Goal: Information Seeking & Learning: Learn about a topic

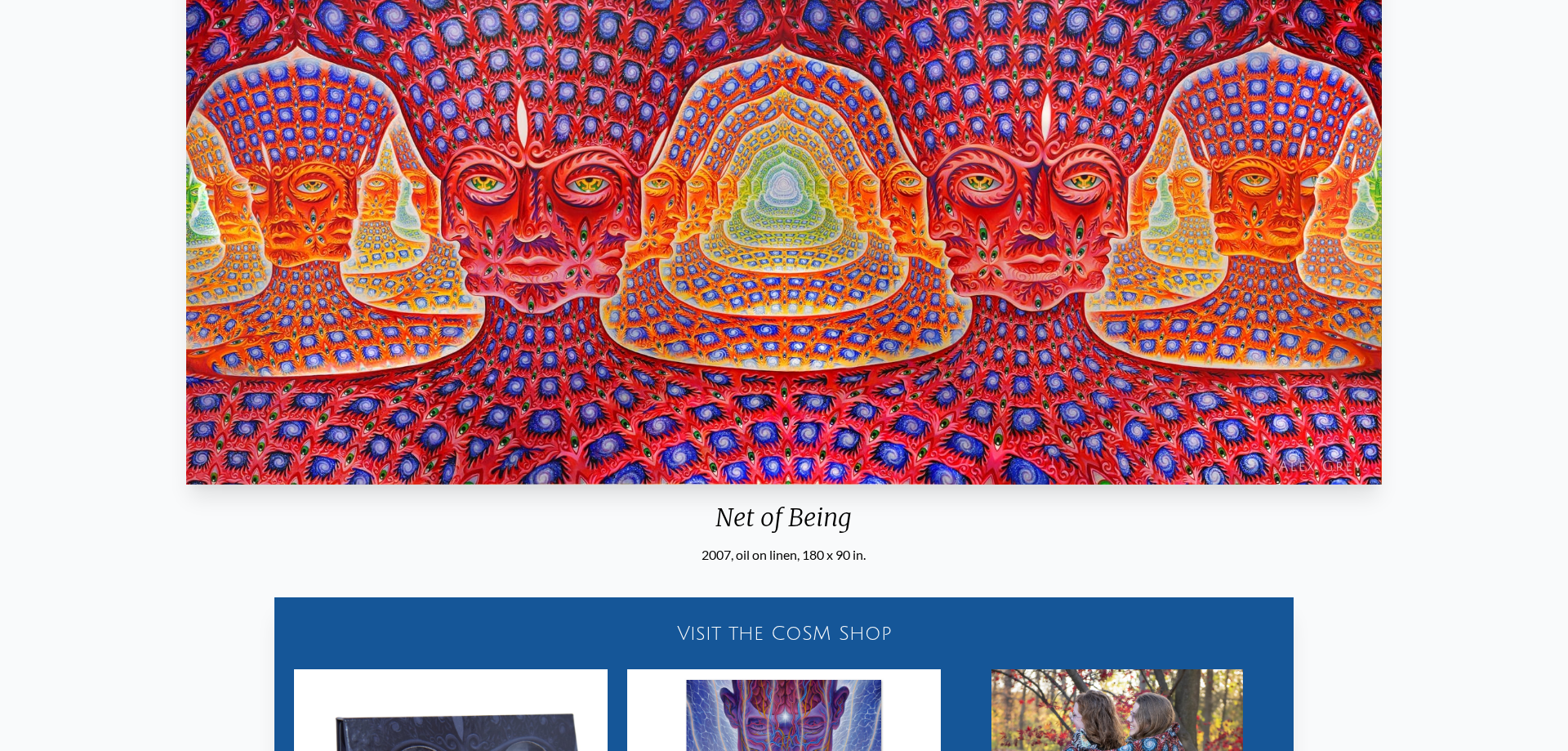
scroll to position [667, 0]
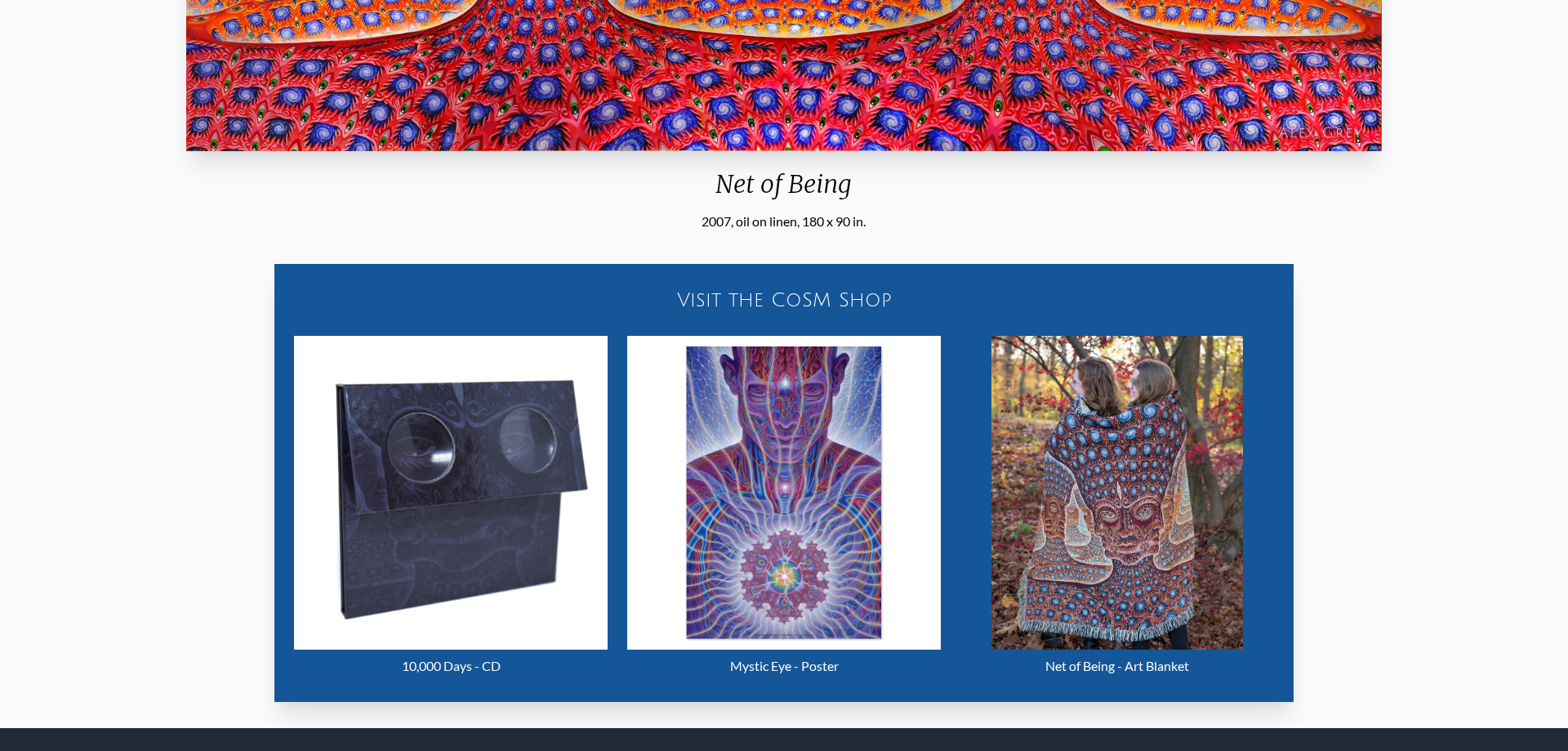
click at [130, 387] on div "Visit the CoSM Shop 10,000 Days - CD Mystic Eye - Poster Net of Being - Art Bla…" at bounding box center [784, 473] width 1542 height 484
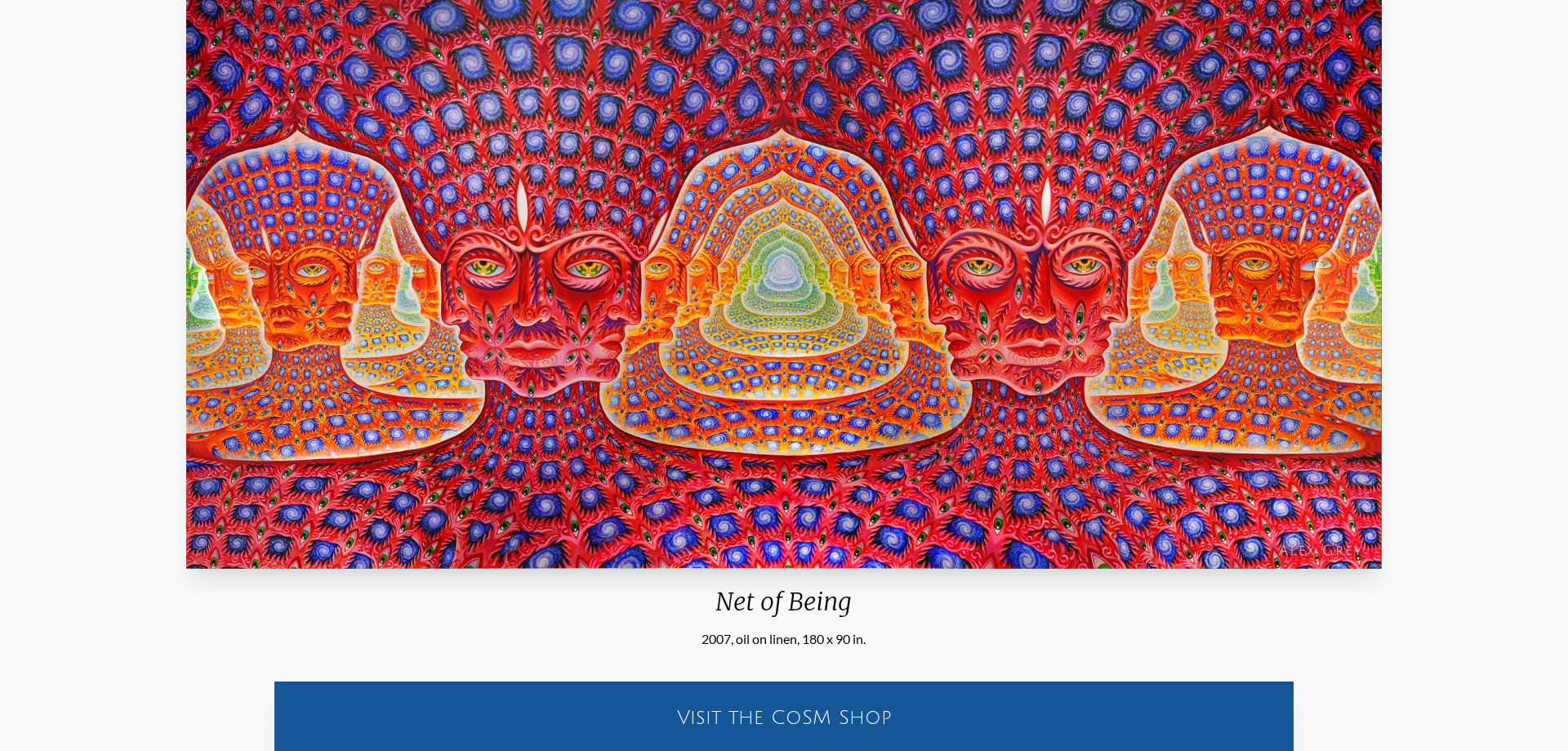
scroll to position [0, 0]
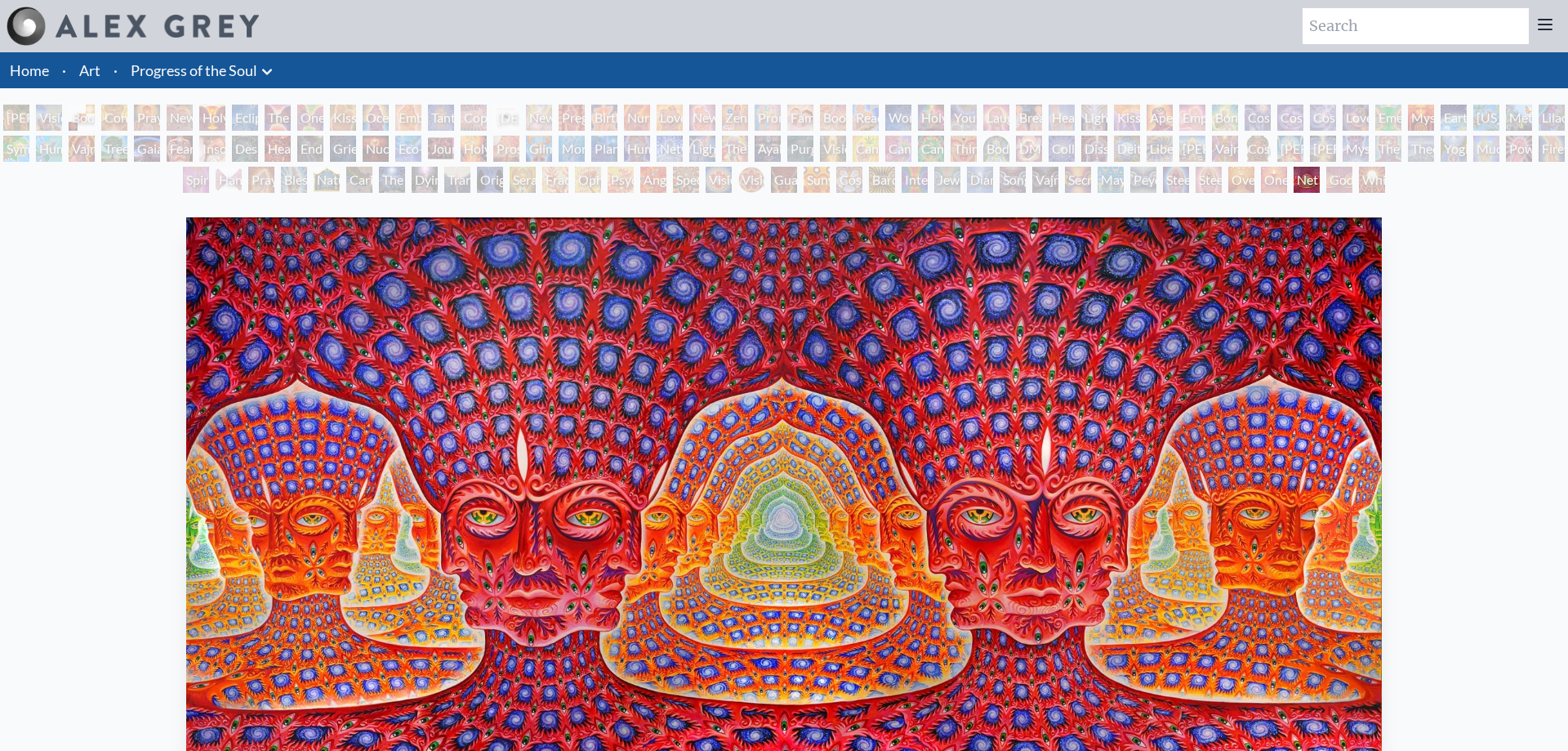
click at [20, 118] on div "[PERSON_NAME] & Eve" at bounding box center [17, 118] width 26 height 26
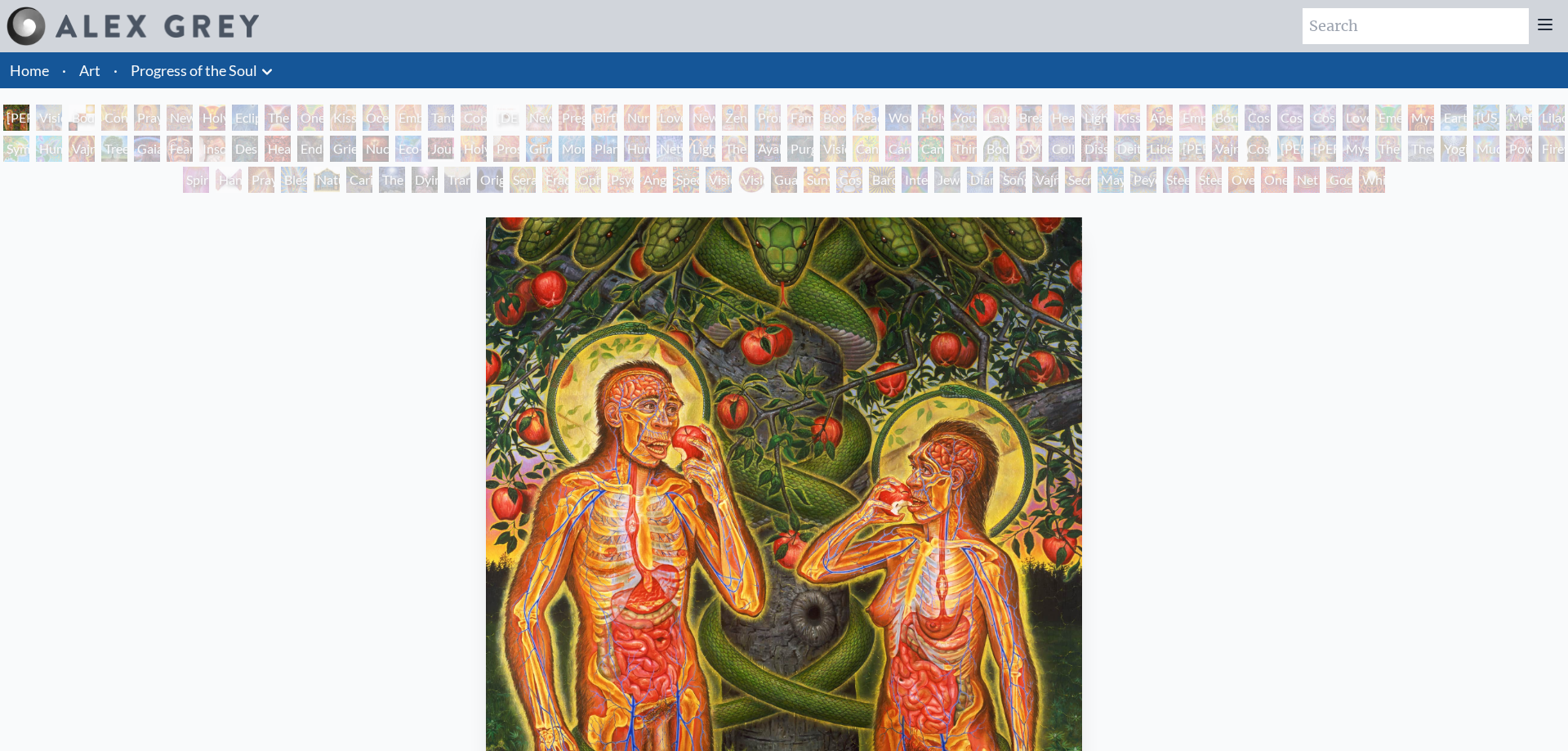
click at [60, 122] on div "Visionary Origin of Language" at bounding box center [49, 118] width 26 height 26
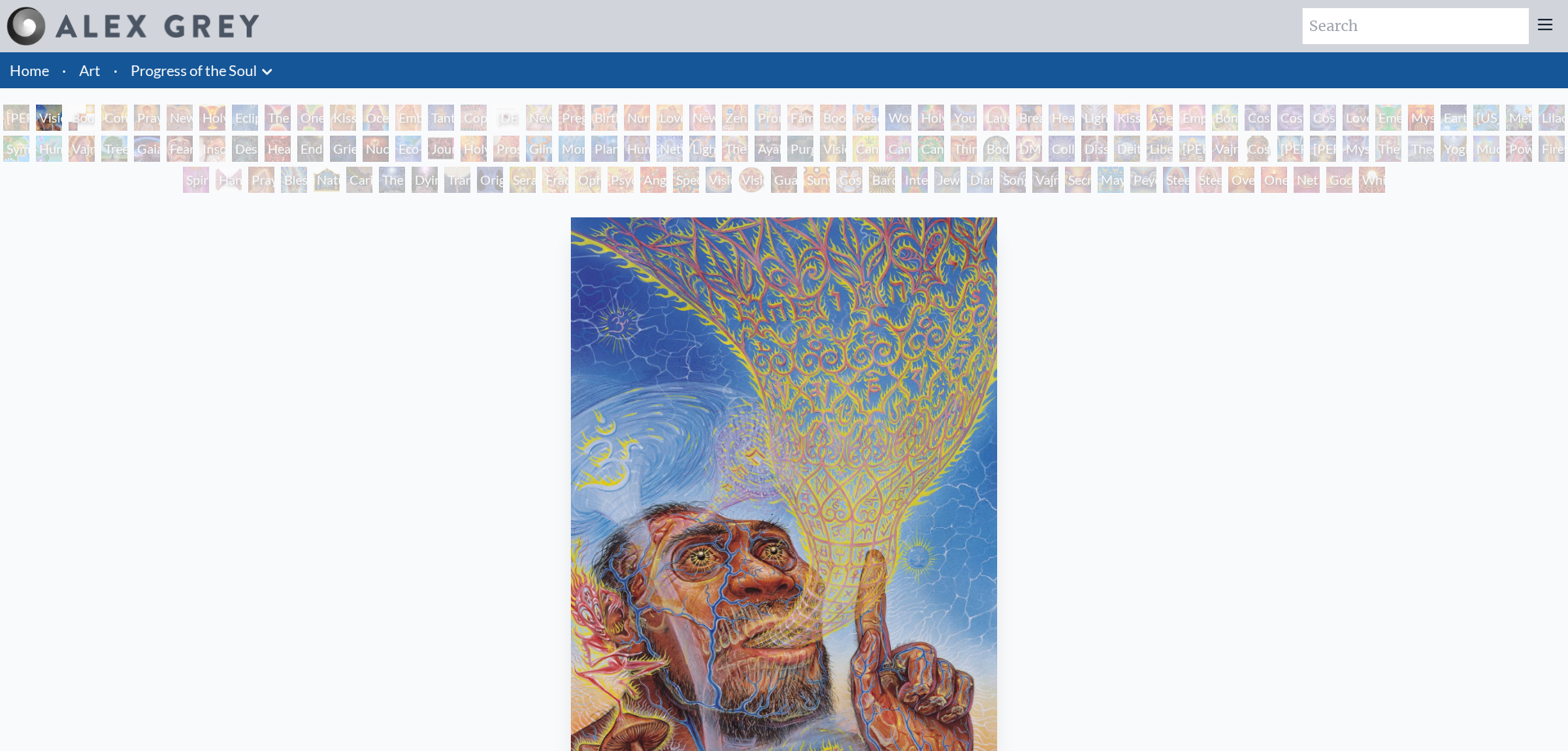
click at [84, 116] on div "Body, Mind, Spirit" at bounding box center [82, 118] width 26 height 26
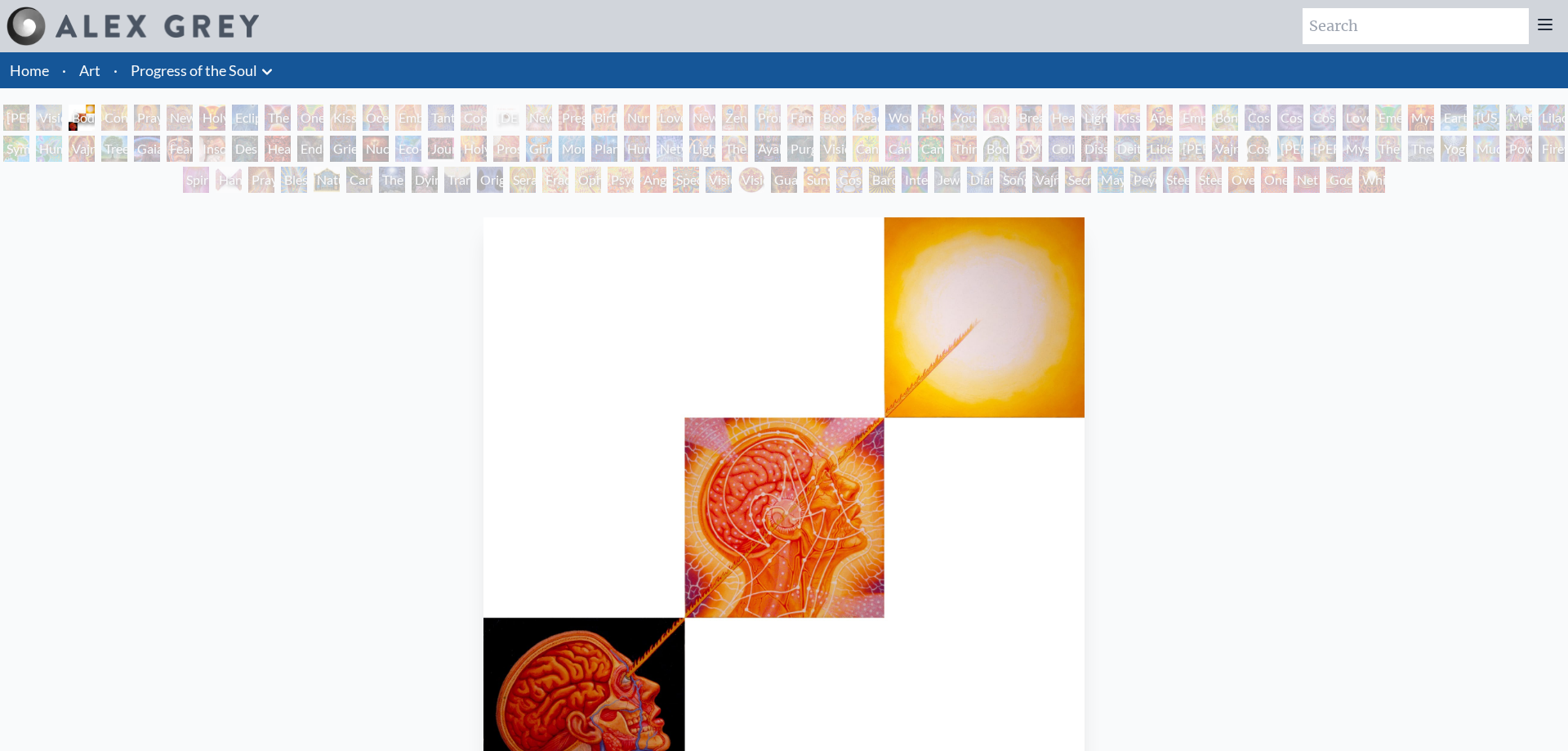
click at [116, 115] on div "Contemplation" at bounding box center [114, 118] width 26 height 26
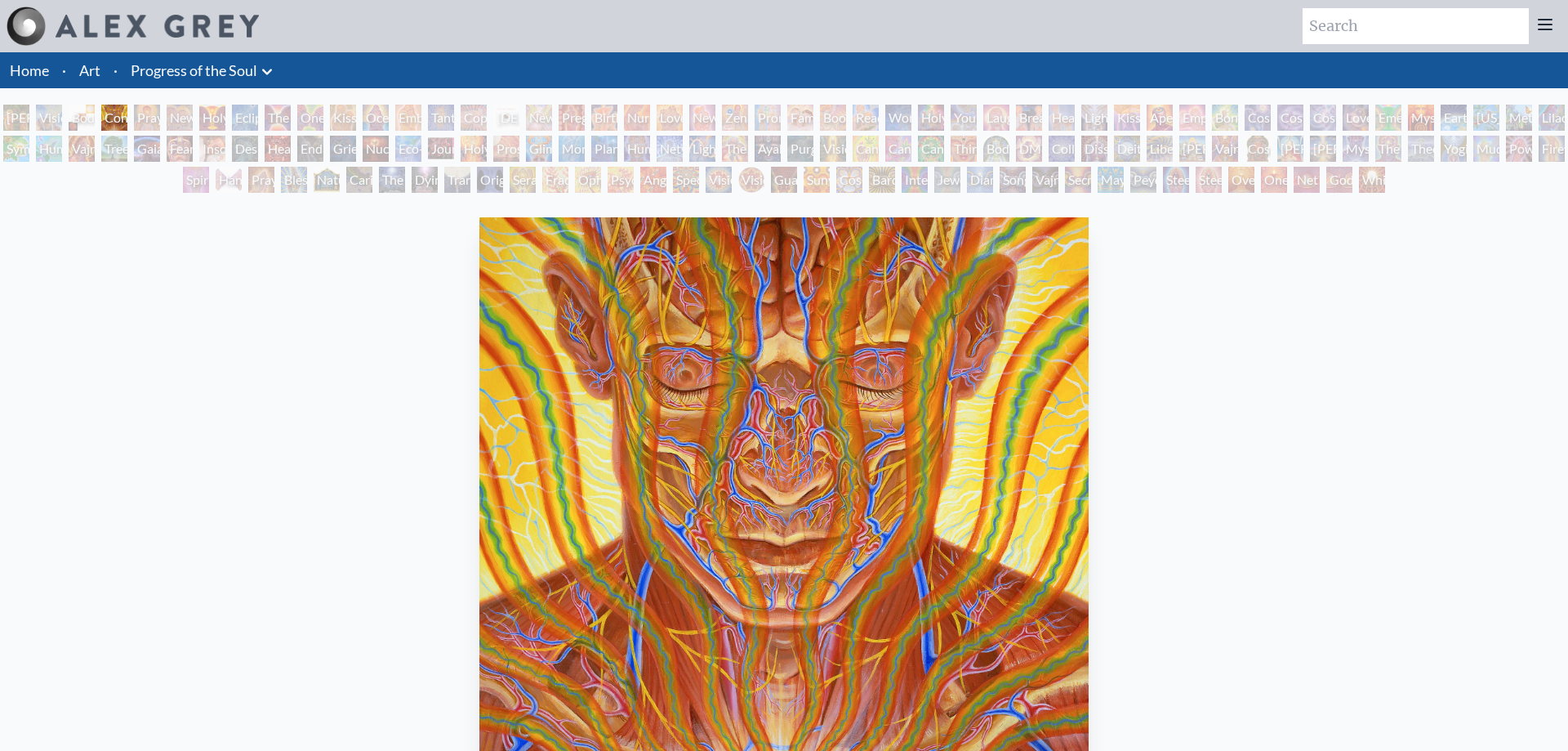
click at [160, 110] on div "Praying" at bounding box center [147, 118] width 26 height 26
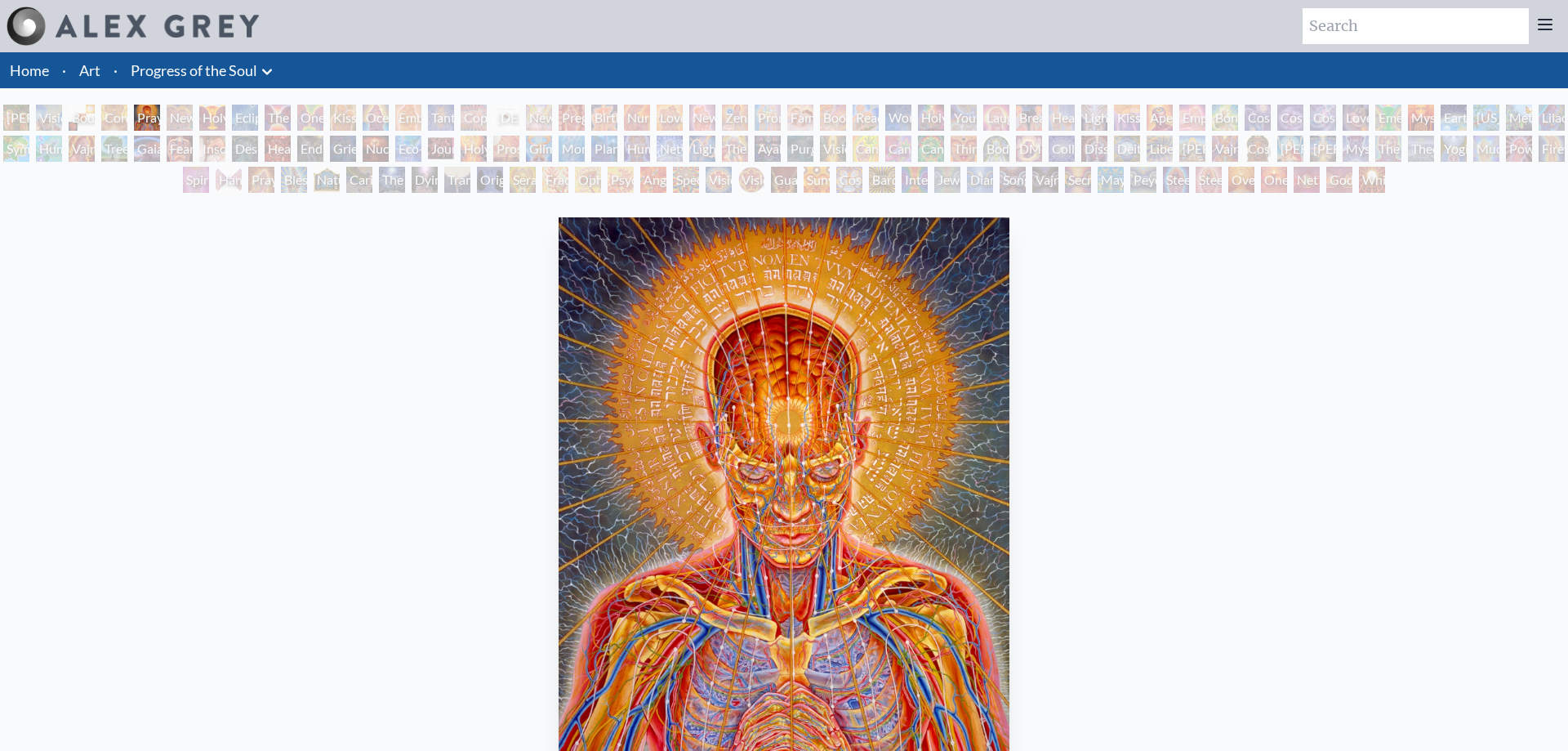
click at [193, 113] on div "New Man New Woman" at bounding box center [180, 118] width 26 height 26
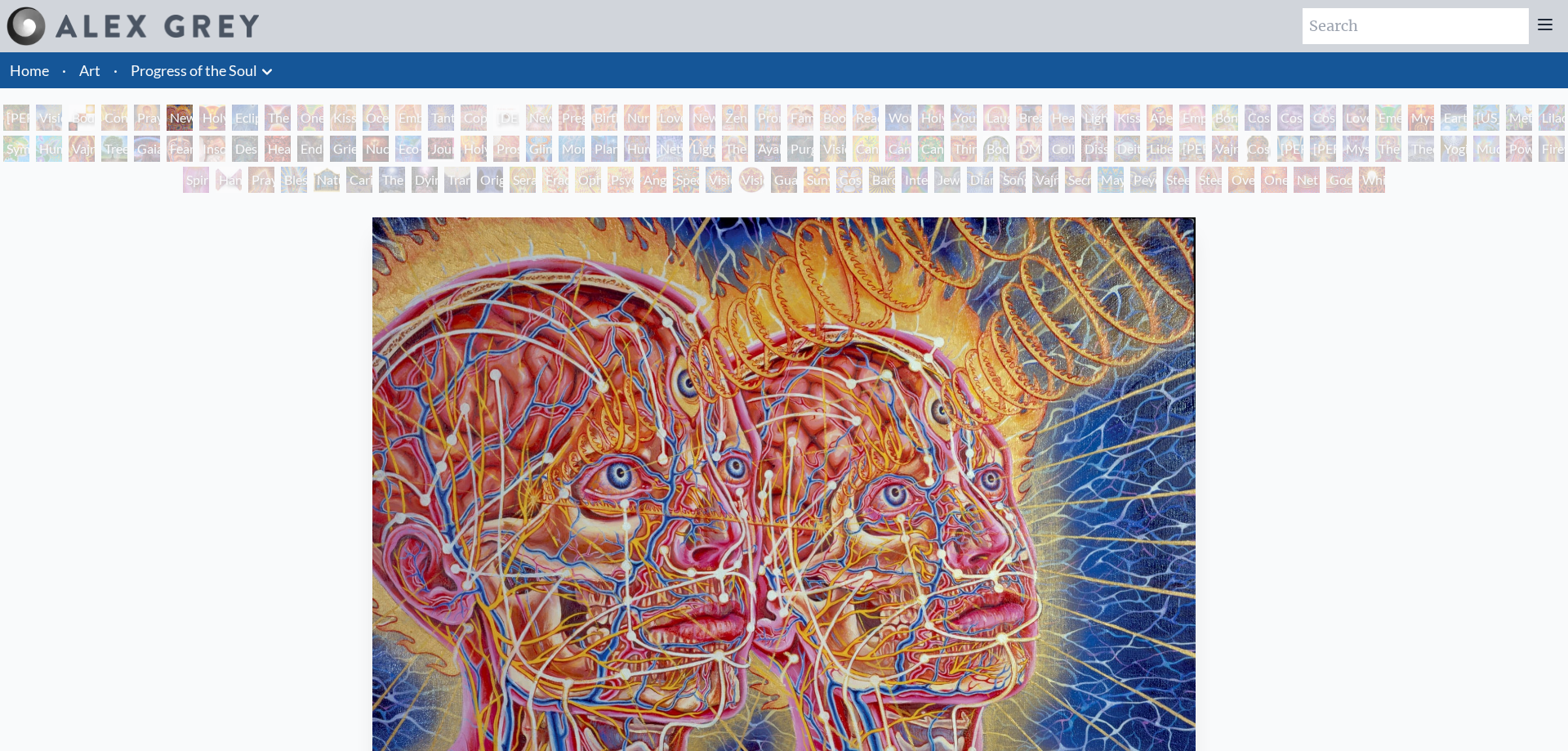
click at [217, 119] on div "Holy Grail" at bounding box center [212, 118] width 26 height 26
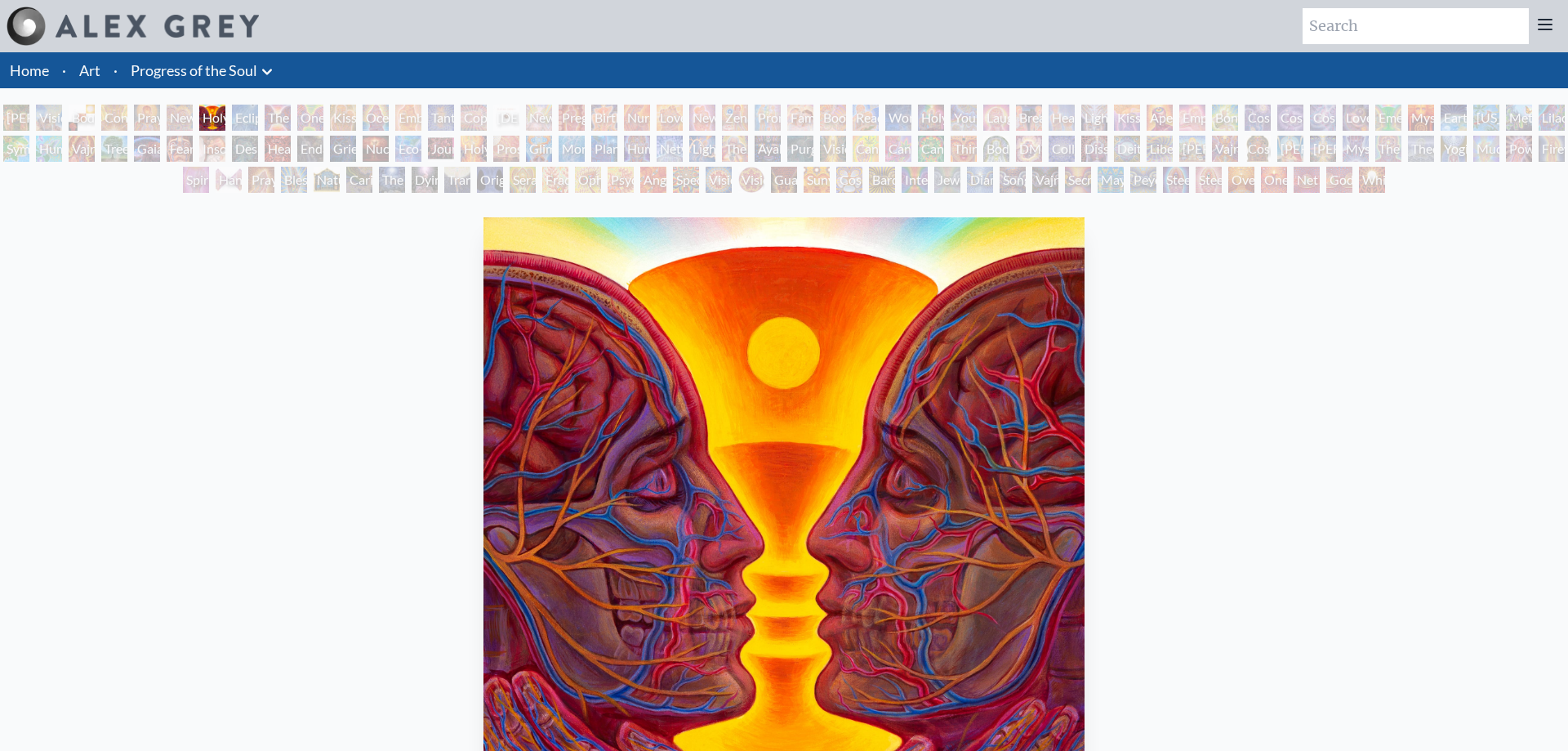
click at [245, 122] on div "Eclipse" at bounding box center [245, 118] width 26 height 26
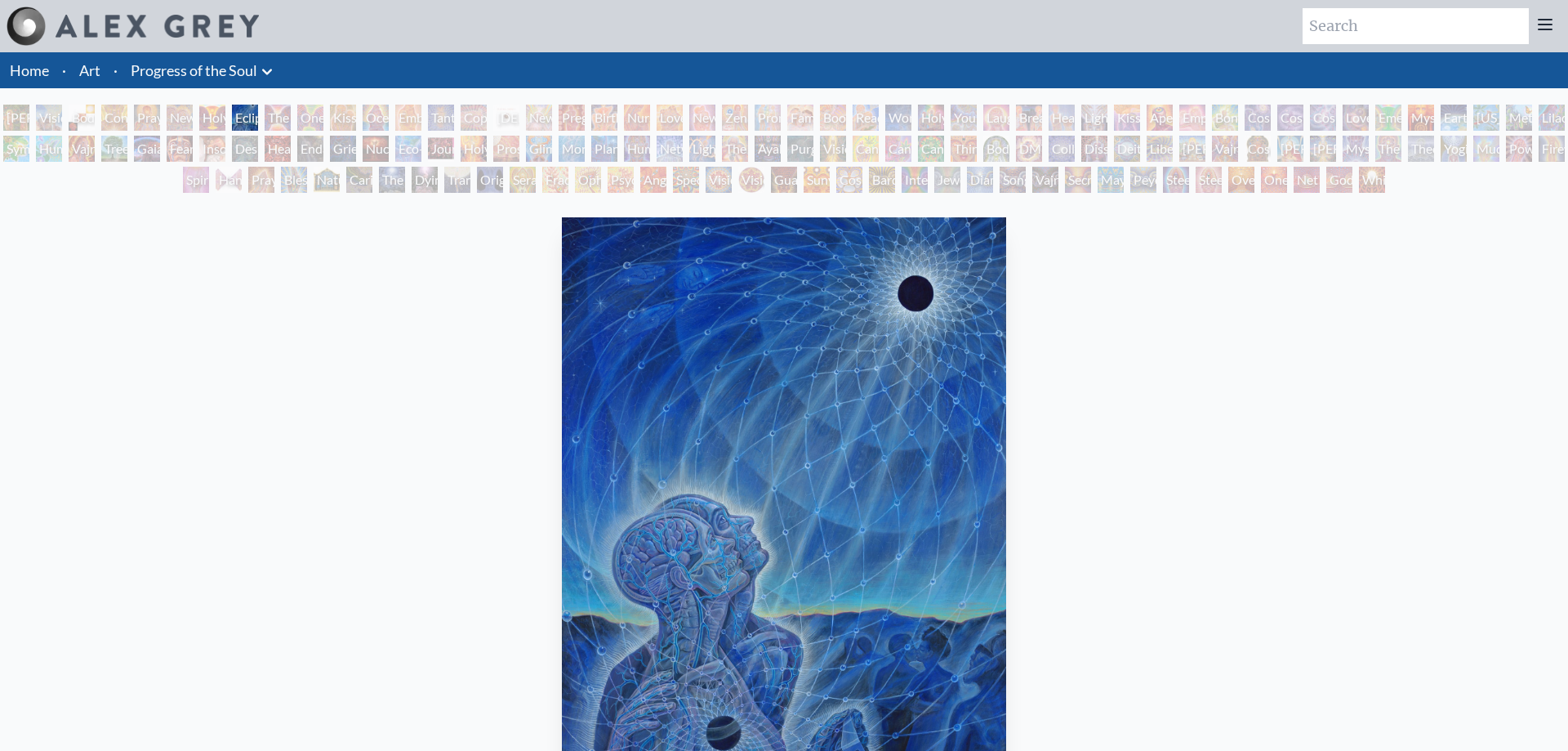
click at [55, 117] on div "Visionary Origin of Language" at bounding box center [49, 118] width 26 height 26
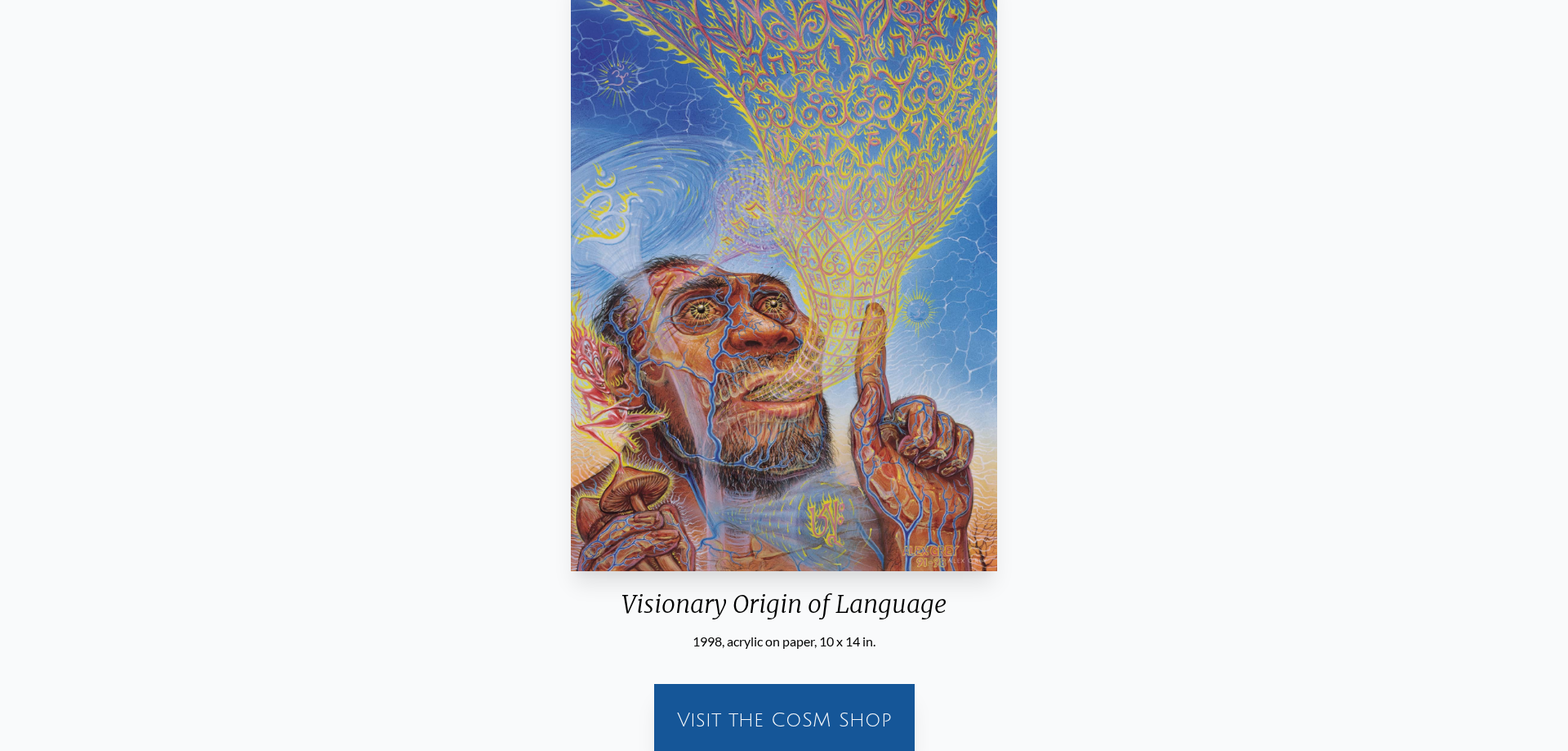
scroll to position [250, 0]
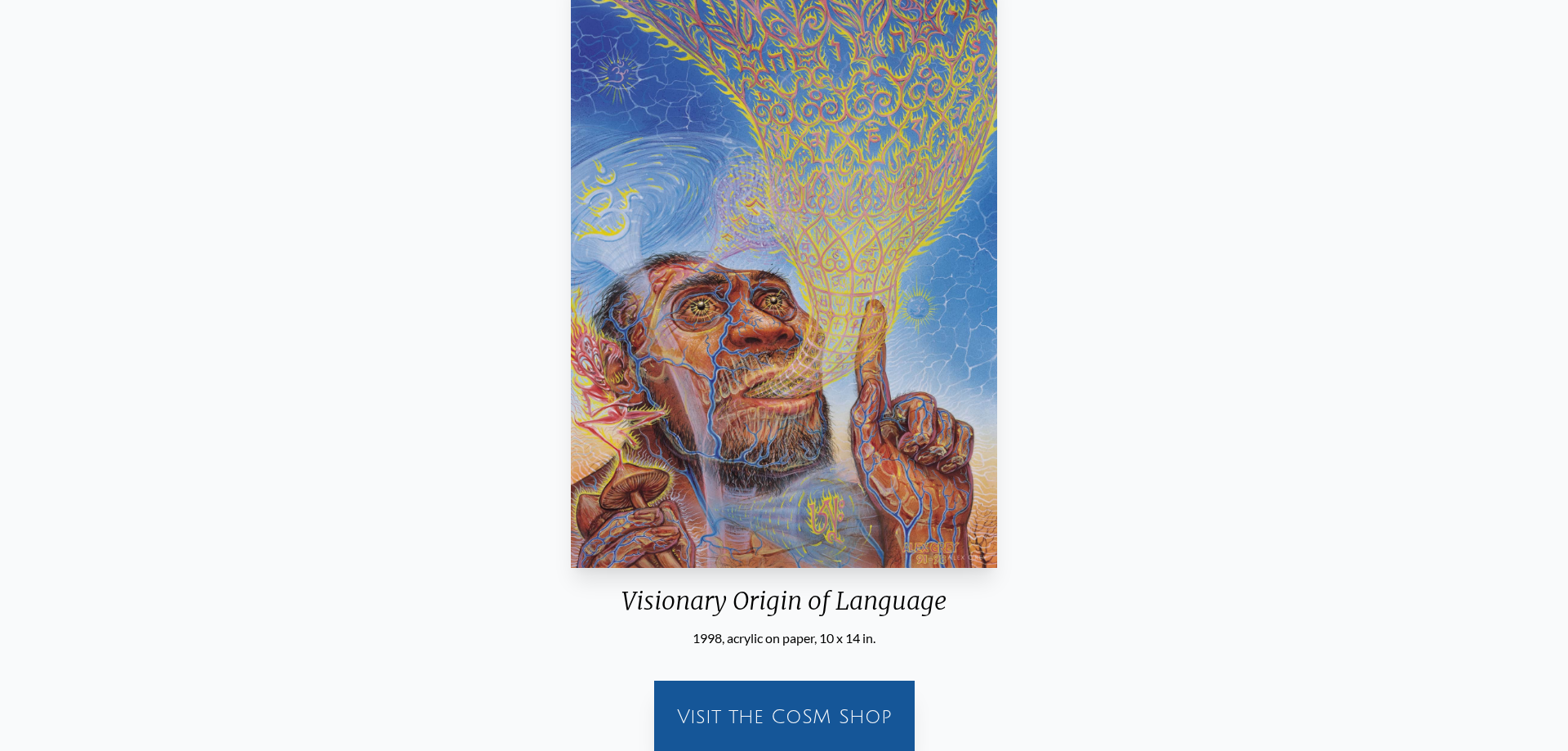
click at [372, 398] on div "Visionary Origin of Language 1998, acrylic on paper, 10 x 14 in. Visit the CoSM…" at bounding box center [784, 363] width 1542 height 805
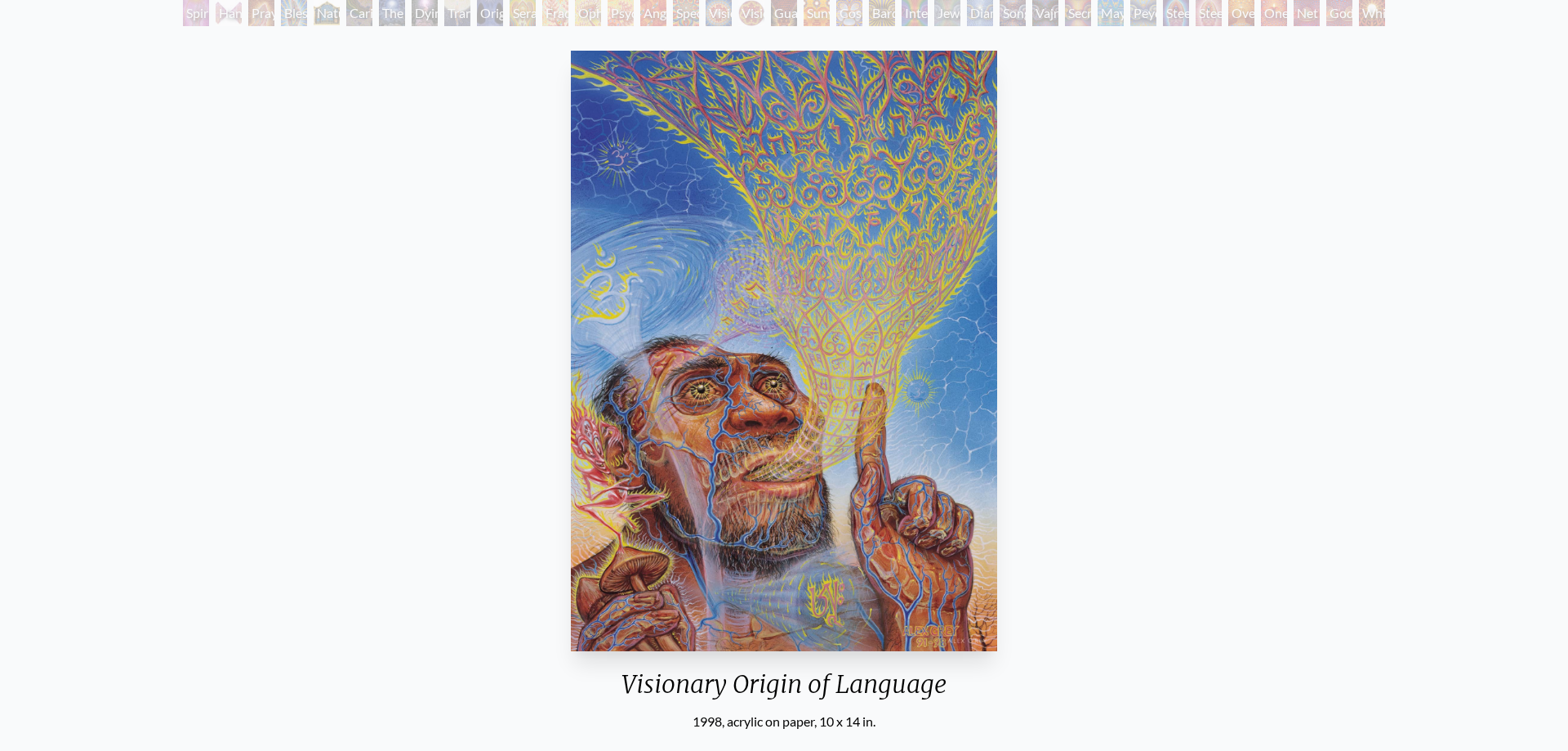
click at [1168, 234] on div "Visionary Origin of Language 1998, acrylic on paper, 10 x 14 in. Visit the CoSM…" at bounding box center [784, 446] width 1542 height 805
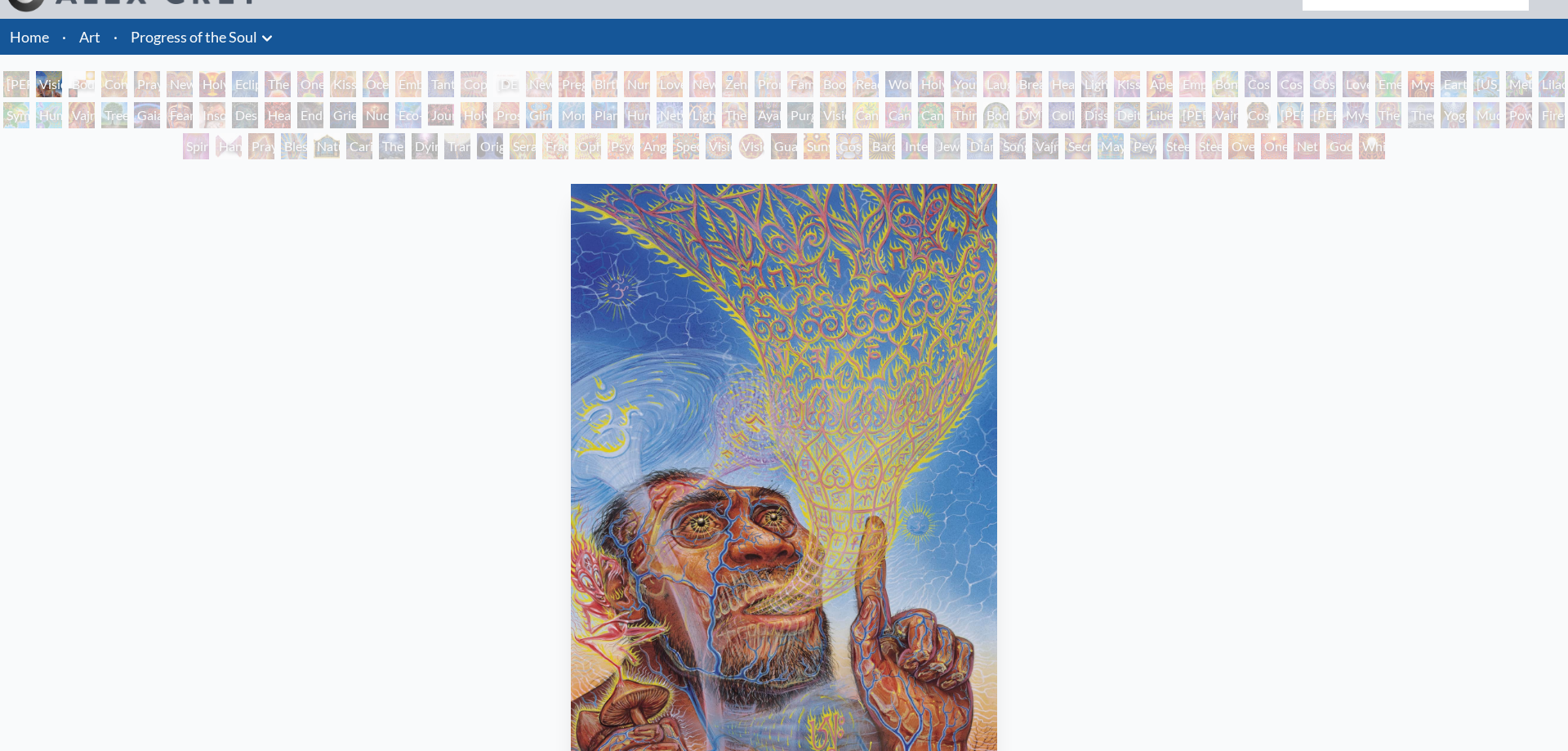
scroll to position [0, 0]
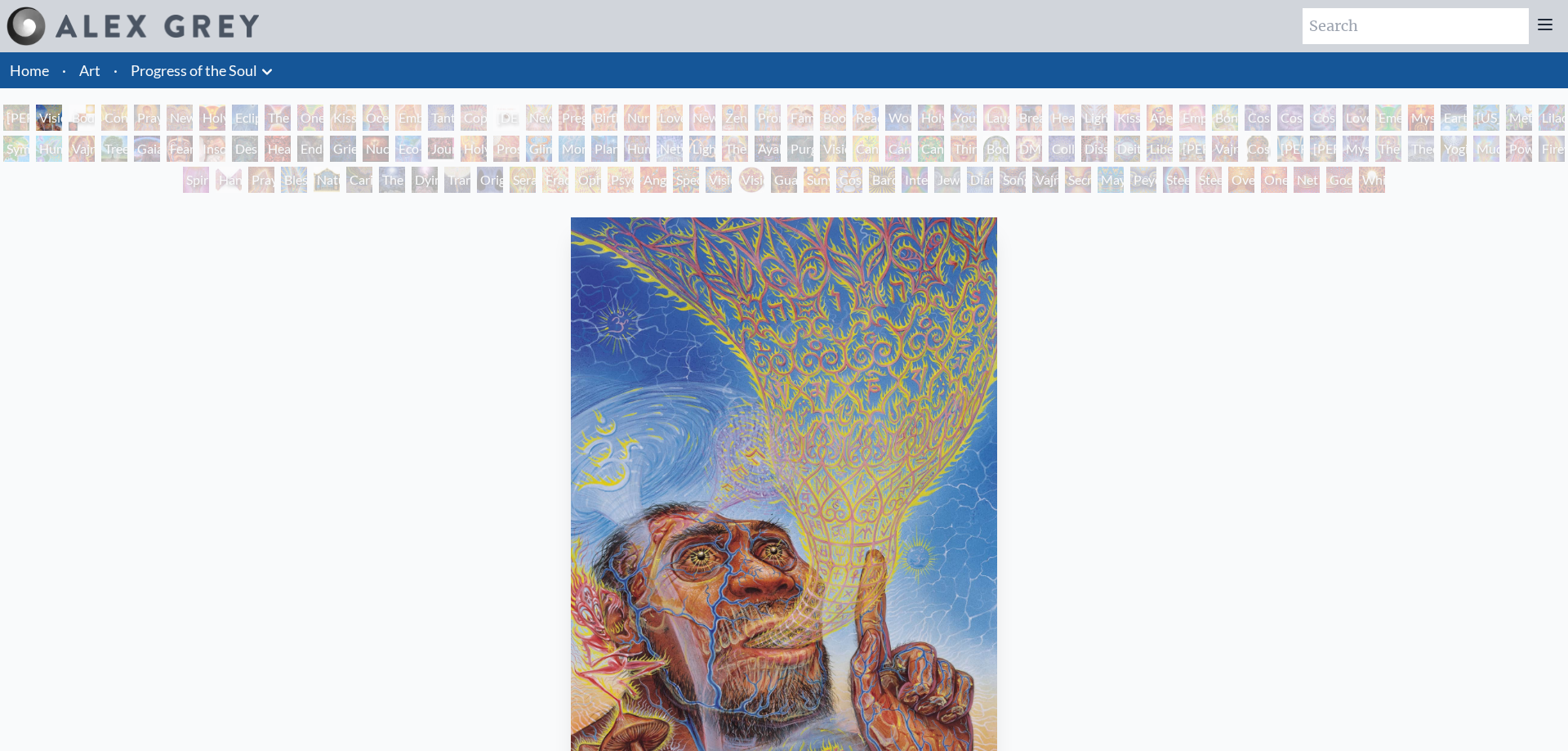
click at [1383, 178] on div "White Light" at bounding box center [1372, 180] width 26 height 26
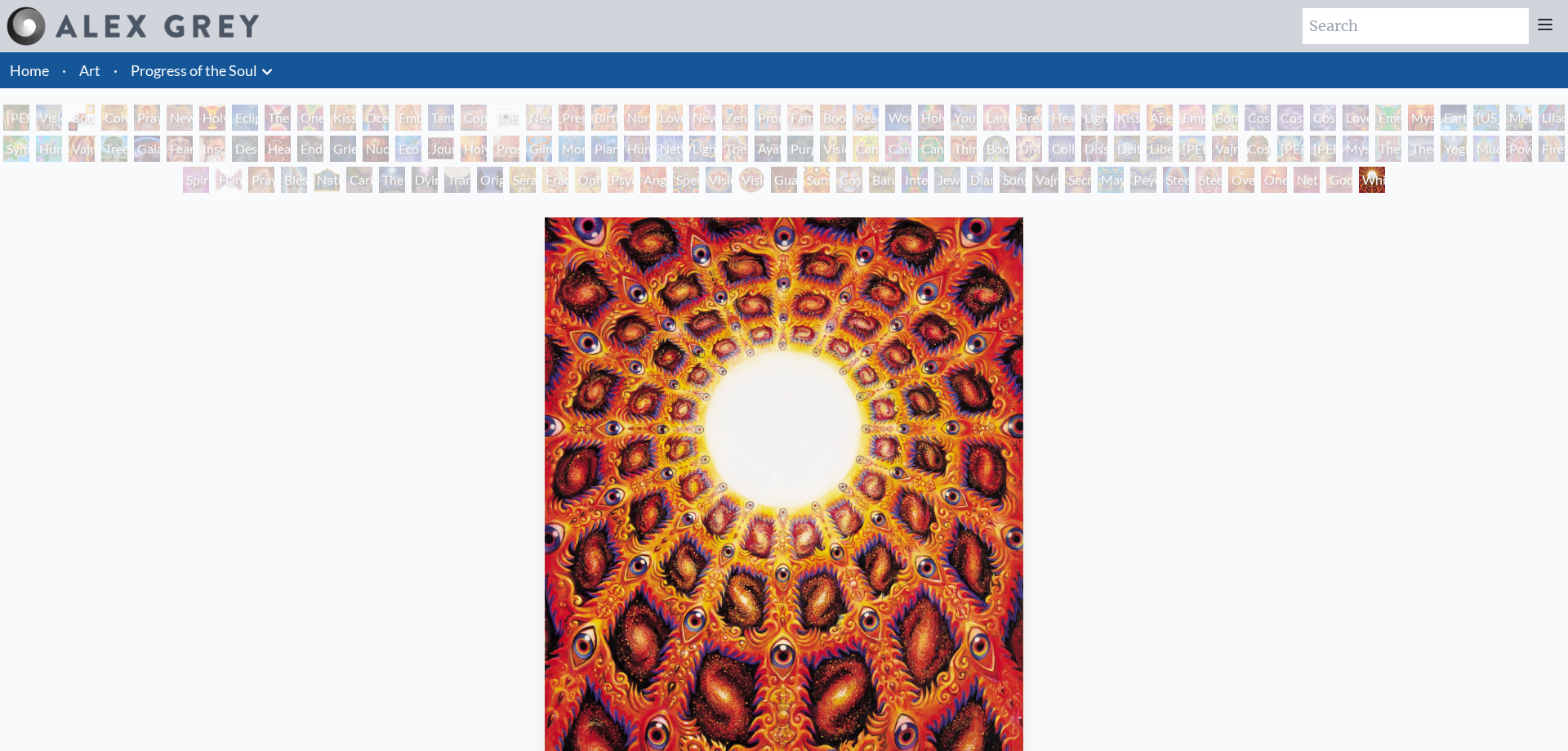
click at [1342, 185] on div "Godself" at bounding box center [1340, 180] width 26 height 26
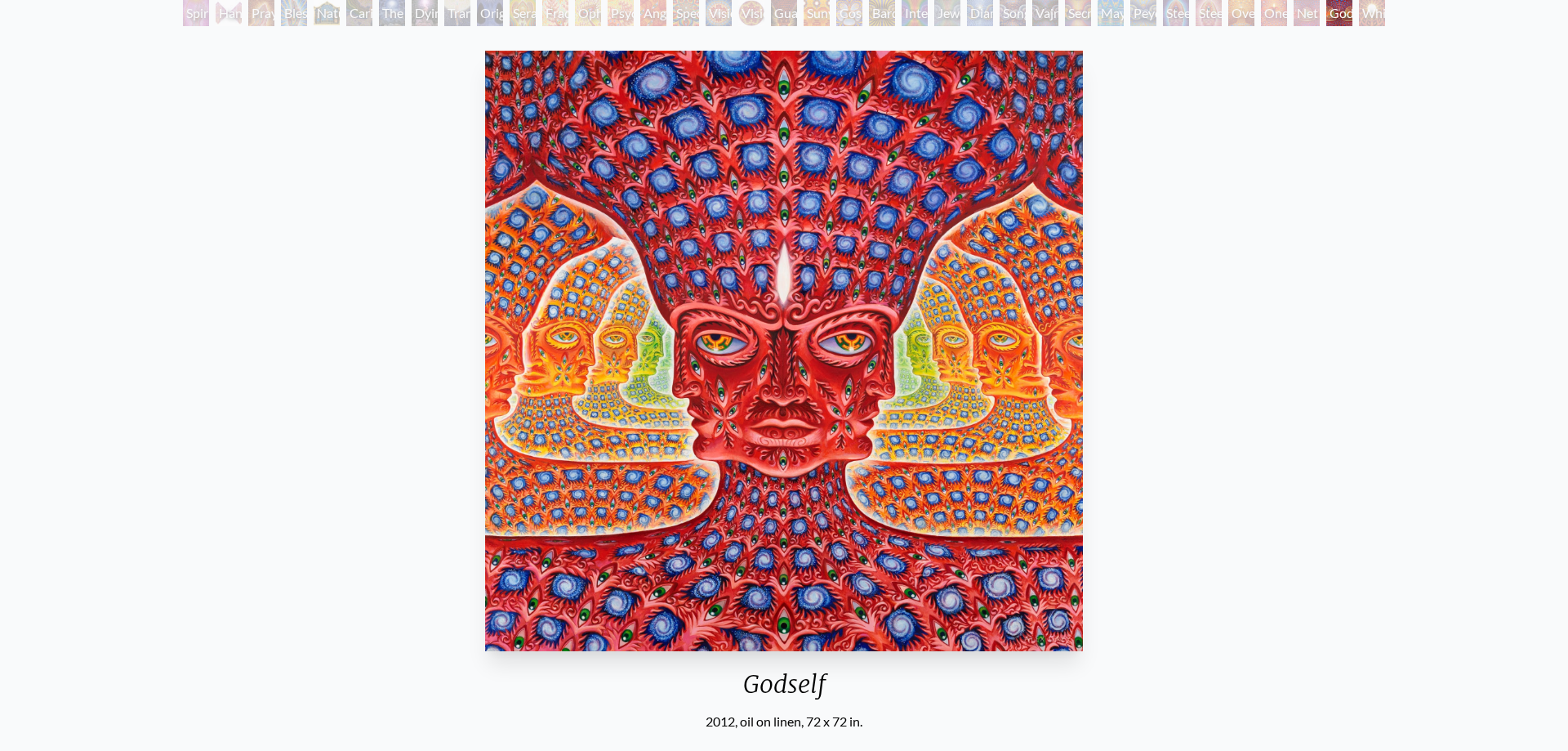
scroll to position [84, 0]
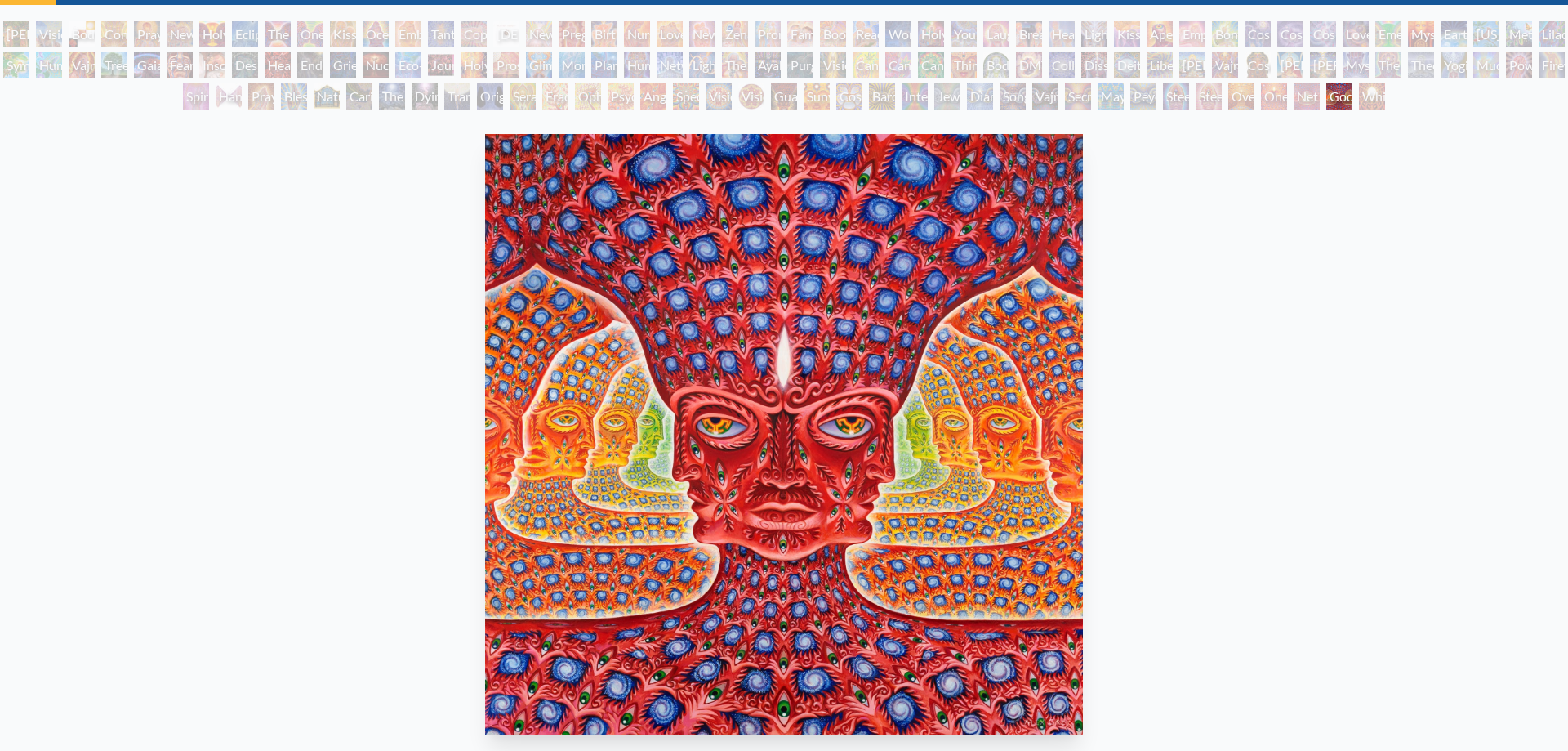
click at [814, 95] on div "Sunyata" at bounding box center [817, 96] width 26 height 26
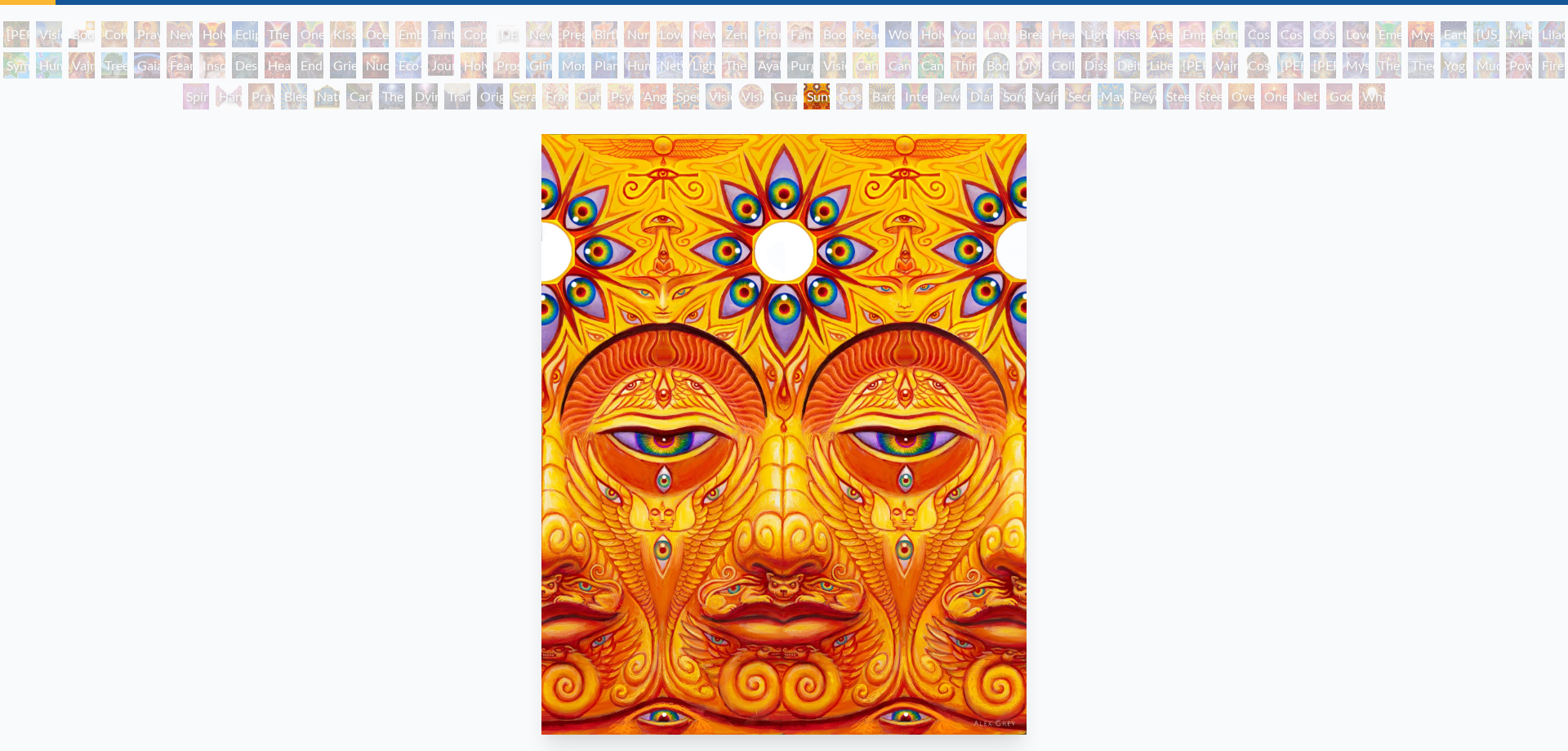
click at [784, 95] on div "Guardian of Infinite Vision" at bounding box center [784, 96] width 26 height 26
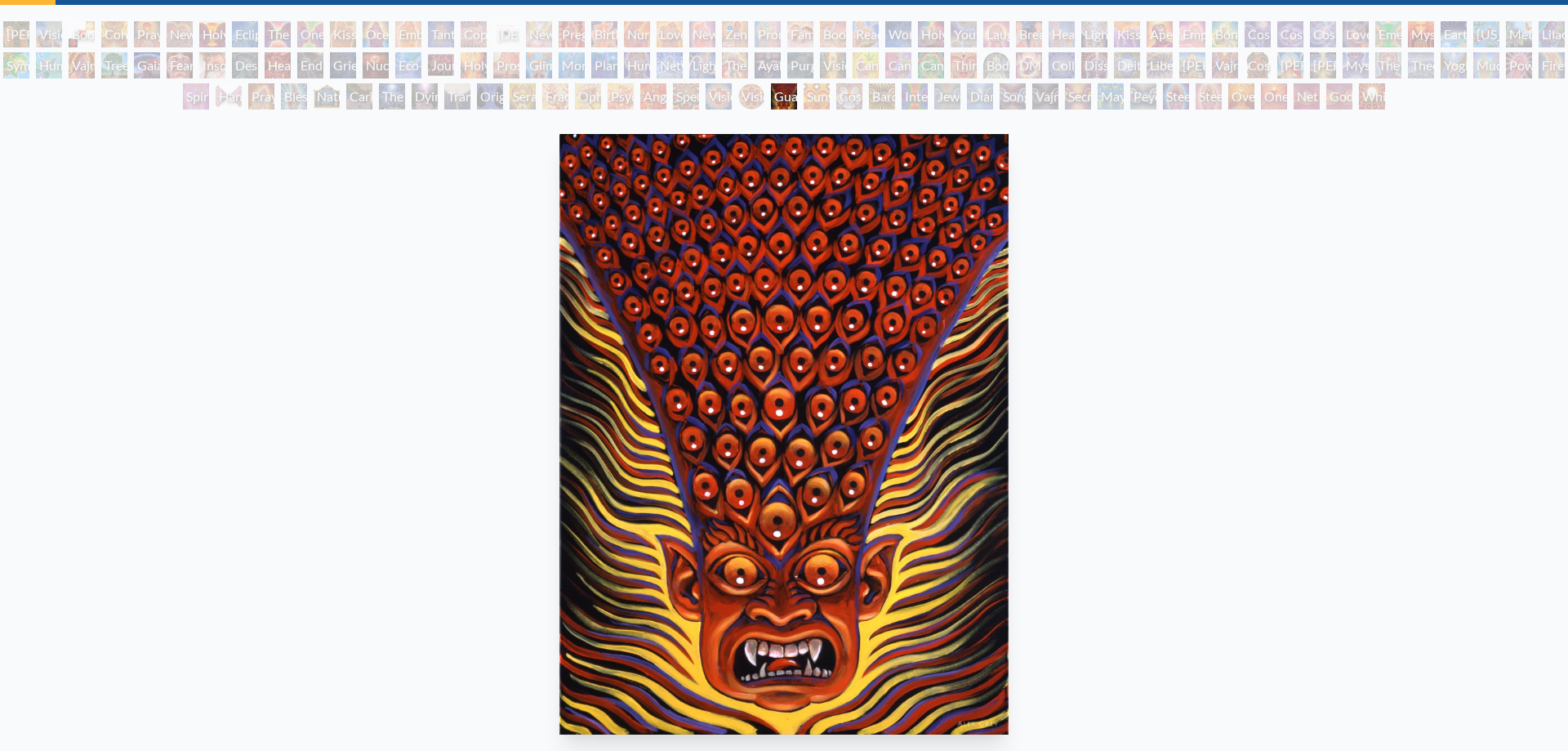
click at [756, 95] on div "Vision Crystal Tondo" at bounding box center [751, 96] width 26 height 26
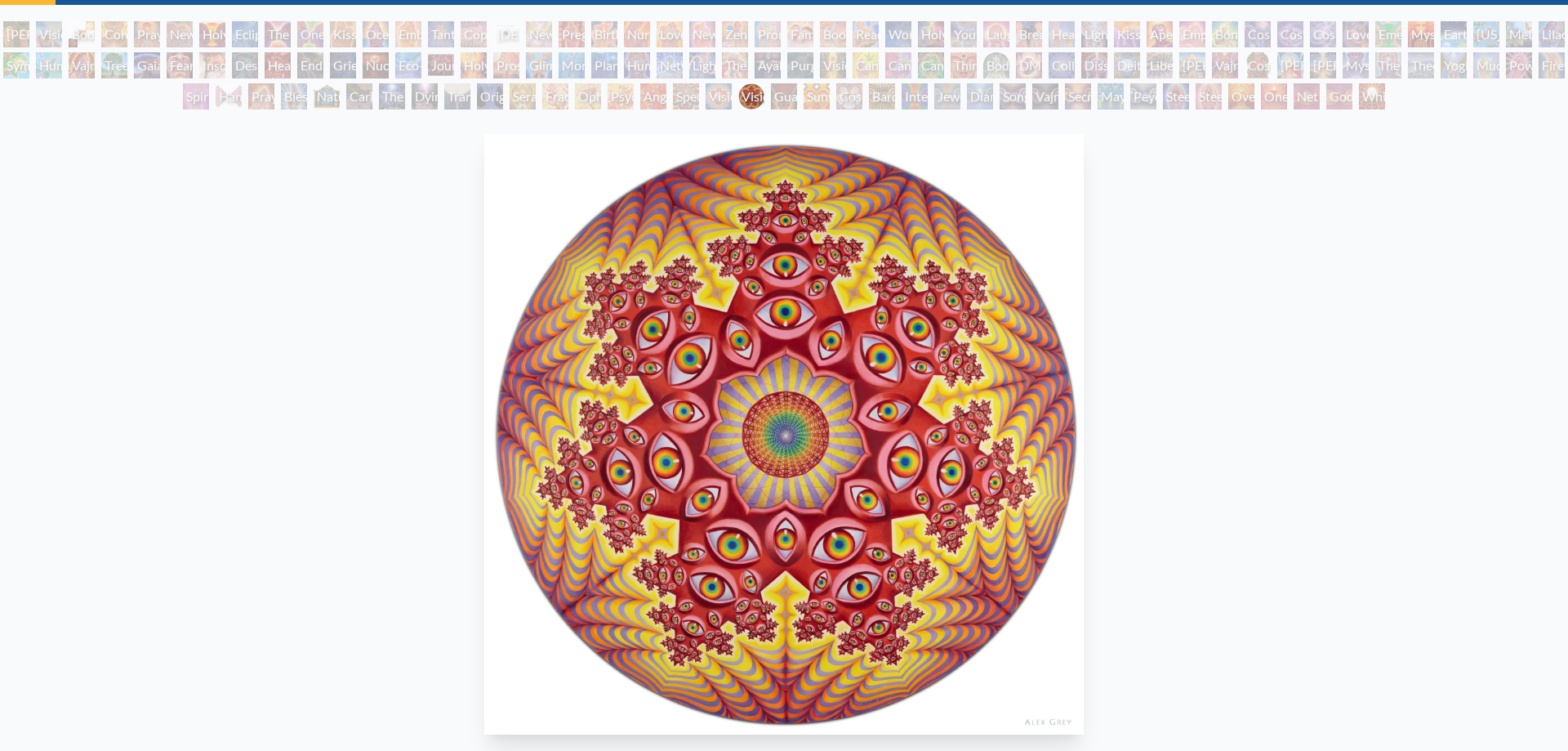
click at [718, 93] on div "Vision Crystal" at bounding box center [718, 96] width 26 height 26
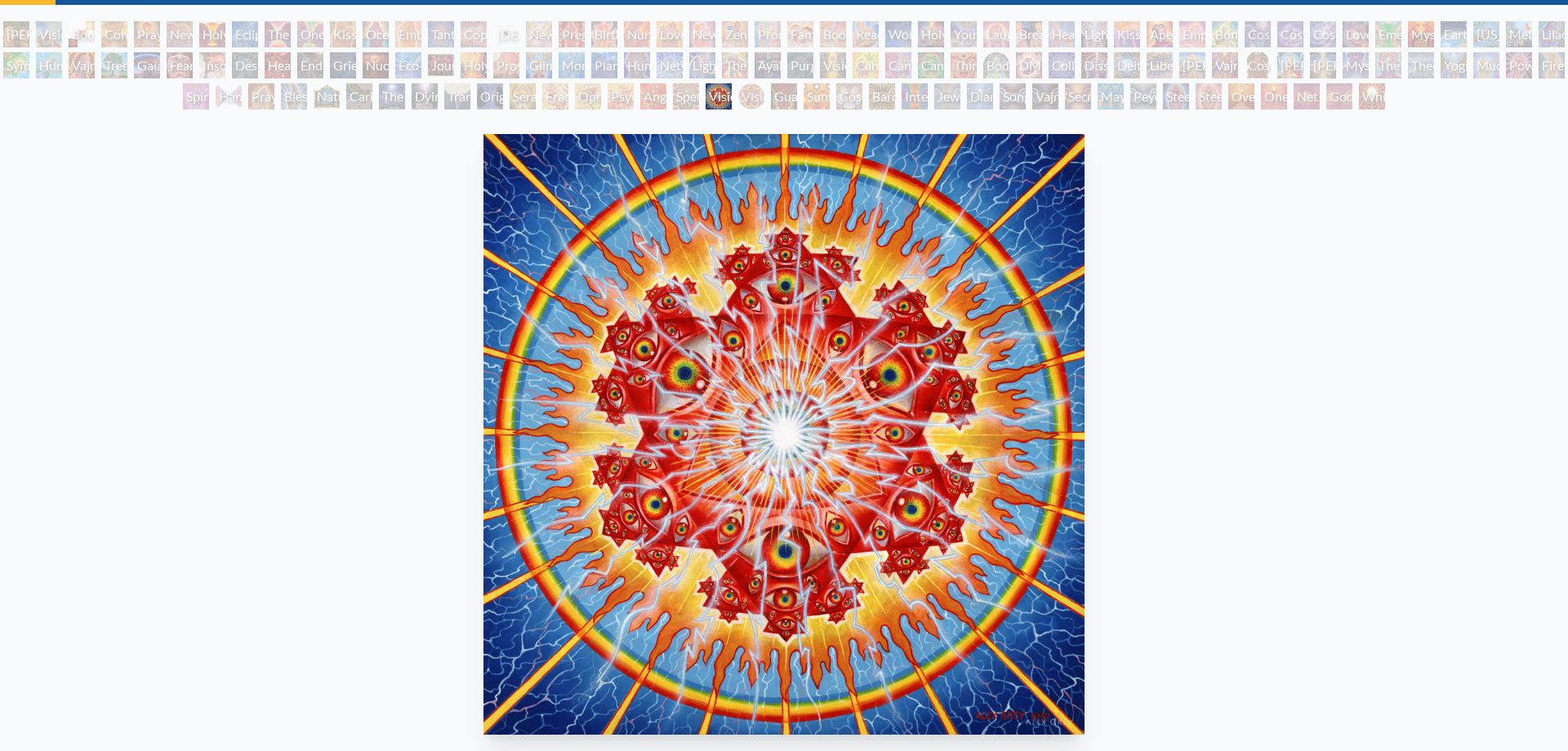
click at [684, 102] on div "Spectral Lotus" at bounding box center [685, 96] width 26 height 26
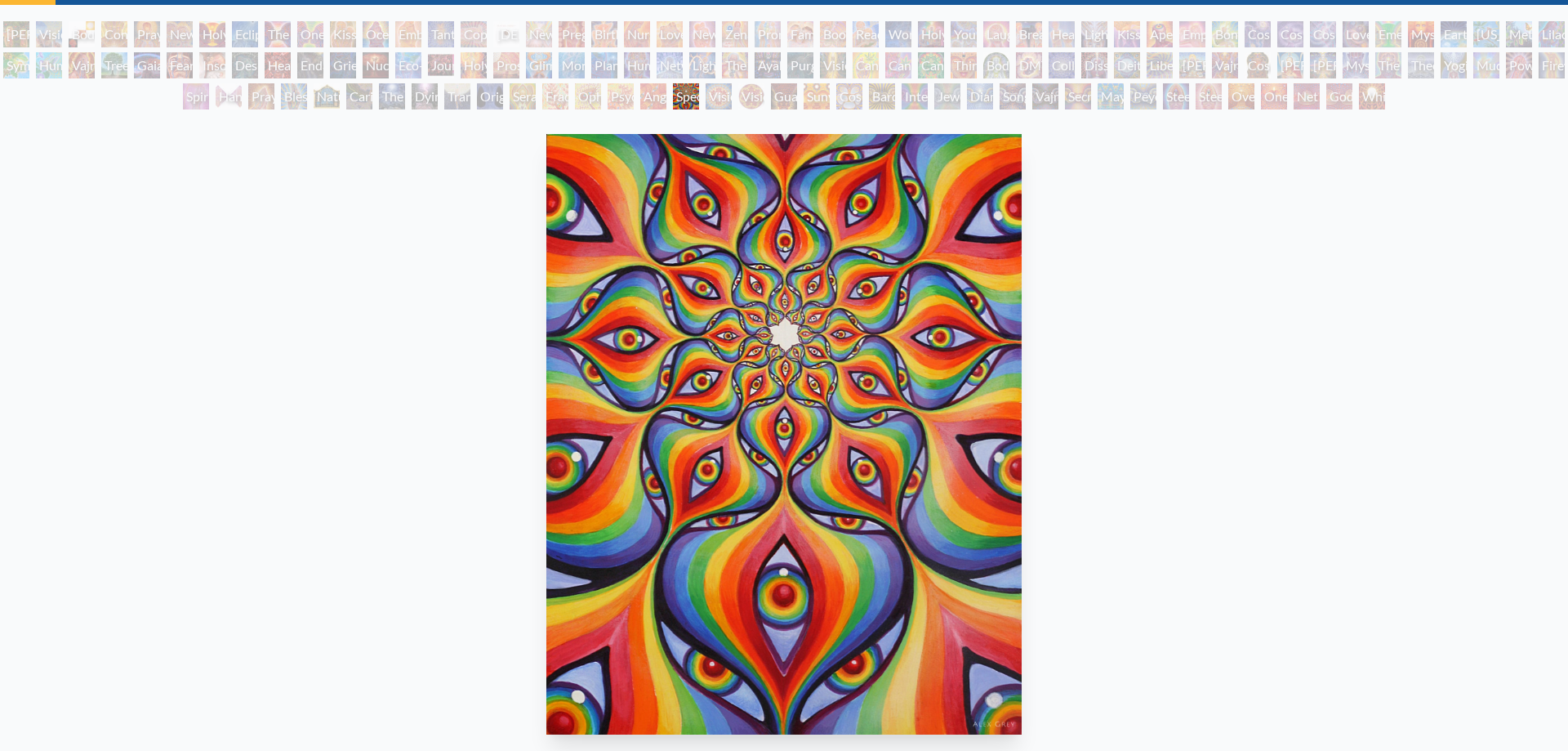
click at [656, 104] on div "Angel Skin" at bounding box center [653, 96] width 26 height 26
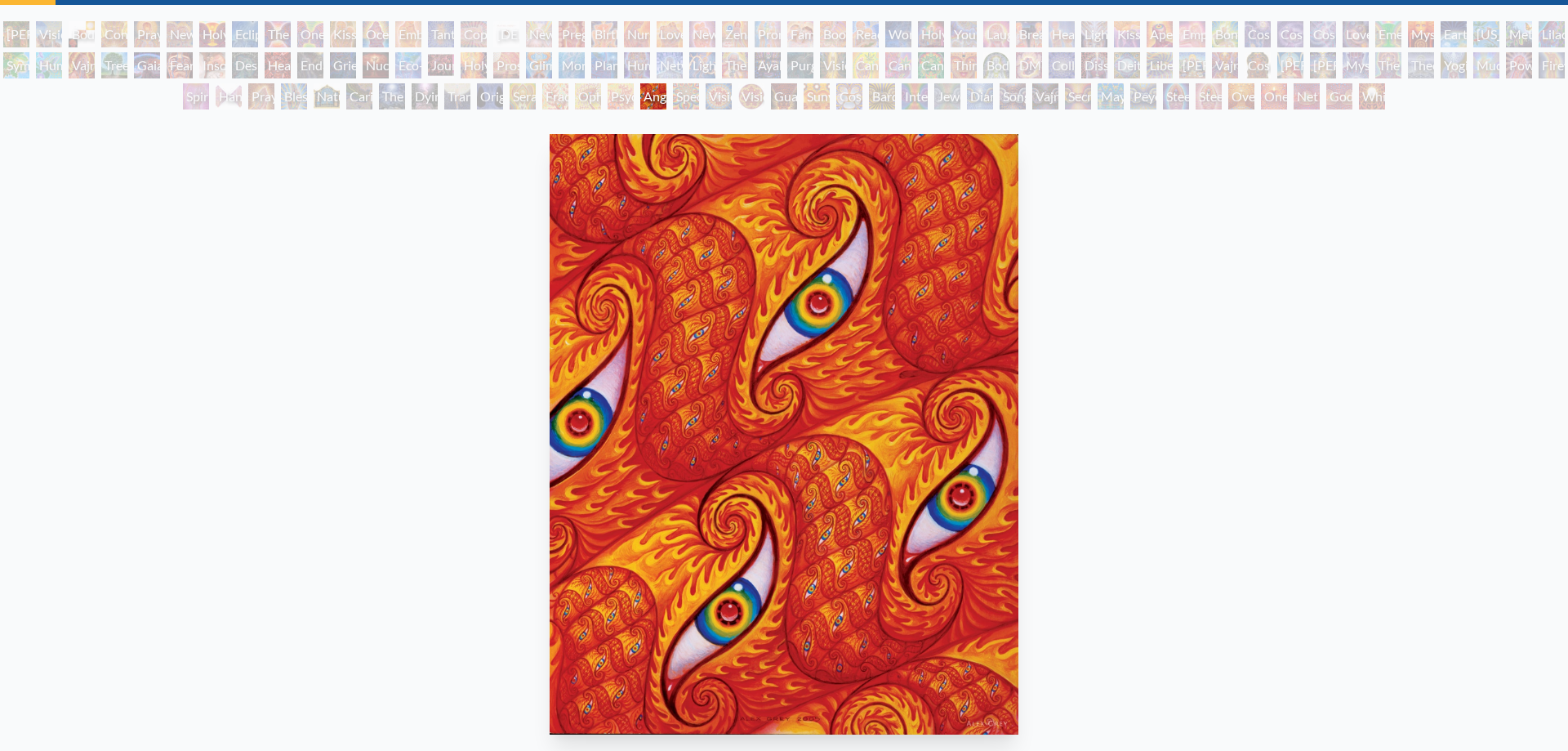
click at [628, 95] on div "Psychomicrograph of a Fractal Paisley Cherub Feather Tip" at bounding box center [620, 96] width 26 height 26
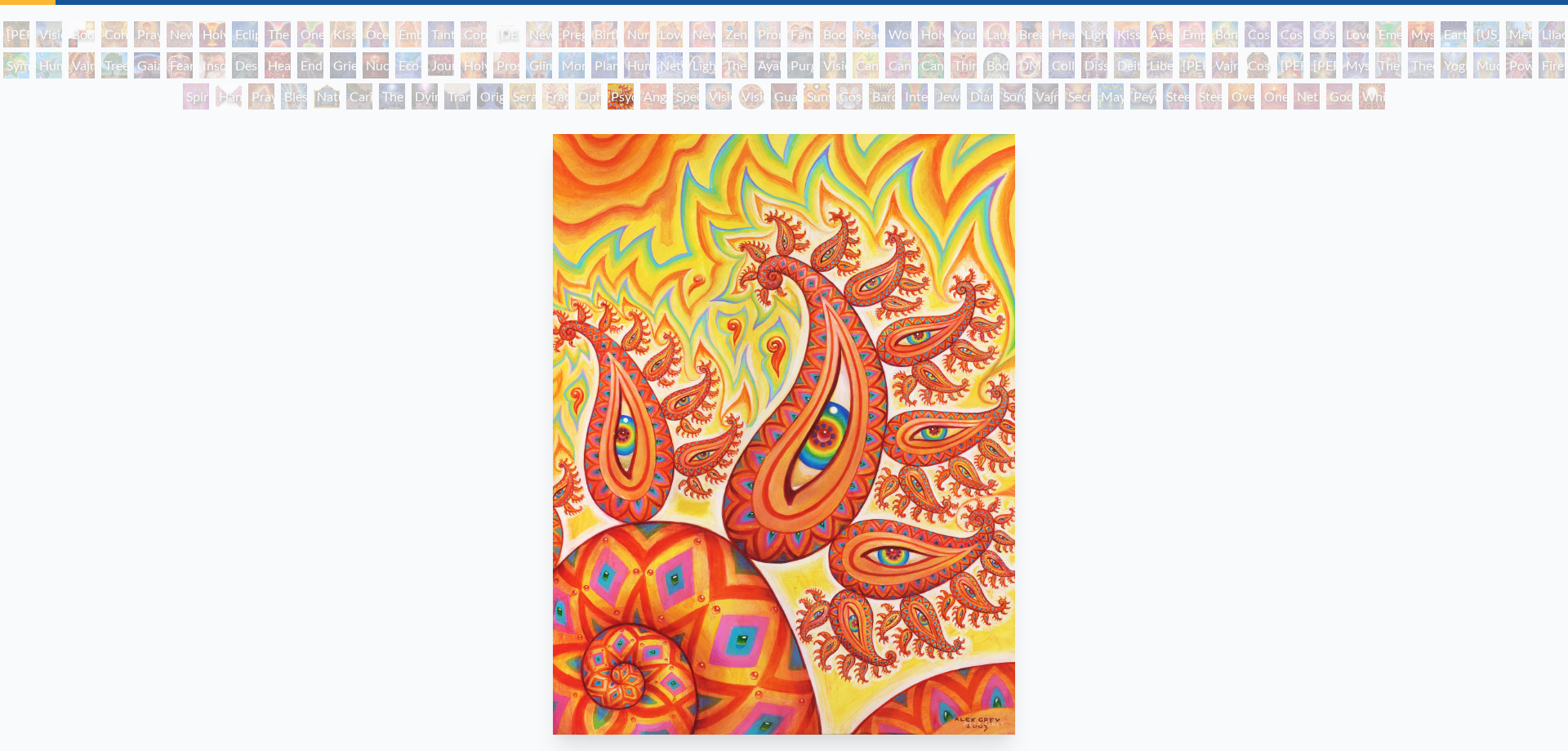
click at [593, 96] on div "Ophanic Eyelash" at bounding box center [588, 96] width 26 height 26
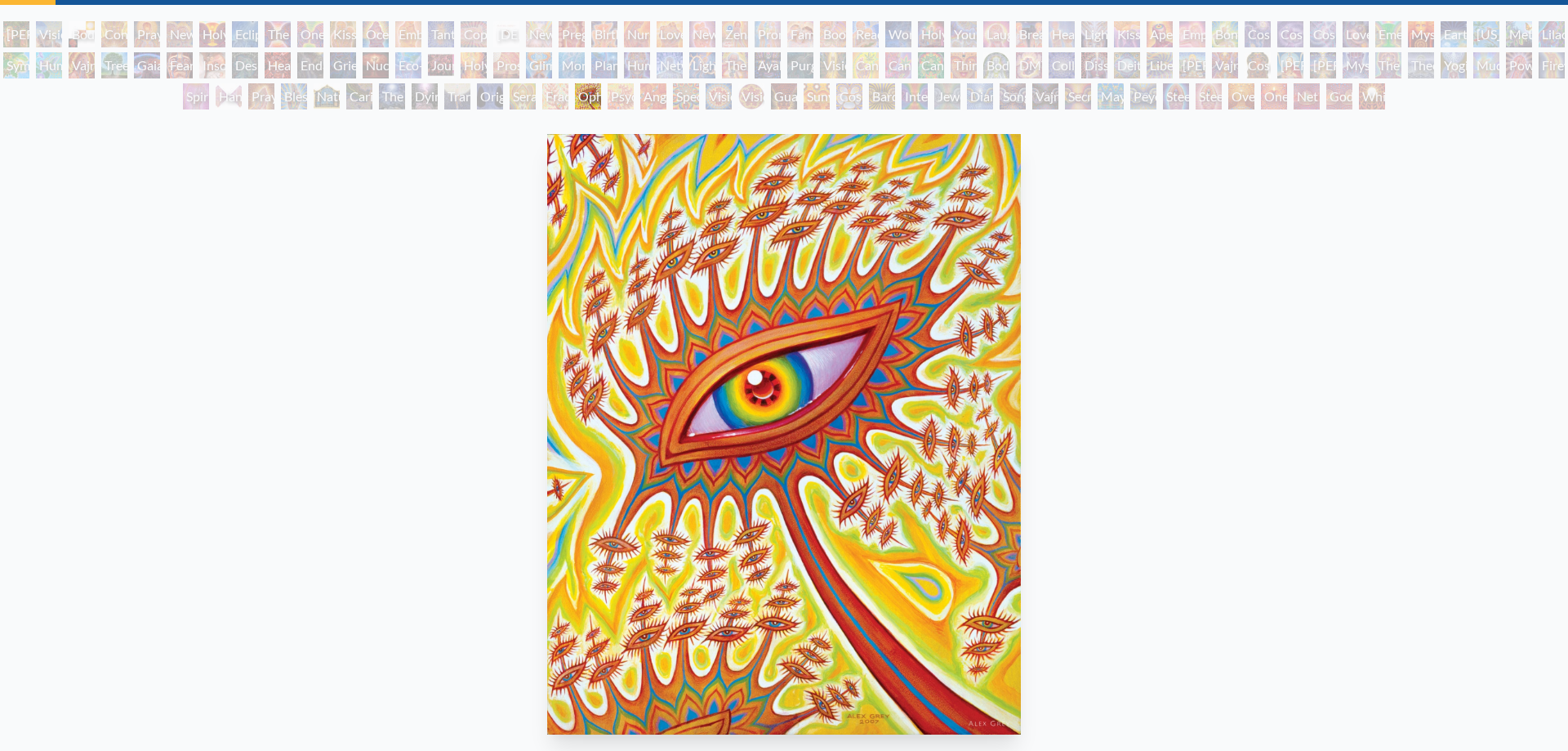
click at [555, 93] on div "Fractal Eyes" at bounding box center [555, 96] width 26 height 26
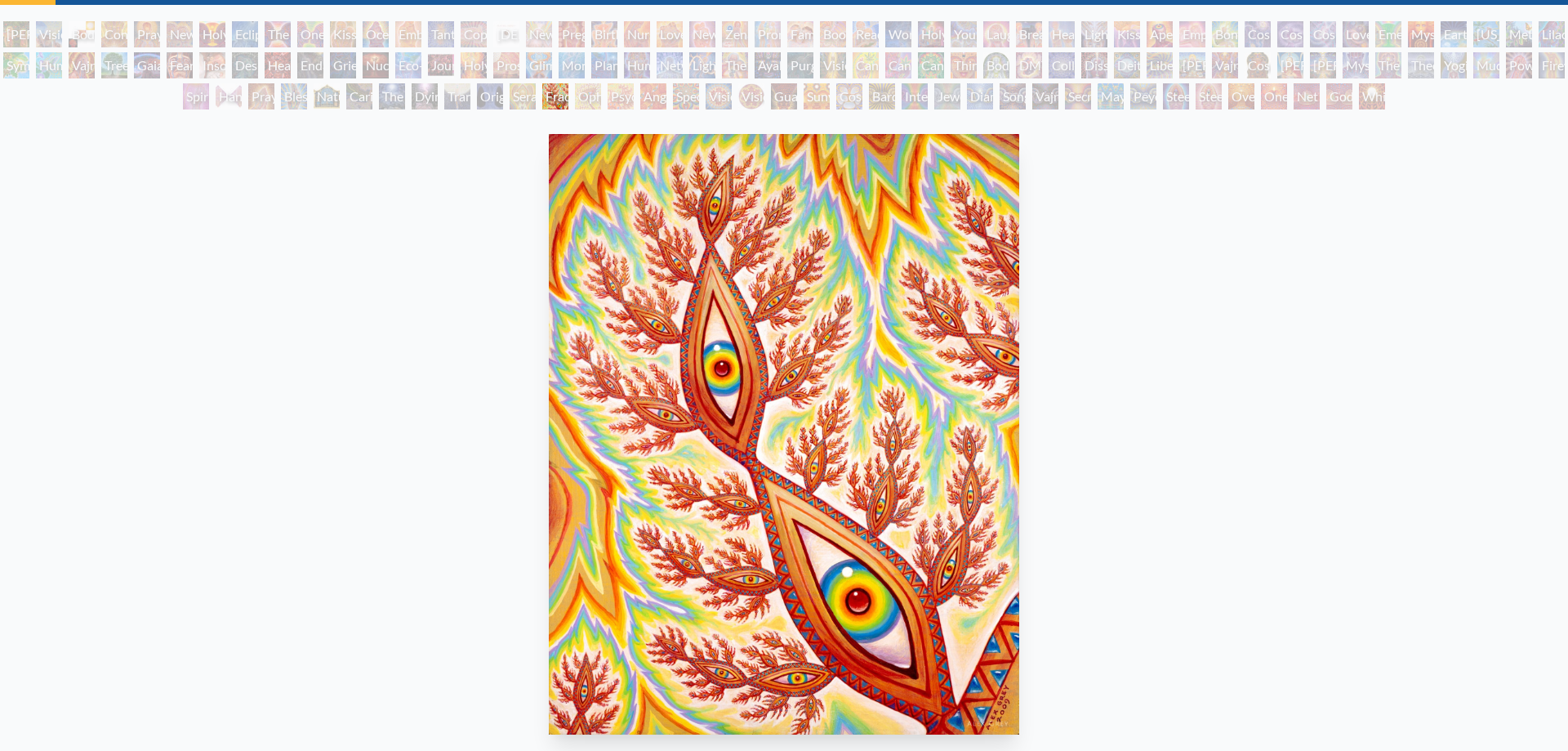
click at [528, 96] on div "Seraphic Transport Docking on the Third Eye" at bounding box center [522, 96] width 26 height 26
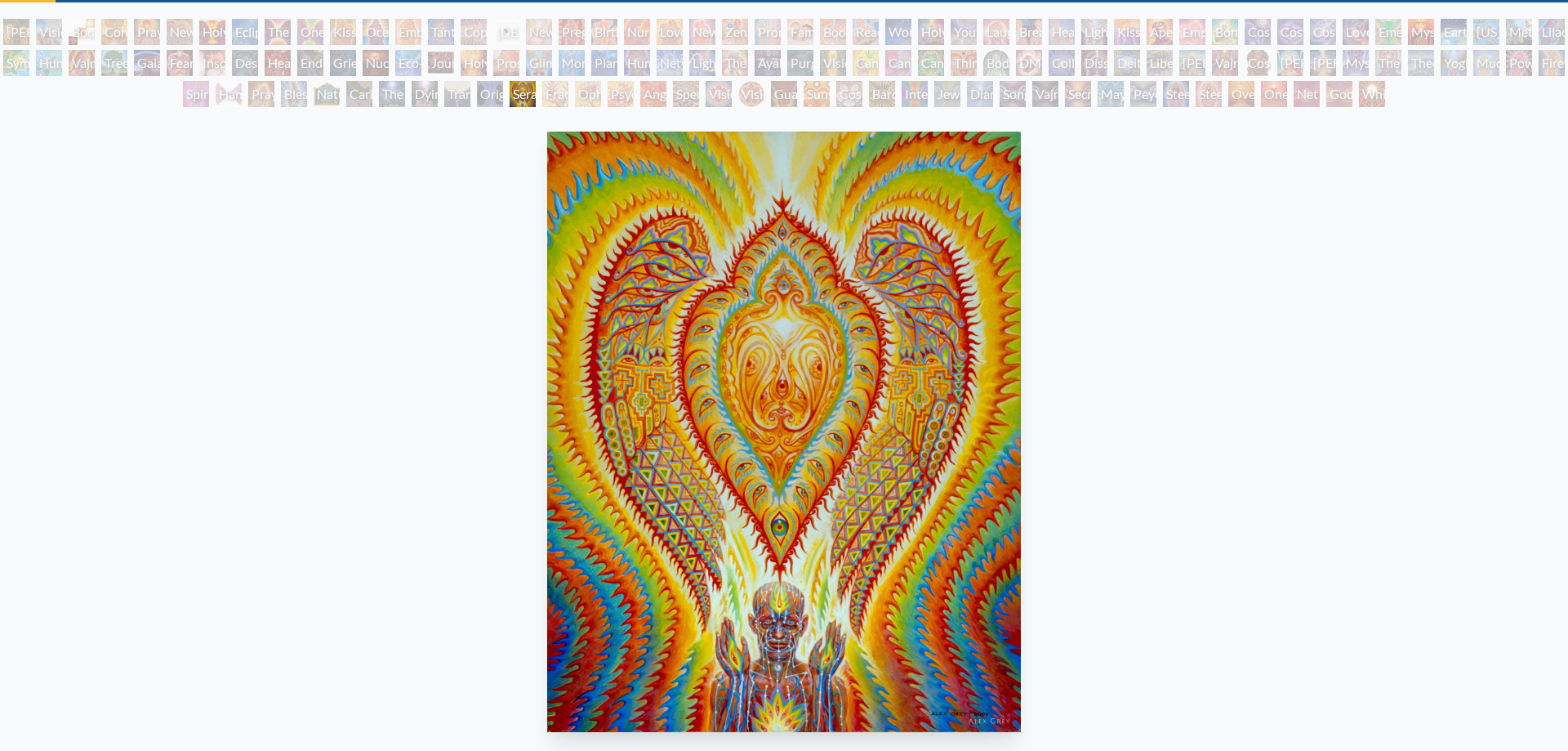
scroll to position [84, 0]
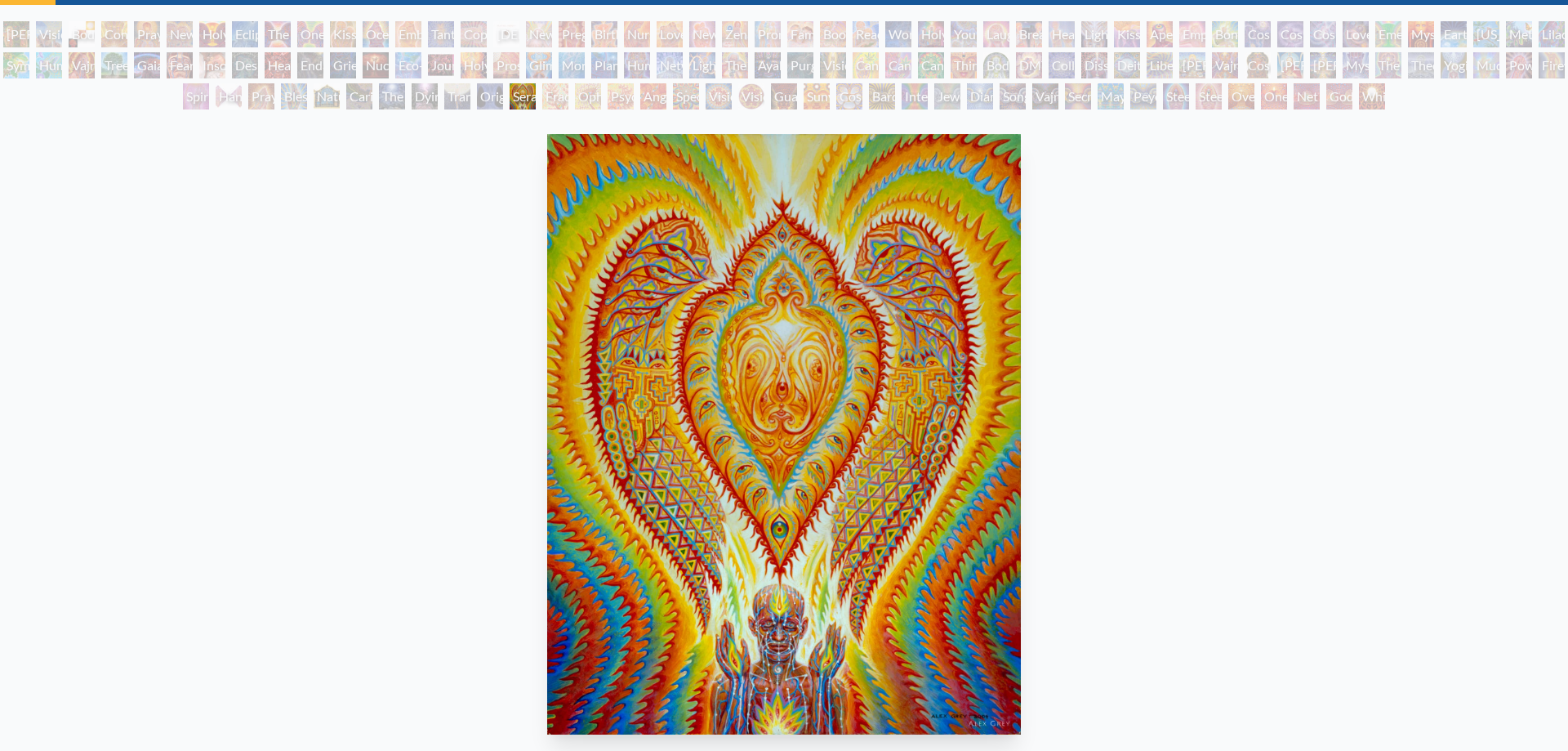
click at [488, 105] on div "Original Face" at bounding box center [490, 96] width 26 height 26
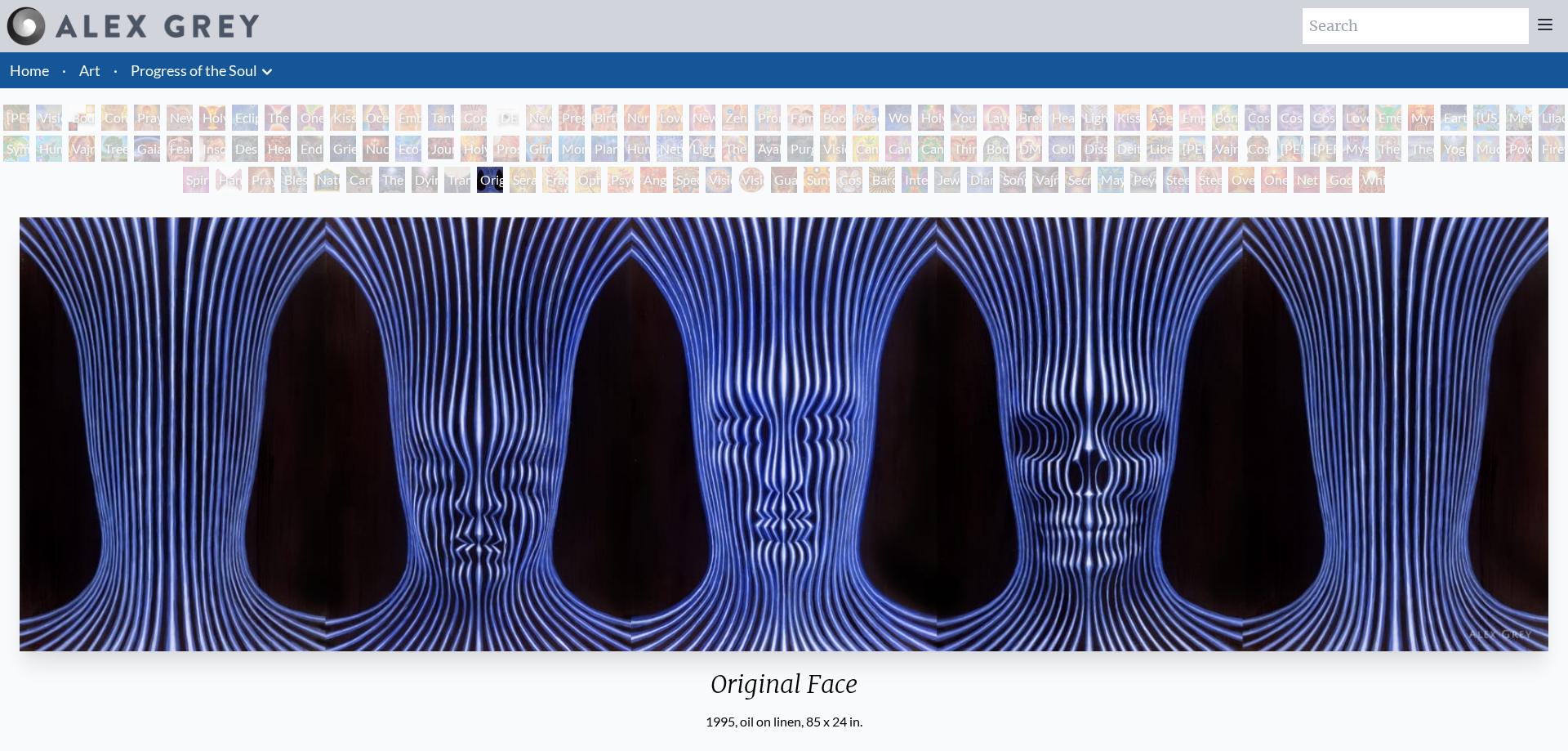
click at [1434, 152] on div "Theologue" at bounding box center [1421, 149] width 26 height 26
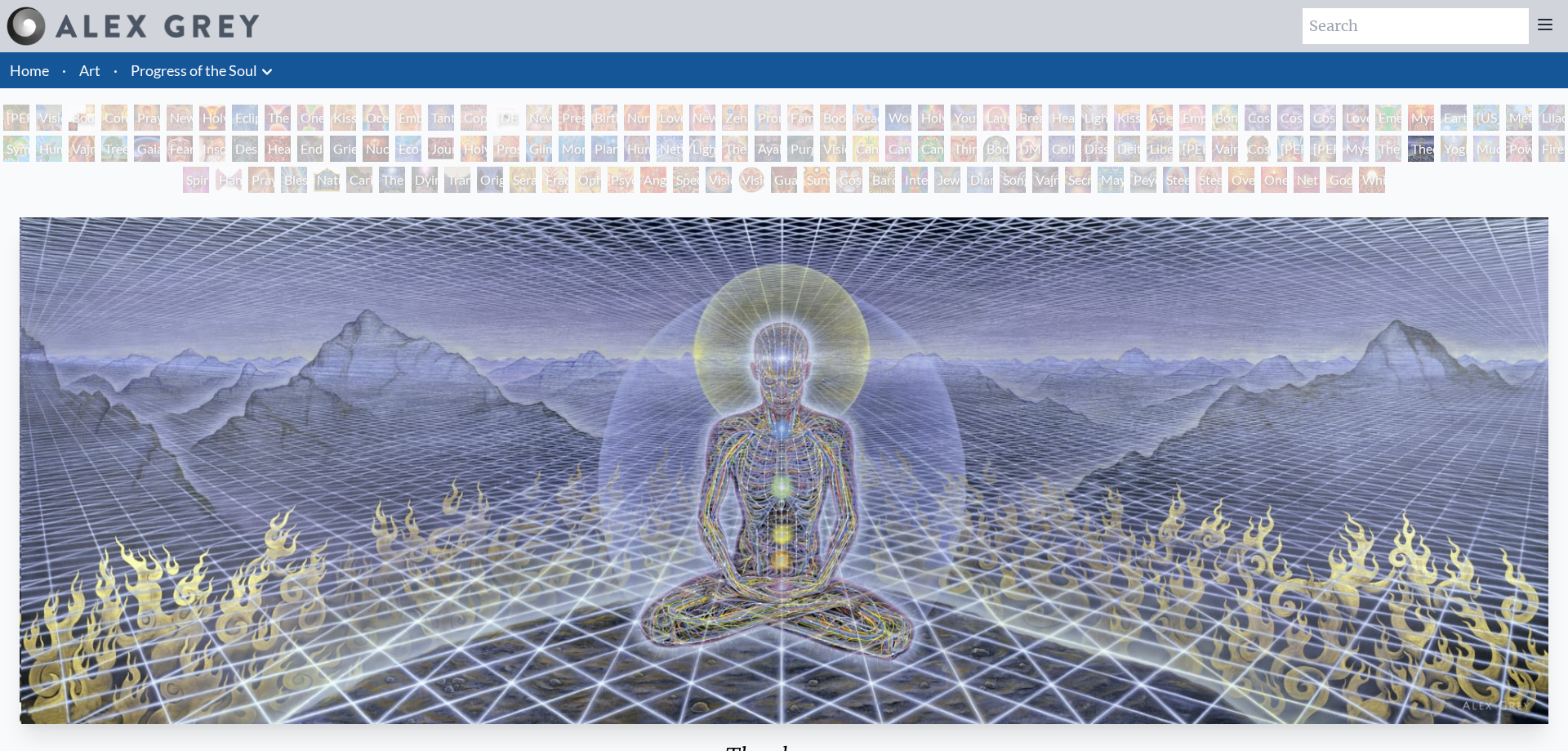
click at [907, 70] on div "Home · Art · Progress of the Soul Anatomical Drawings" at bounding box center [784, 70] width 1568 height 36
click at [146, 155] on div "Gaia" at bounding box center [147, 149] width 26 height 26
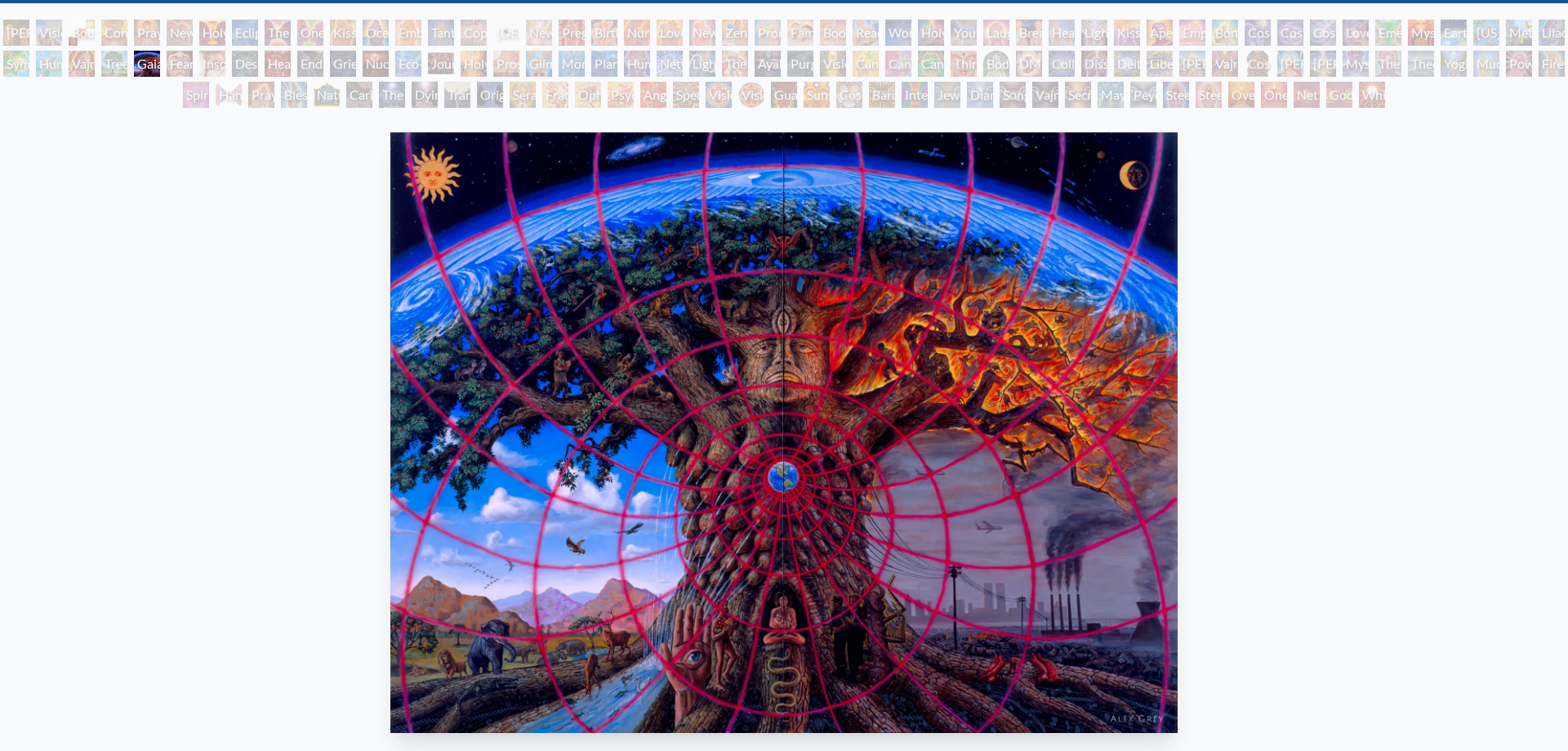
scroll to position [84, 0]
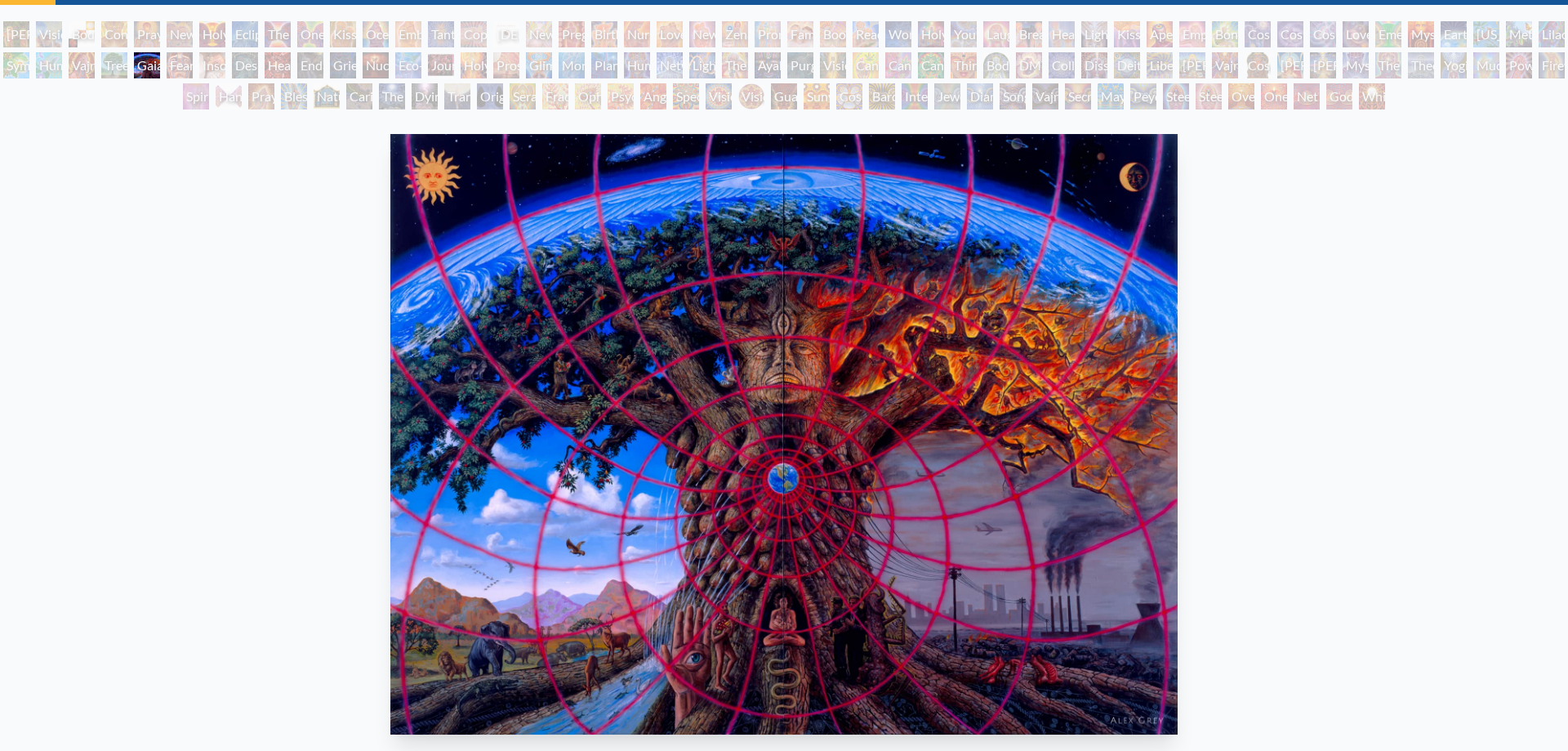
click at [121, 65] on div "Tree & Person" at bounding box center [114, 65] width 26 height 26
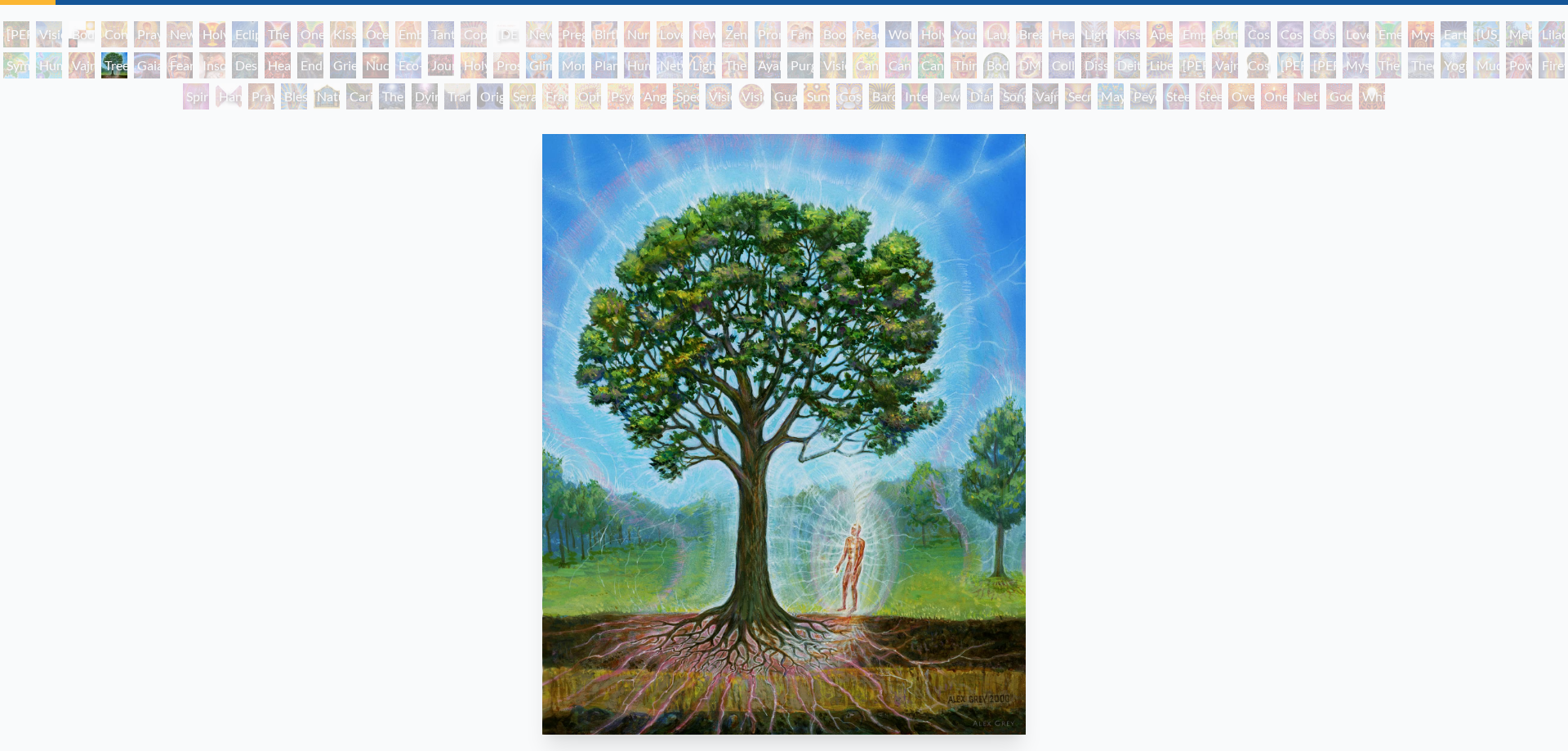
click at [85, 66] on div "Vajra Horse" at bounding box center [82, 65] width 26 height 26
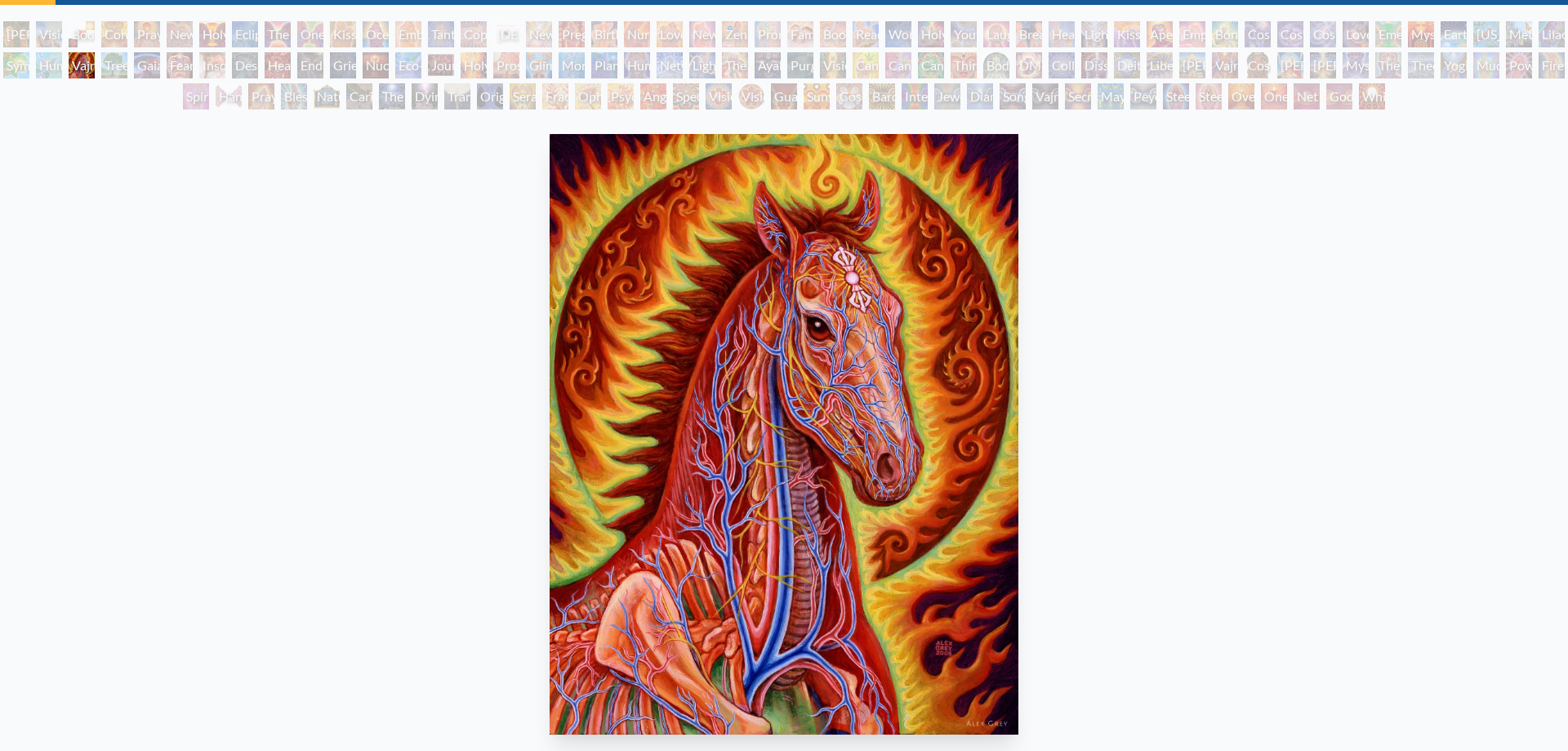
click at [60, 66] on div "Humming Bird" at bounding box center [49, 65] width 26 height 26
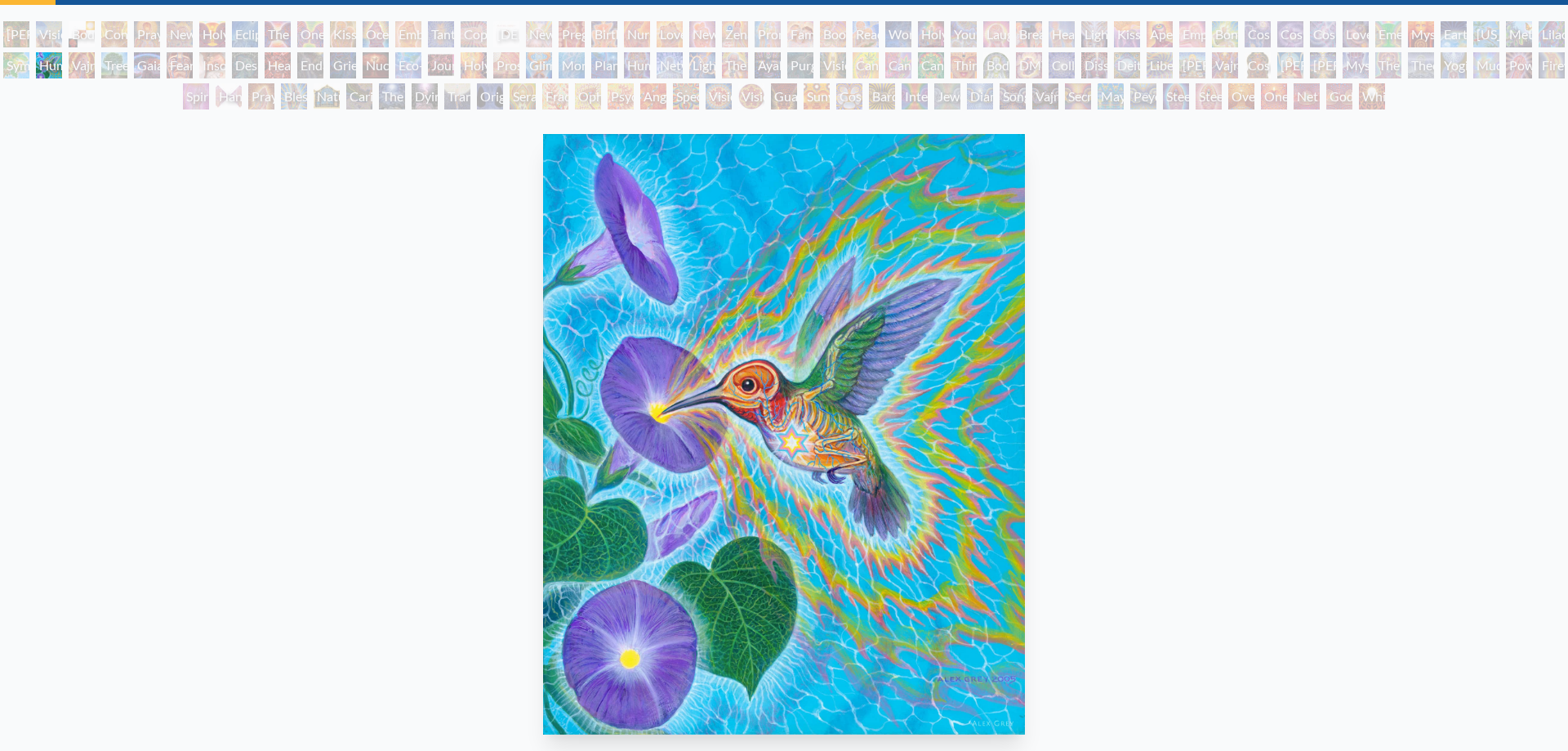
click at [447, 143] on div "Humming Bird 2005, acrylic on wood, 8 x 10 in. Visit the CoSM Shop" at bounding box center [784, 530] width 1542 height 805
click at [494, 102] on div "Original Face" at bounding box center [490, 96] width 26 height 26
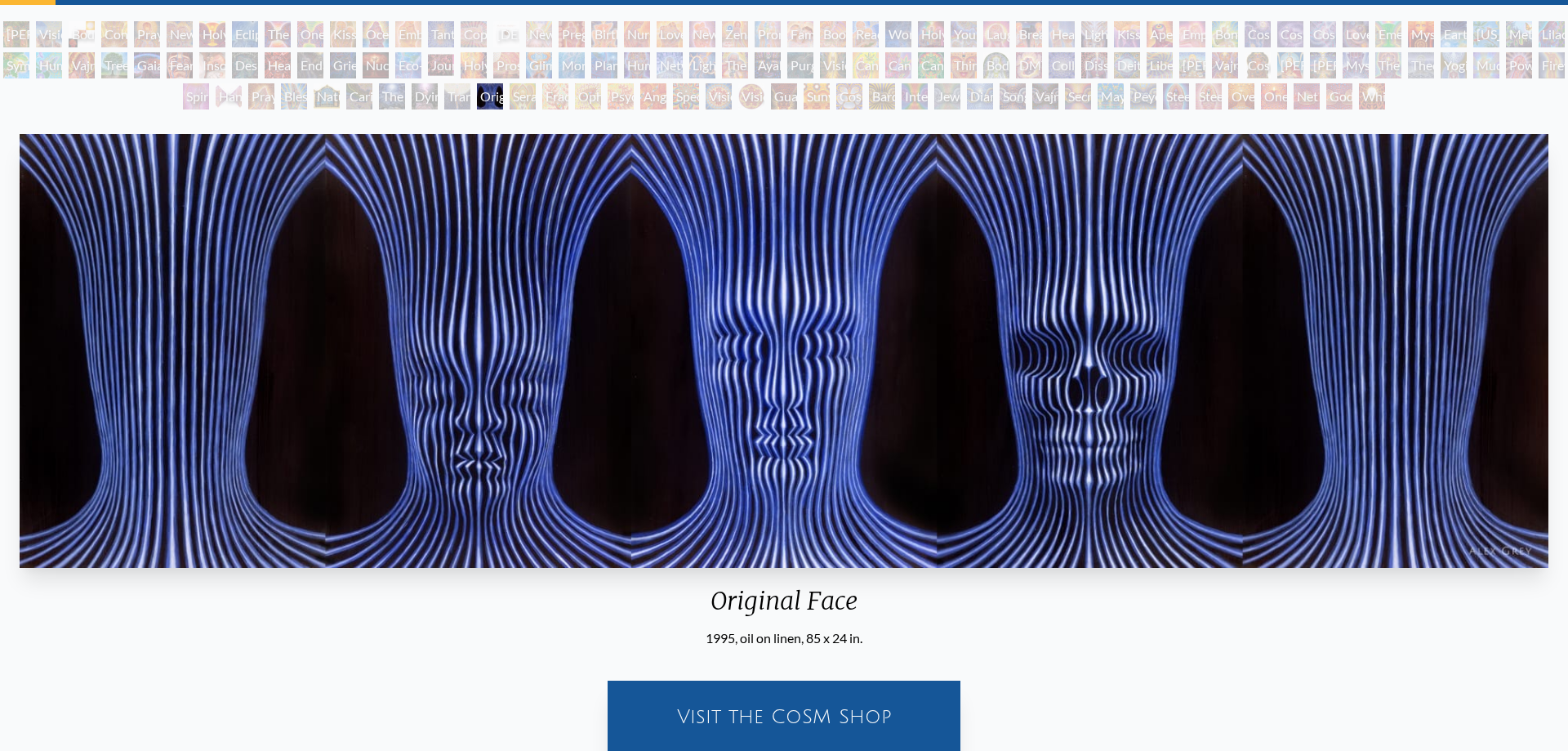
click at [637, 68] on div "Human Geometry" at bounding box center [637, 65] width 26 height 26
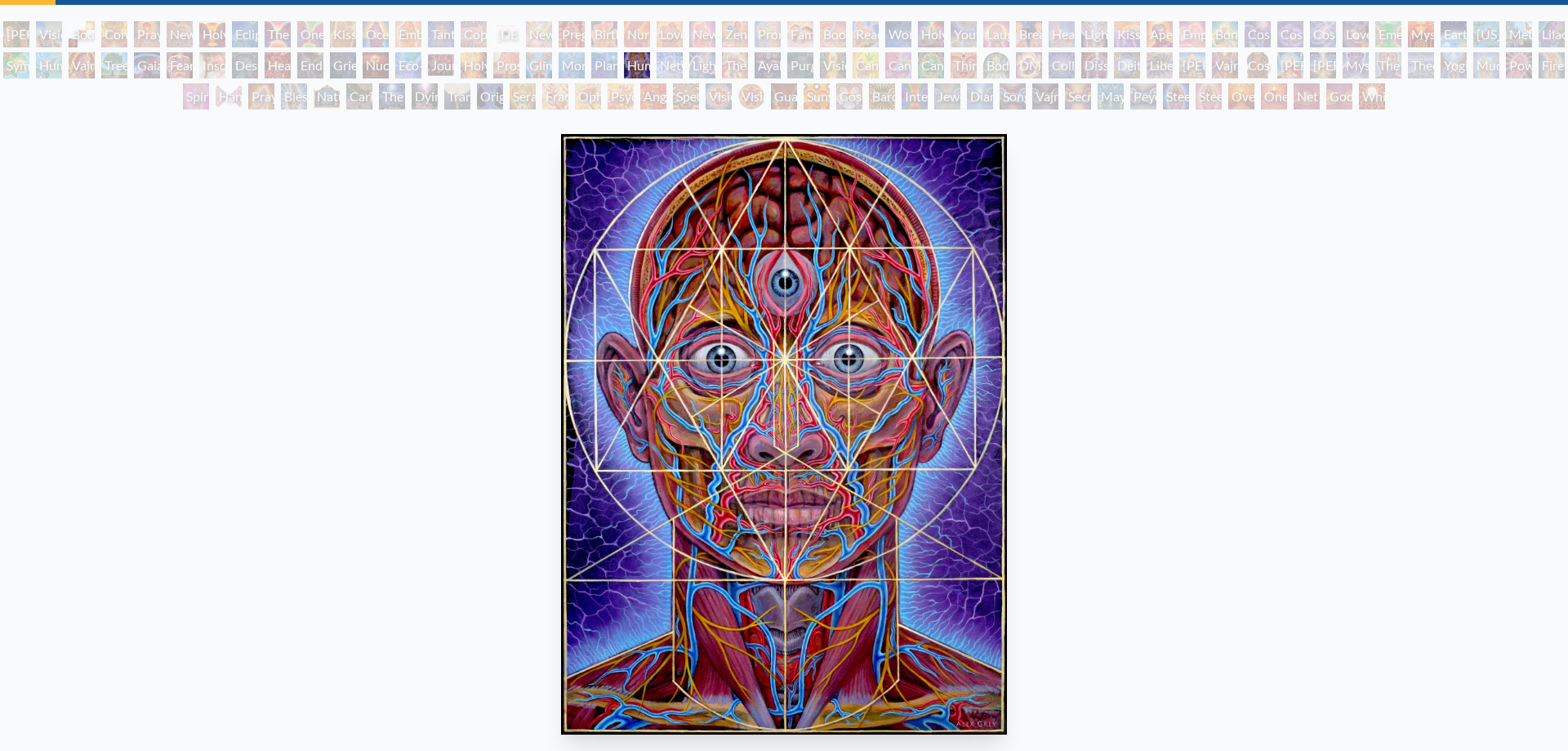
click at [606, 68] on div "Planetary Prayers" at bounding box center [604, 65] width 26 height 26
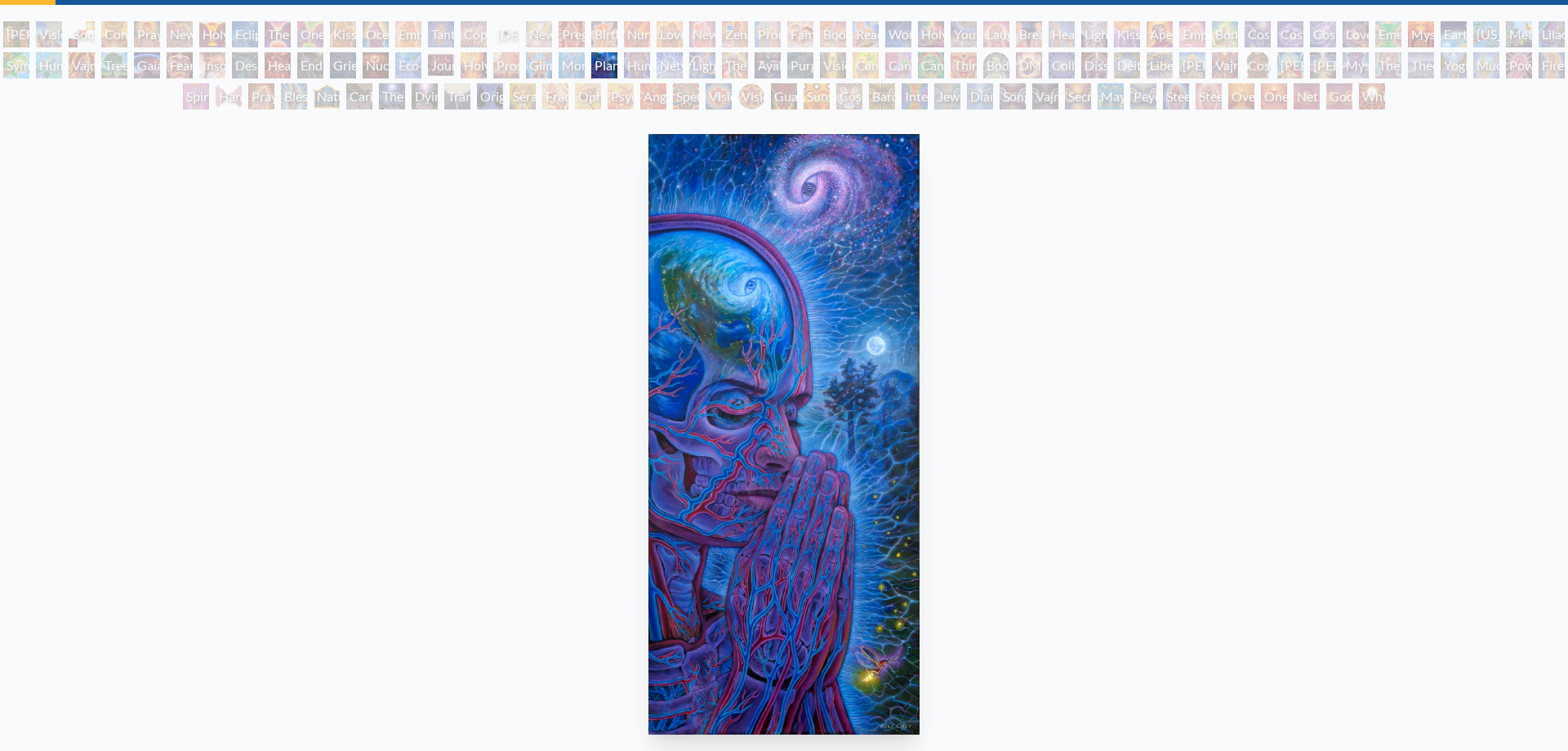
click at [565, 63] on div "Monochord" at bounding box center [572, 65] width 26 height 26
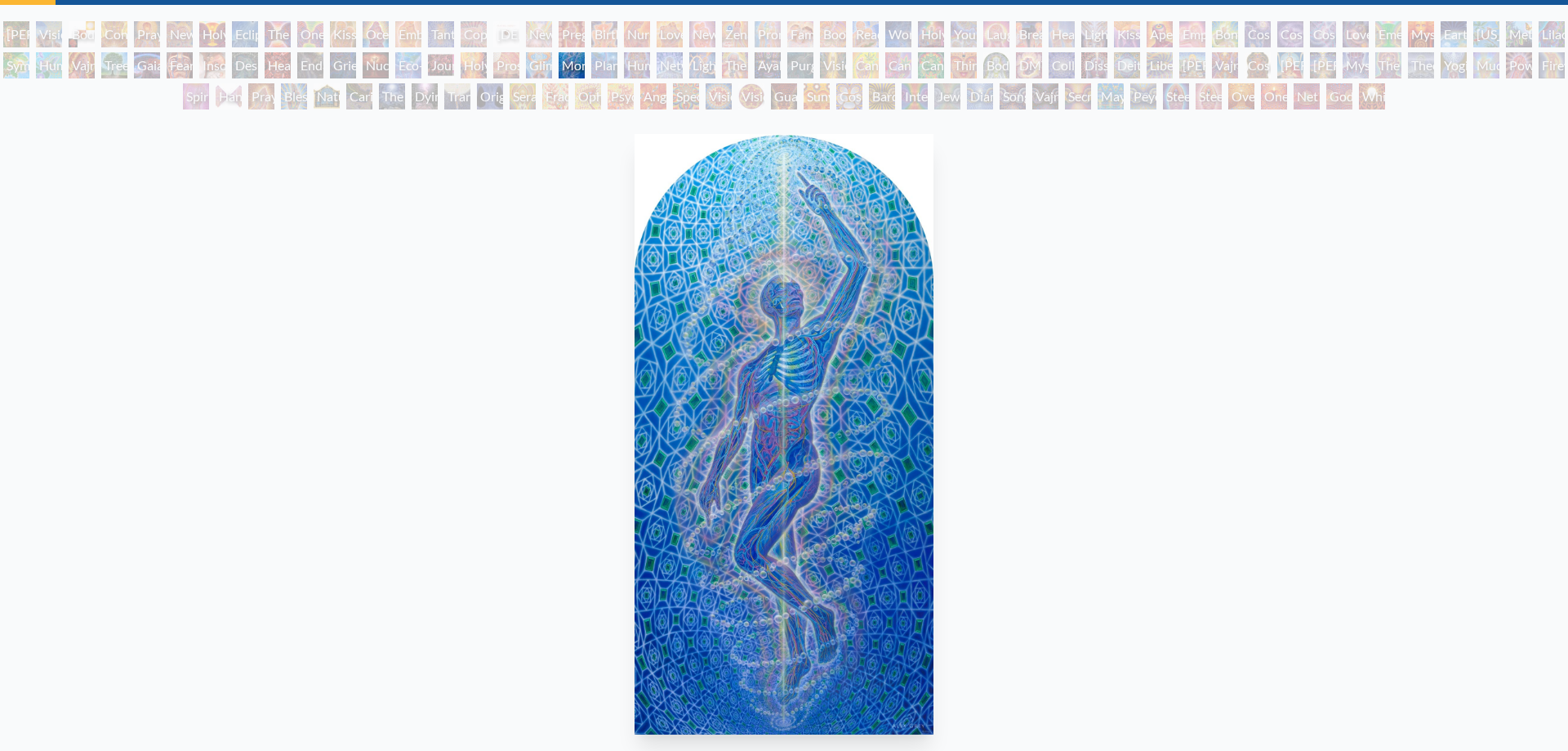
click at [519, 65] on div "Prostration" at bounding box center [506, 65] width 26 height 26
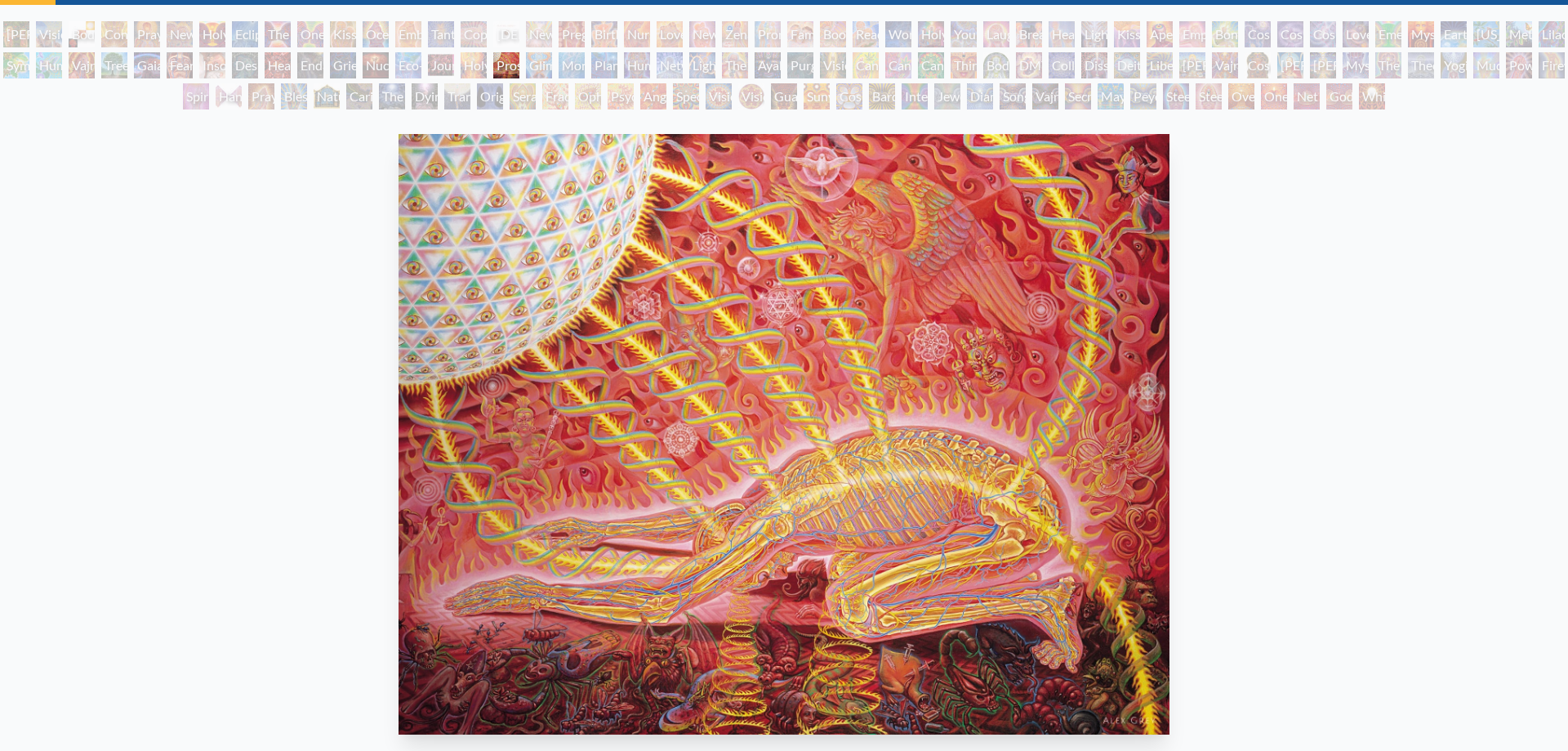
click at [484, 70] on div "Holy Fire" at bounding box center [473, 65] width 26 height 26
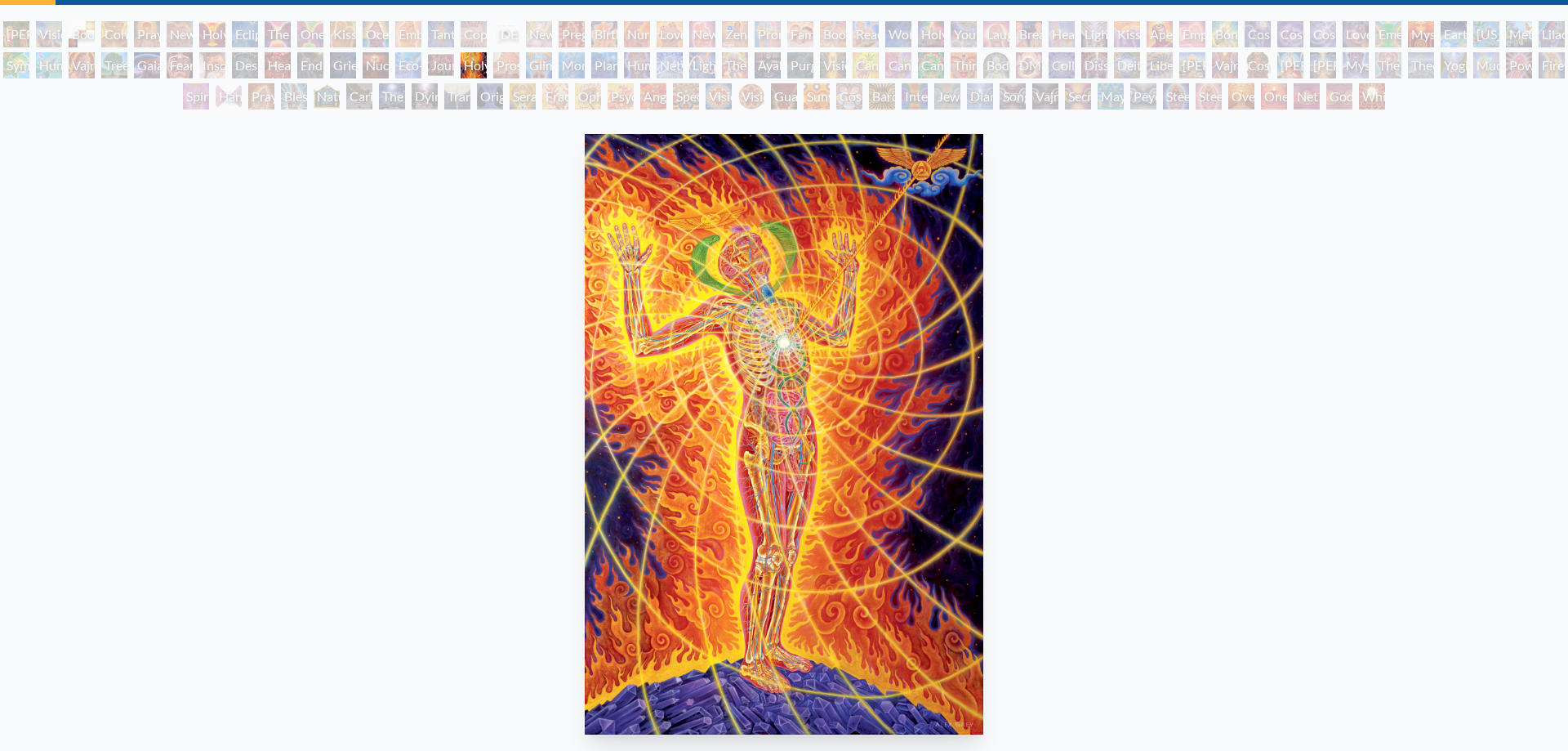
click at [443, 64] on div "Journey of the Wounded Healer" at bounding box center [440, 65] width 26 height 26
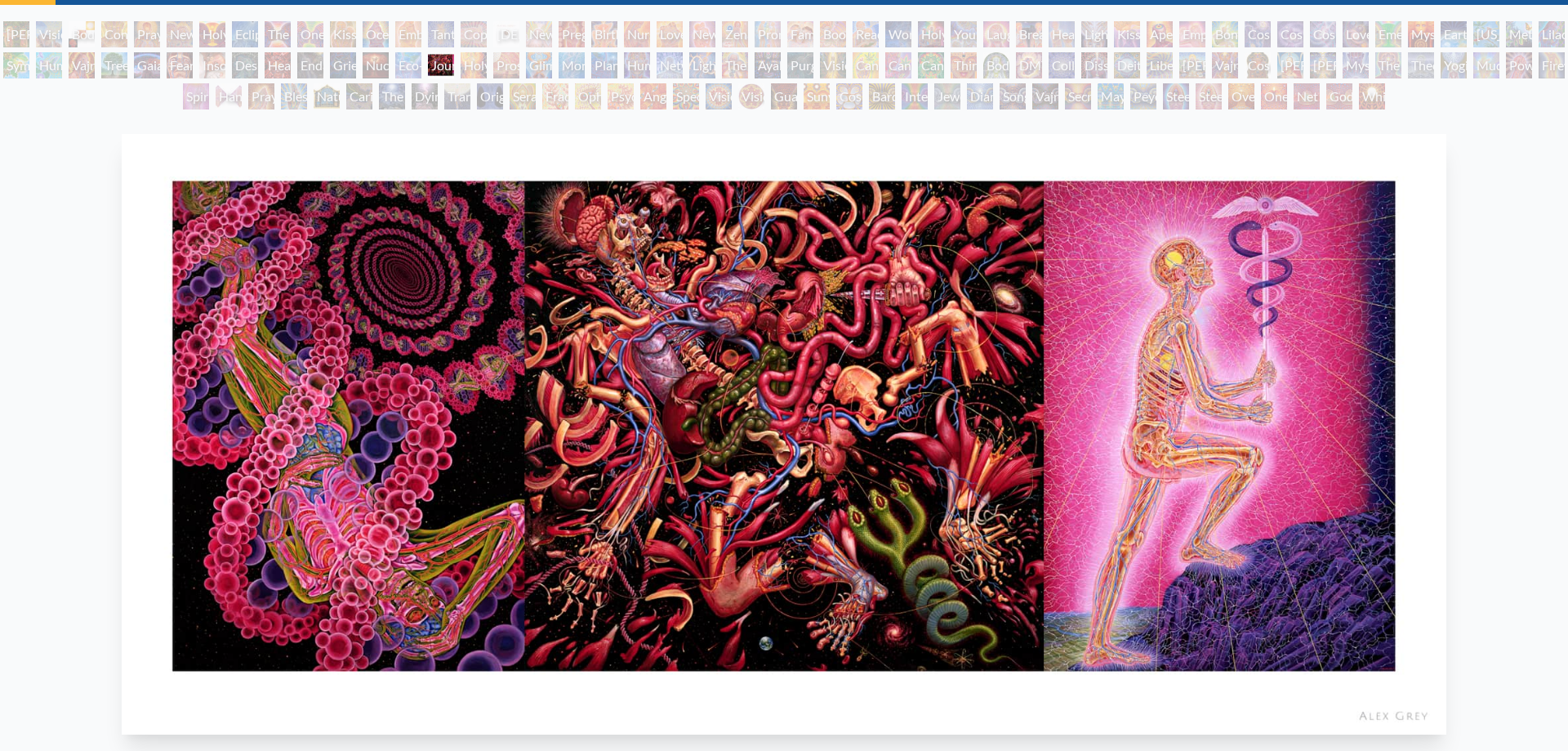
click at [406, 68] on div "Eco-Atlas" at bounding box center [408, 65] width 26 height 26
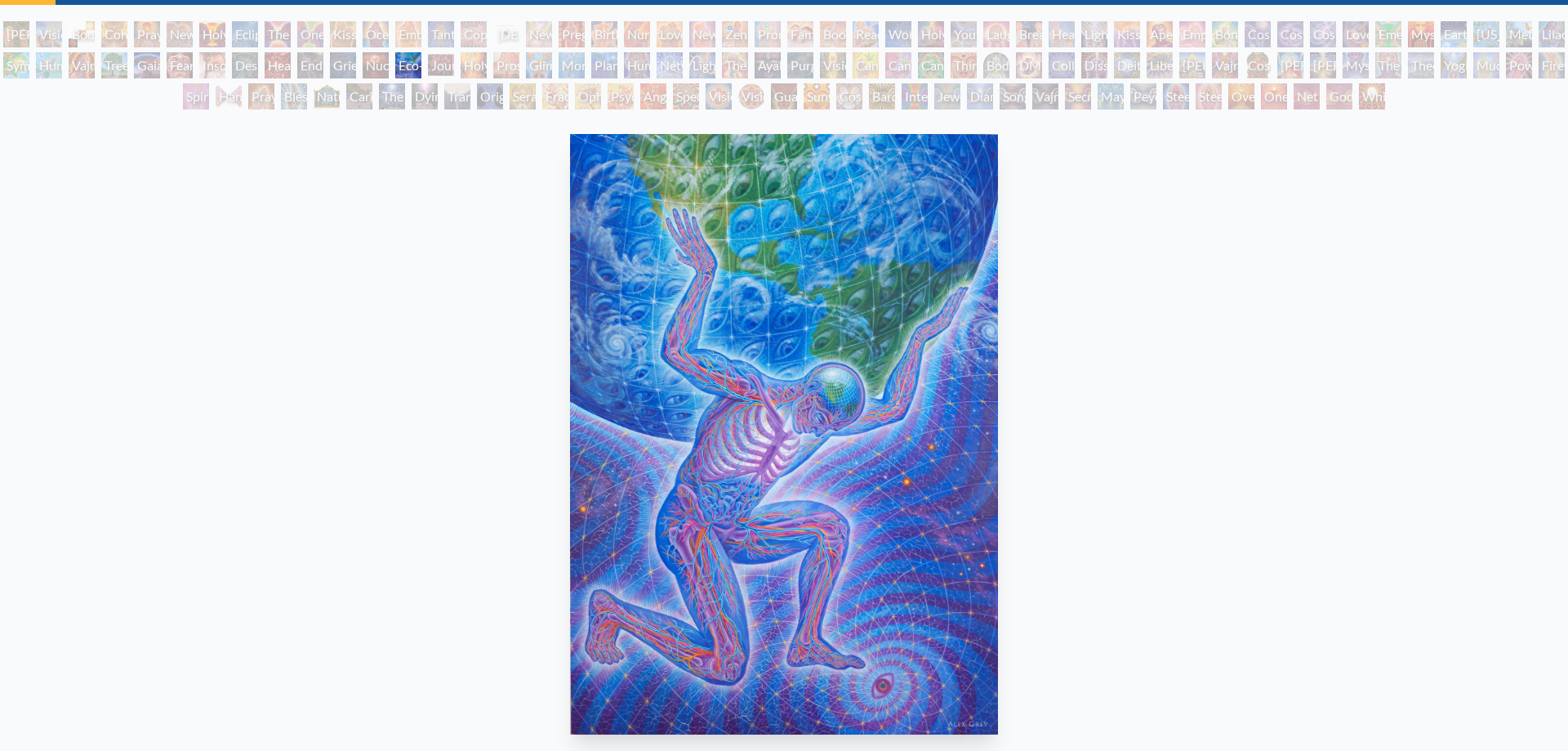
click at [388, 69] on div "Nuclear Crucifixion" at bounding box center [375, 65] width 26 height 26
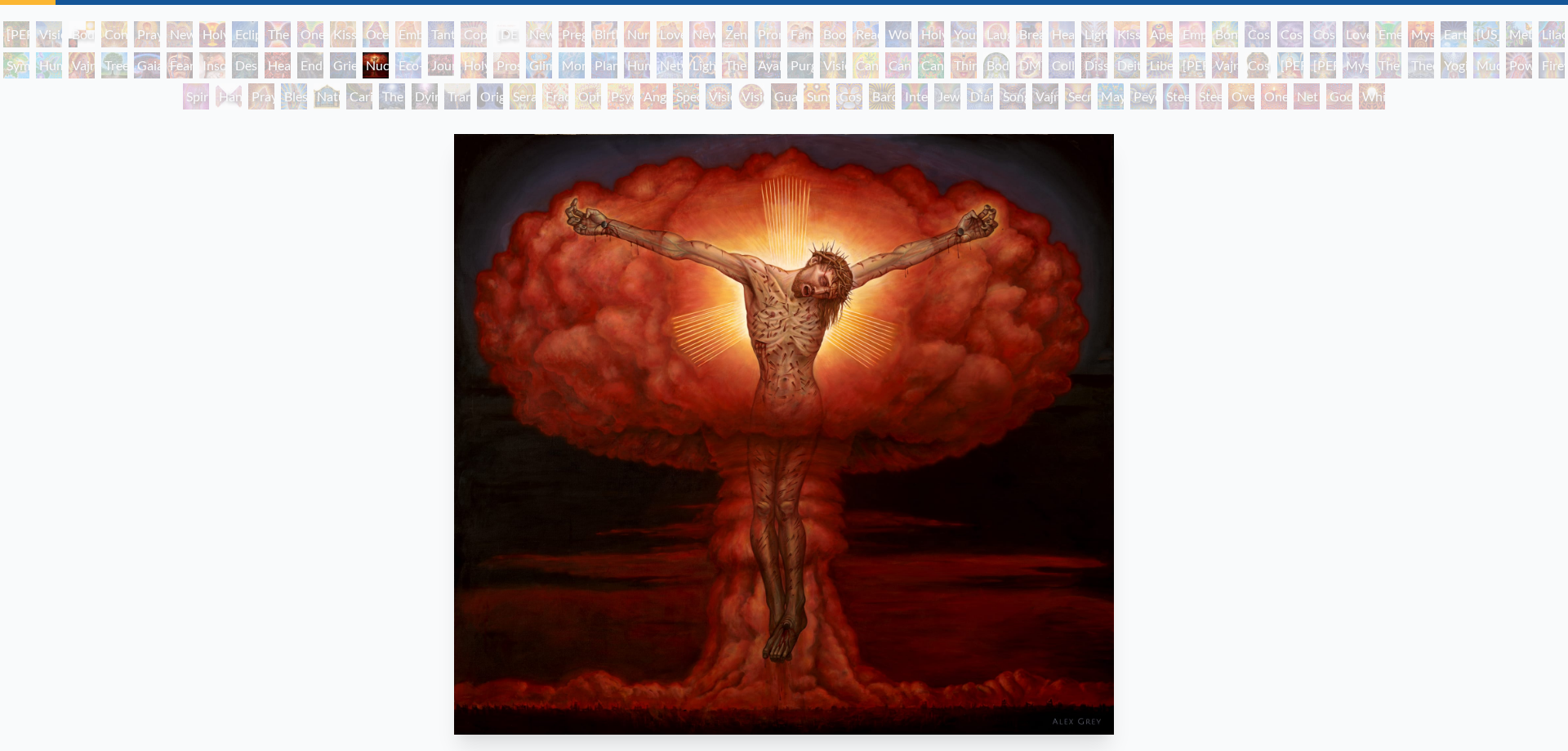
click at [356, 66] on div "Grieving" at bounding box center [343, 65] width 26 height 26
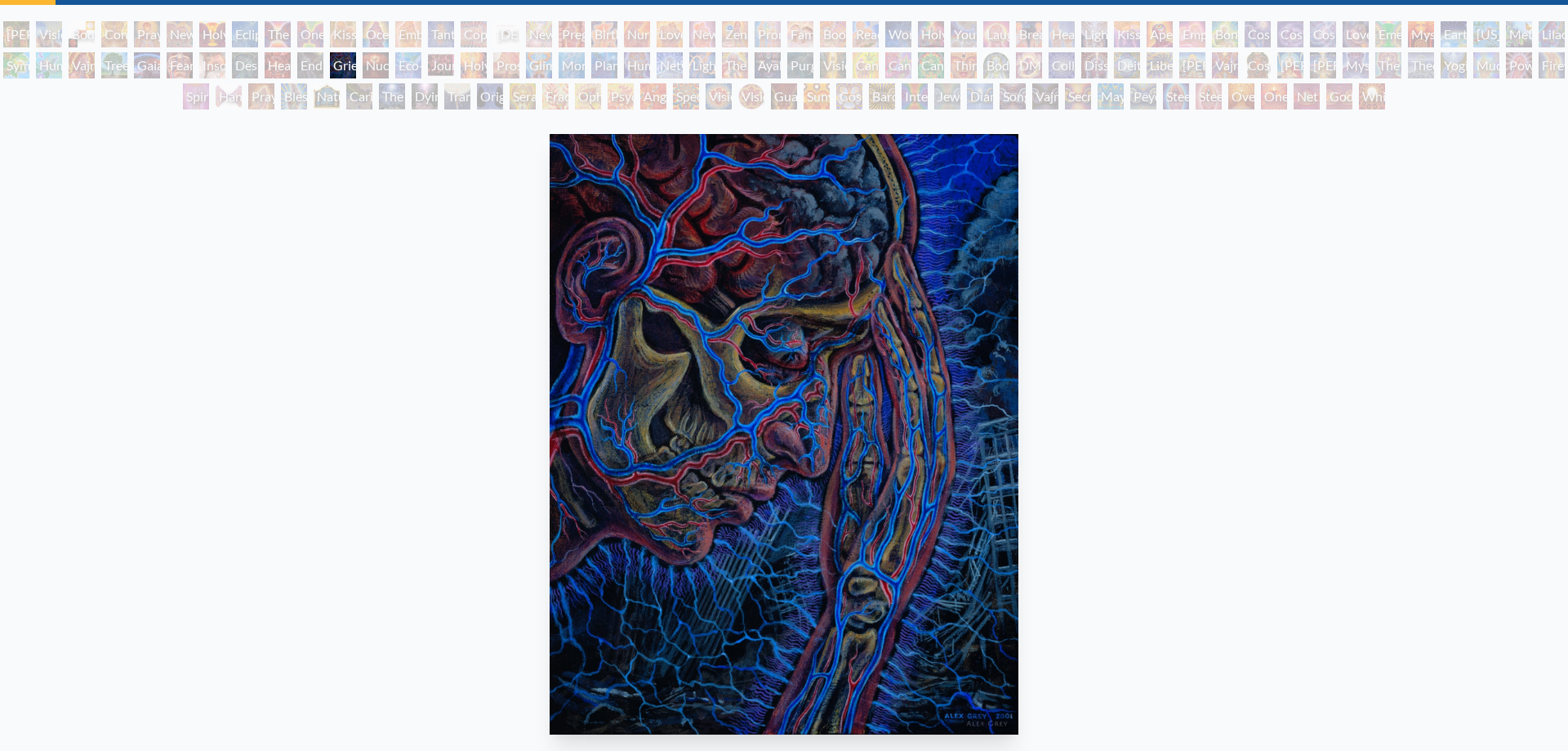
click at [323, 62] on div "Endarkenment" at bounding box center [310, 65] width 26 height 26
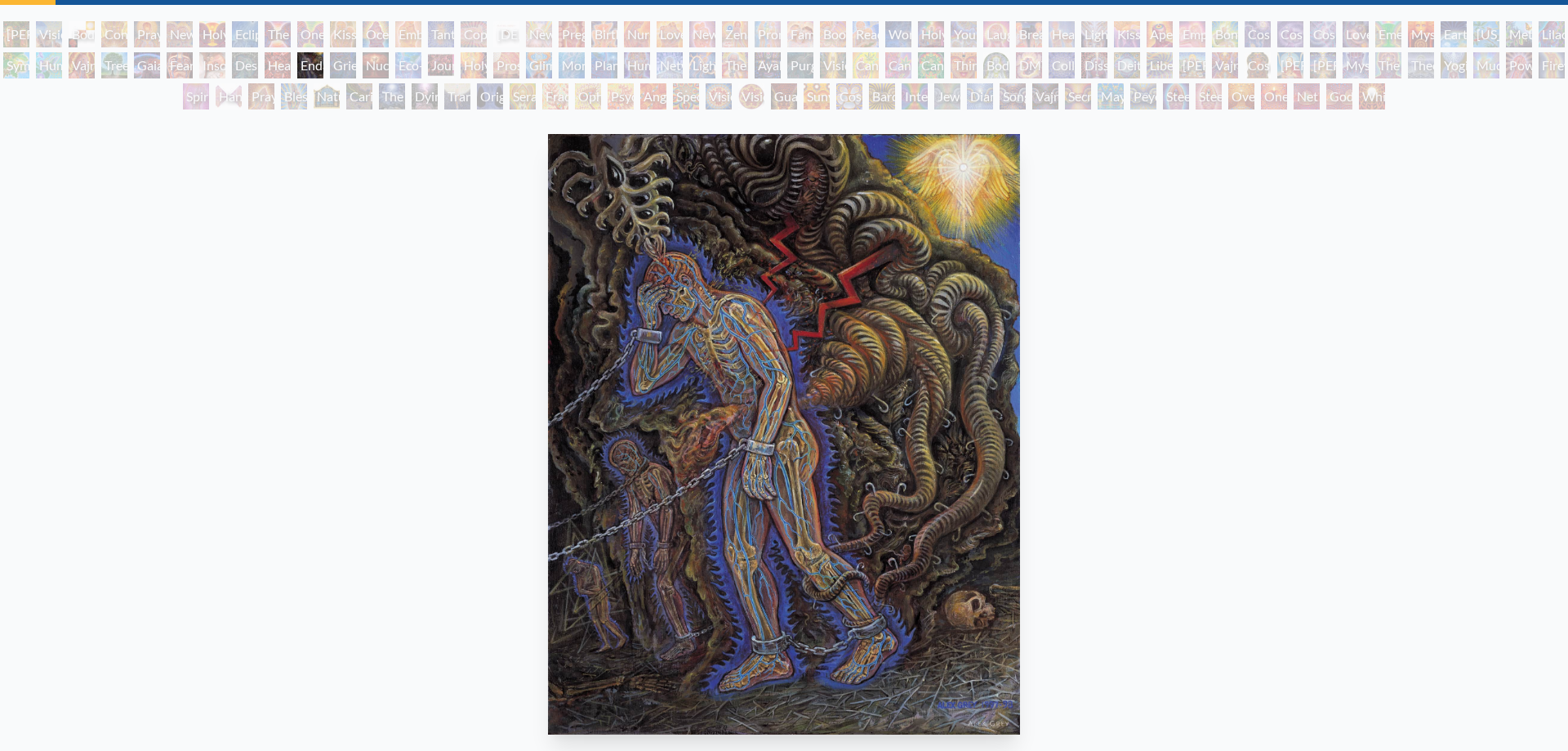
click at [285, 60] on div "Headache" at bounding box center [277, 65] width 26 height 26
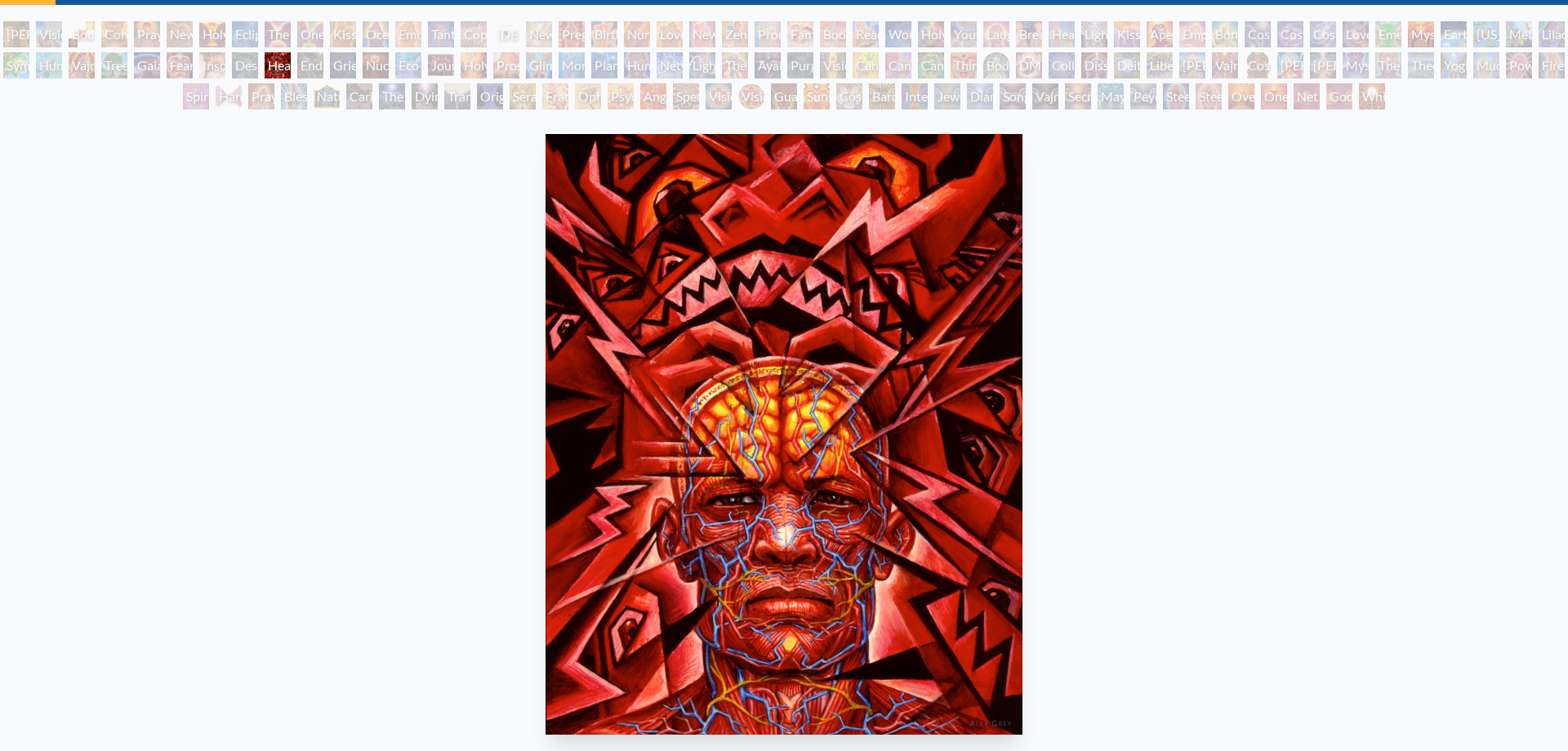
click at [258, 60] on div "Despair" at bounding box center [245, 65] width 26 height 26
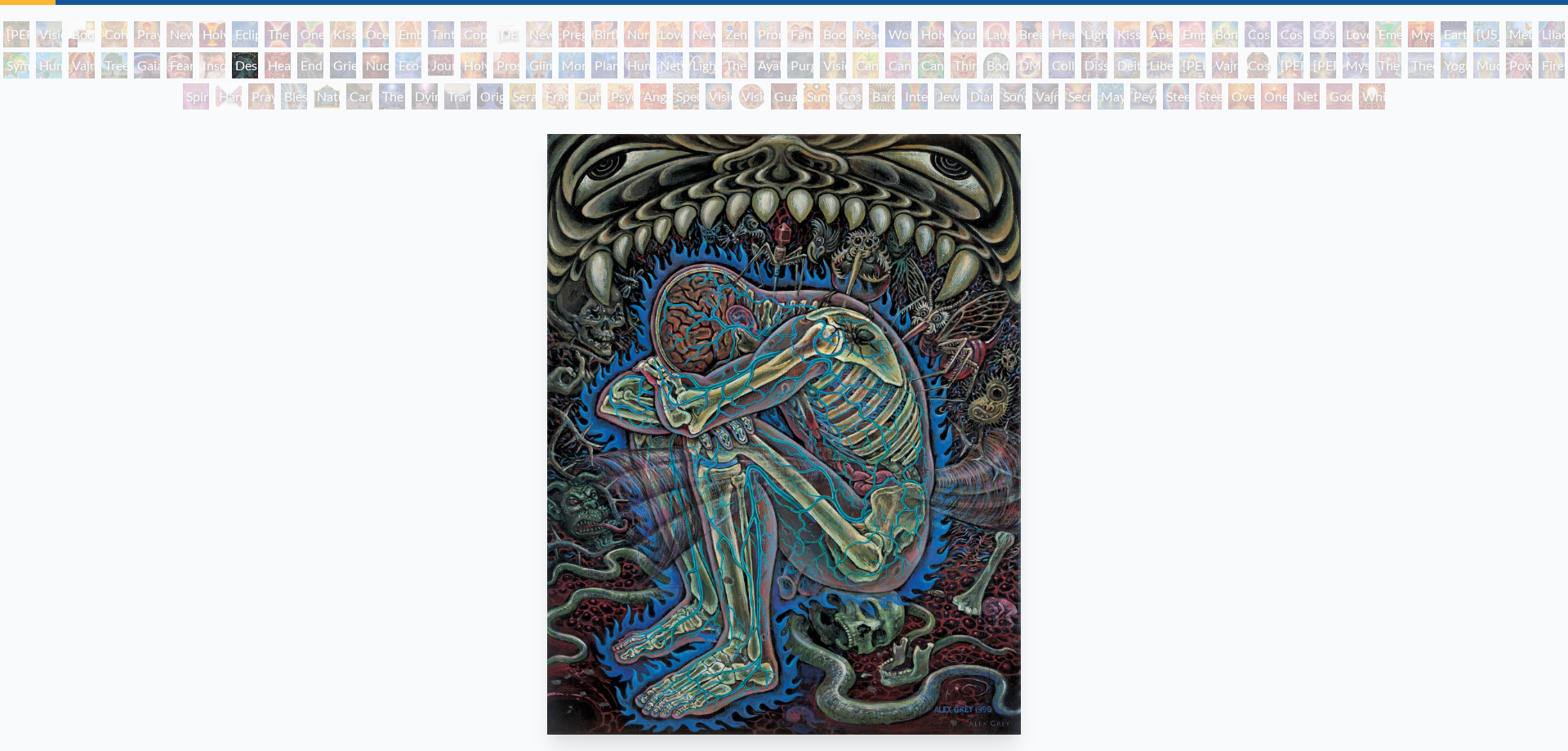
click at [226, 62] on div "Insomnia" at bounding box center [212, 65] width 26 height 26
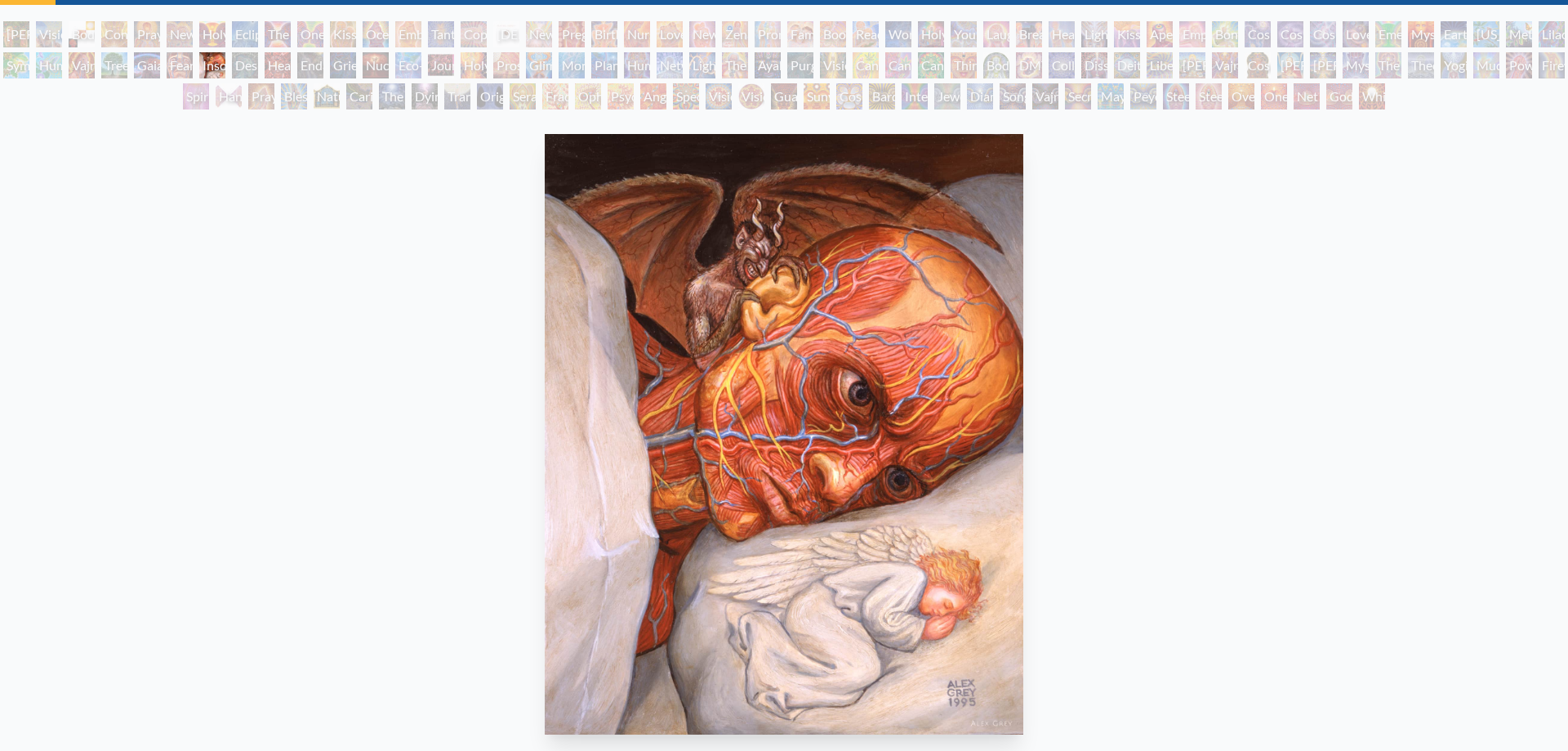
click at [191, 68] on div "Fear" at bounding box center [180, 65] width 26 height 26
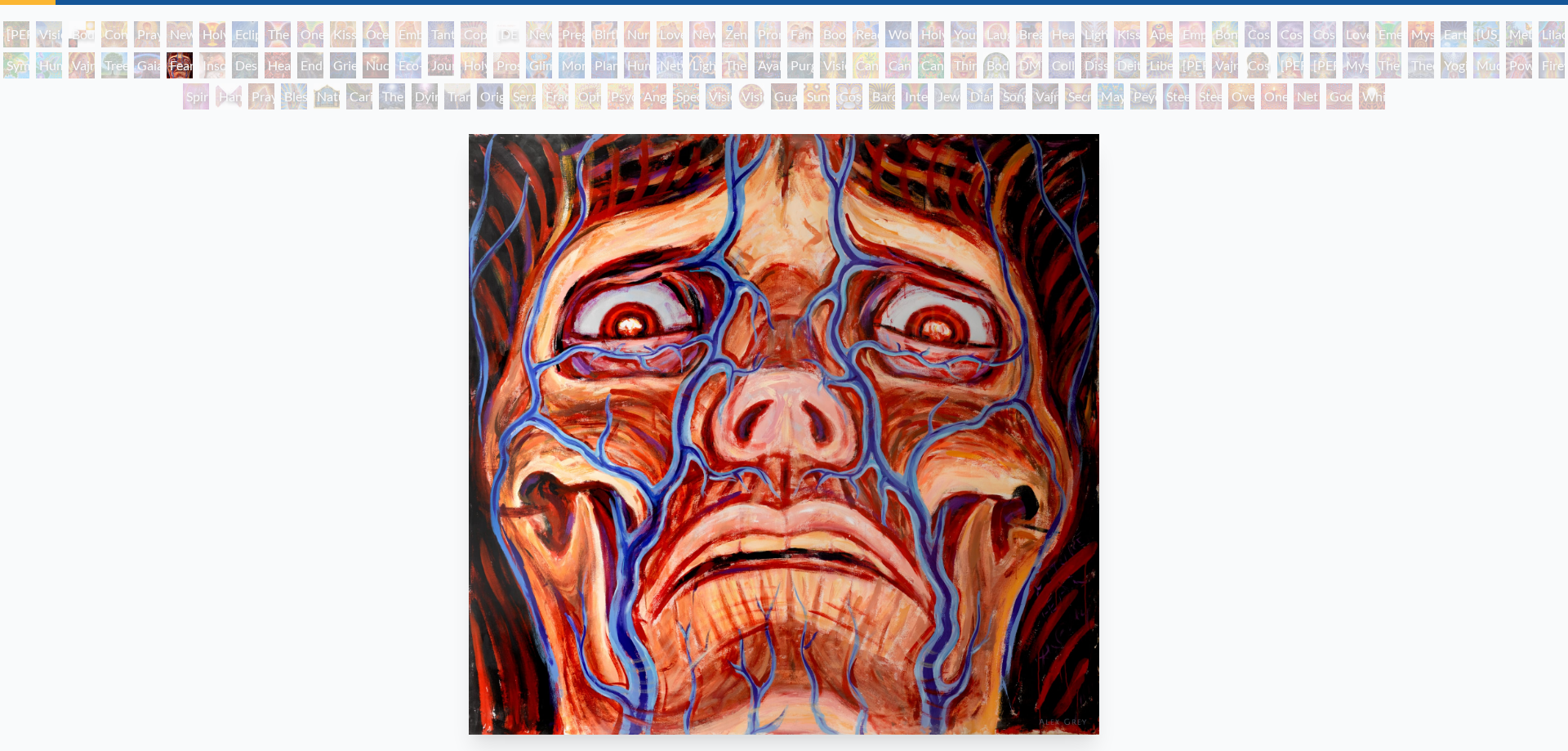
click at [741, 57] on div "The Shulgins and their Alchemical Angels" at bounding box center [735, 65] width 26 height 26
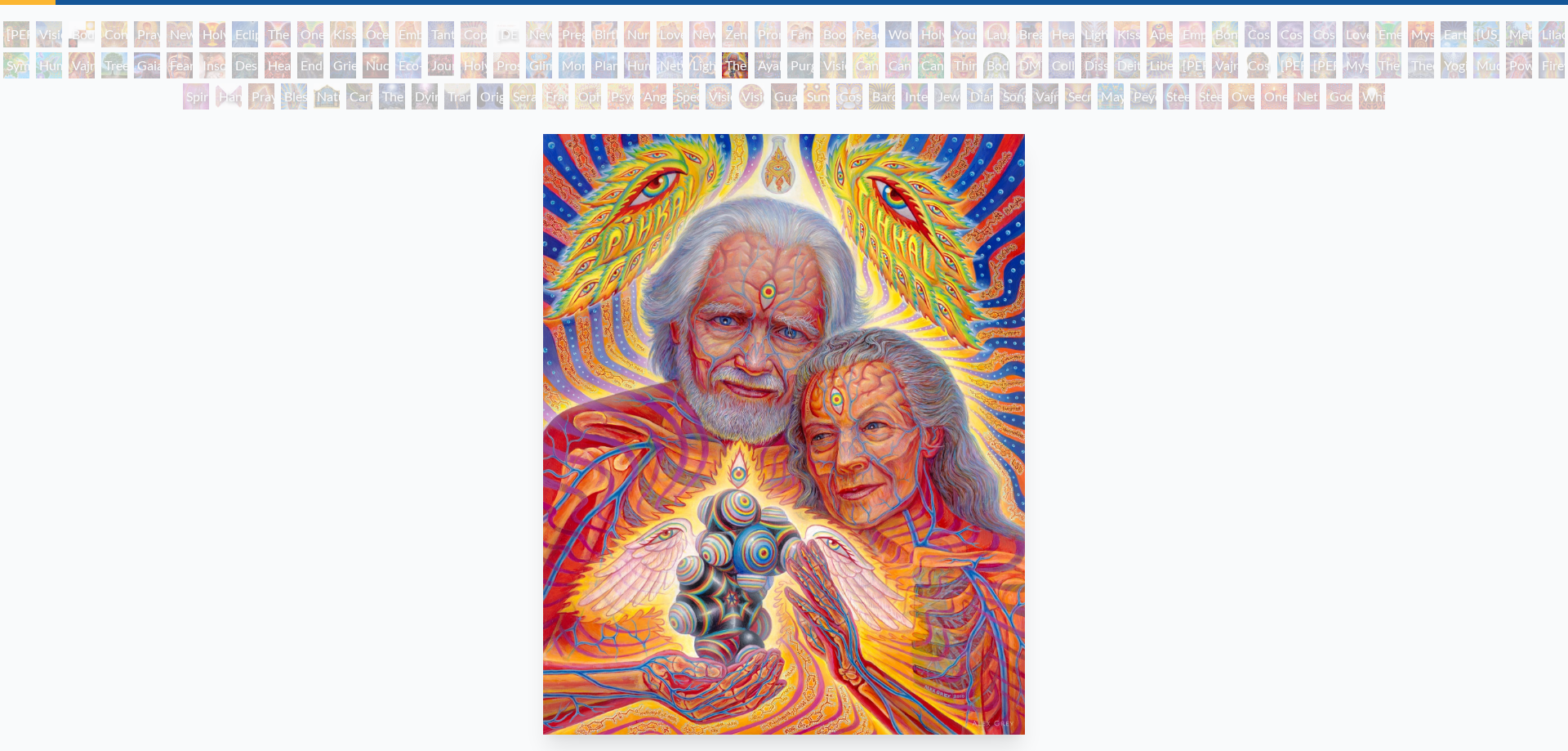
click at [1499, 63] on div "Mudra" at bounding box center [1486, 65] width 26 height 26
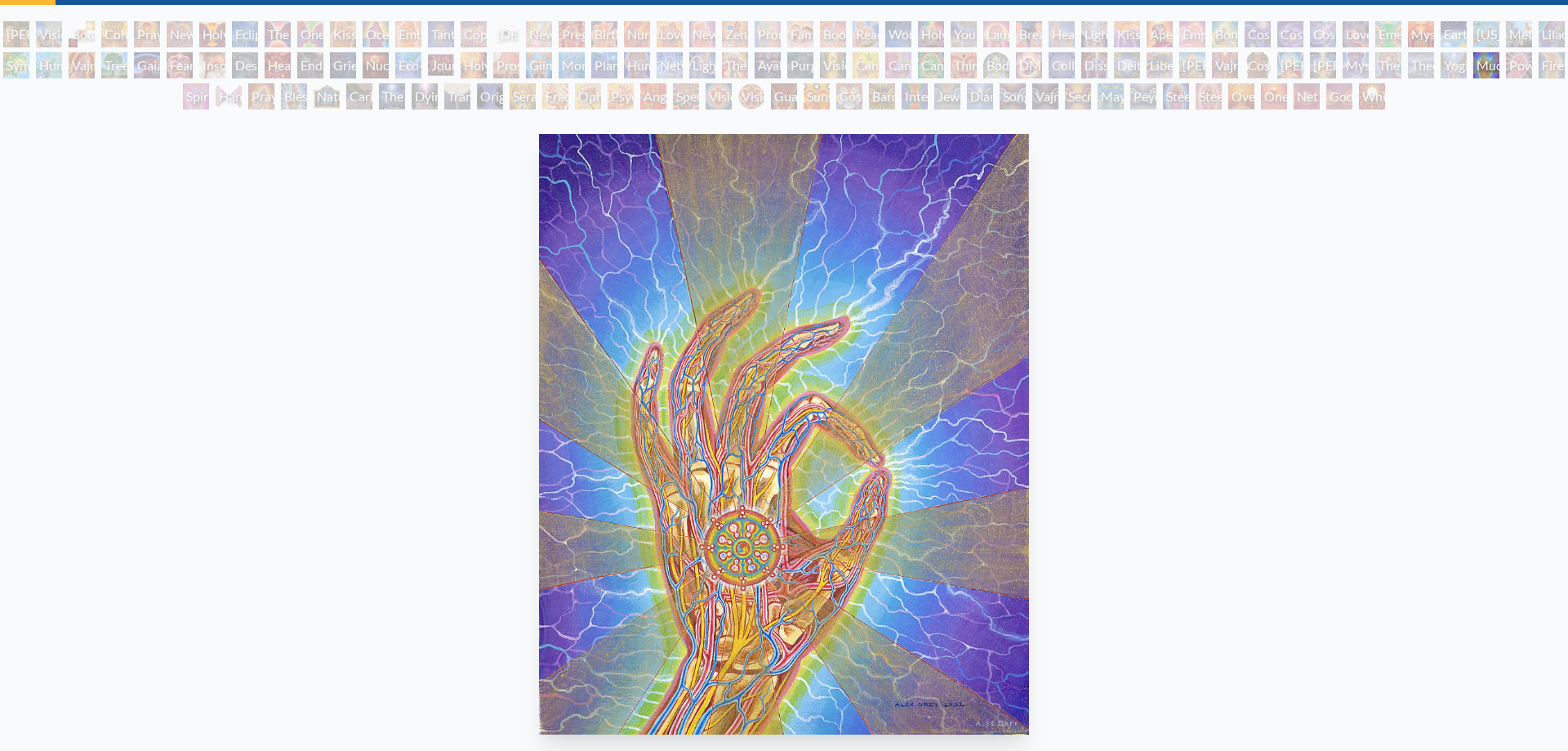
click at [1434, 65] on div "Theologue" at bounding box center [1421, 65] width 26 height 26
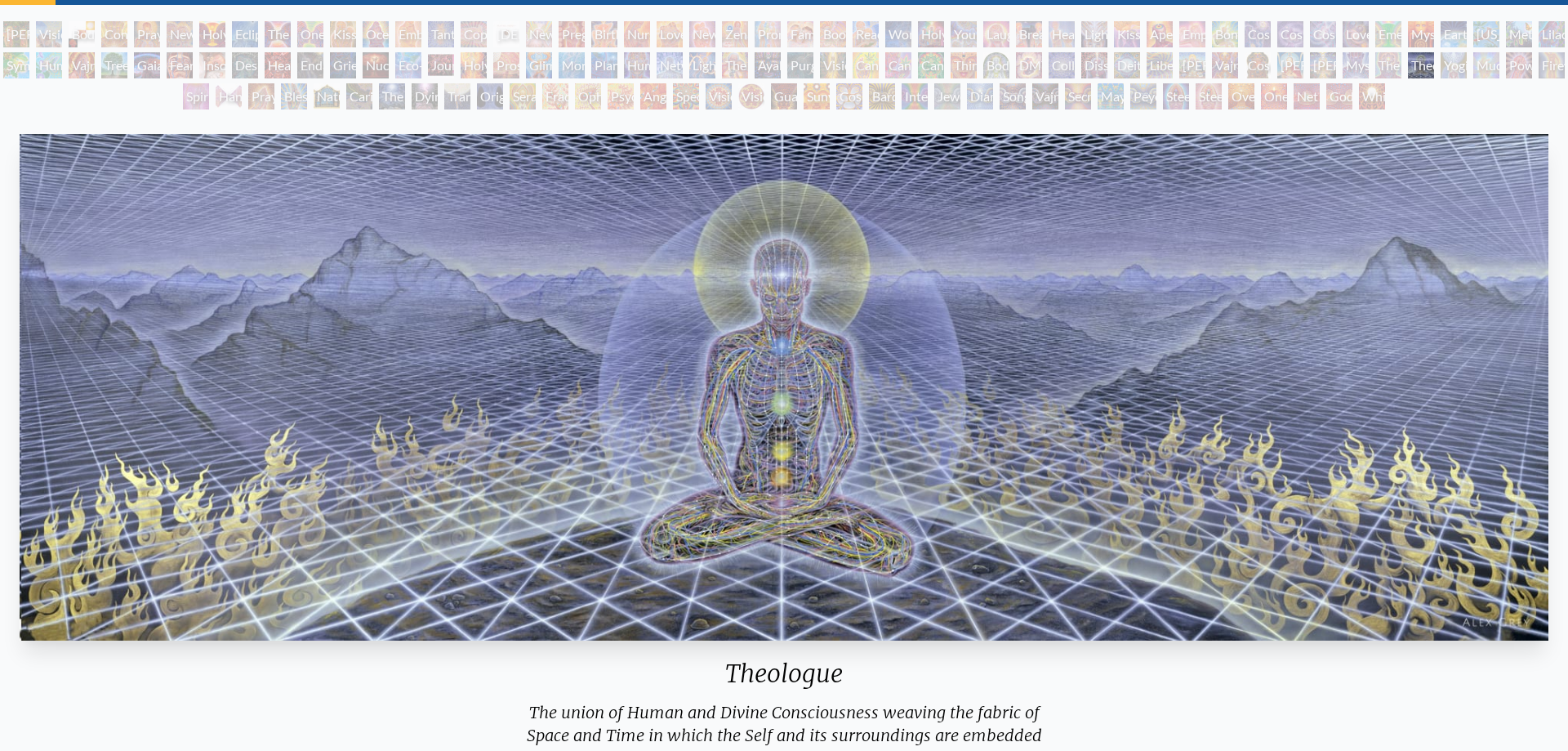
click at [1399, 58] on div "The Seer" at bounding box center [1388, 65] width 26 height 26
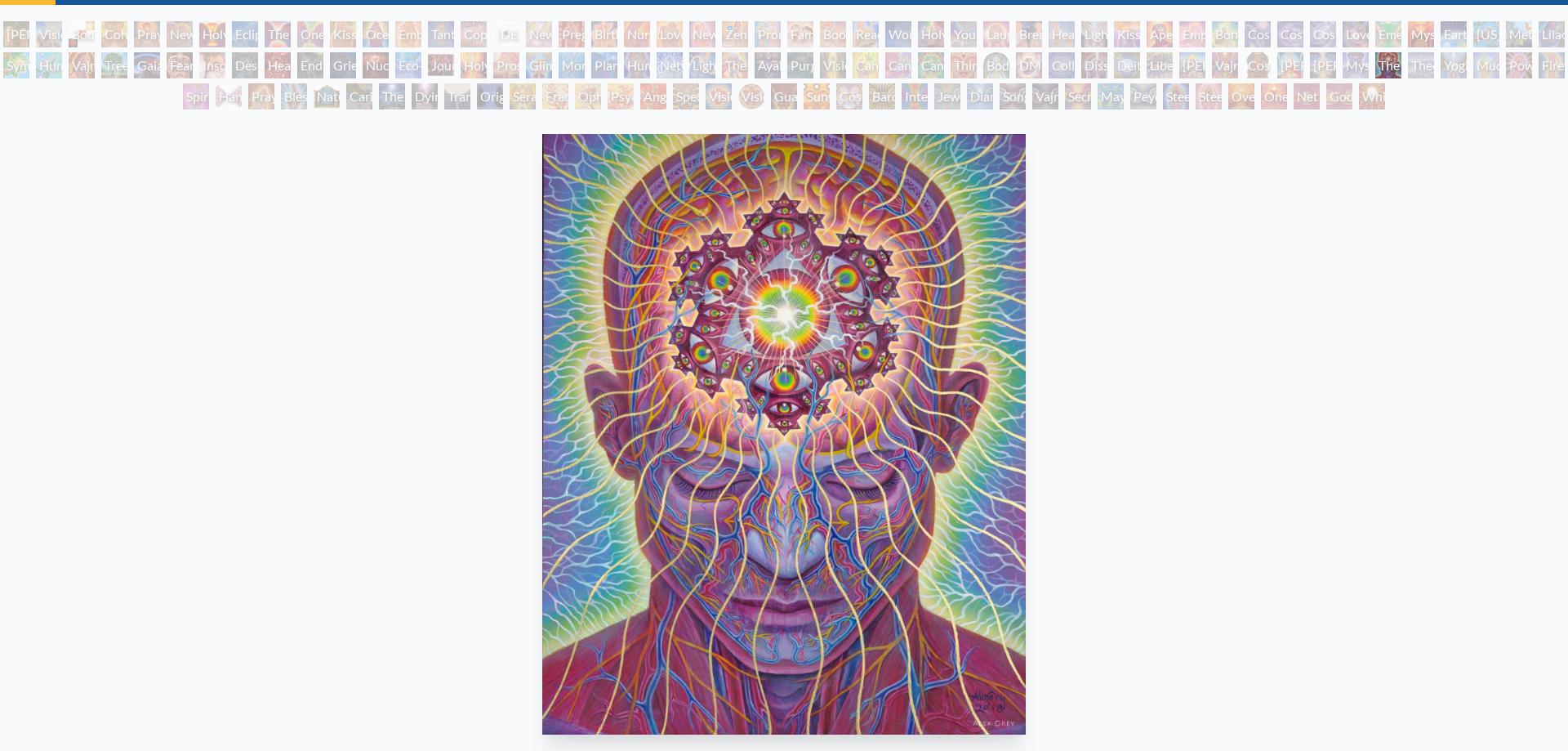
click at [1357, 61] on div "Mystic Eye" at bounding box center [1355, 65] width 26 height 26
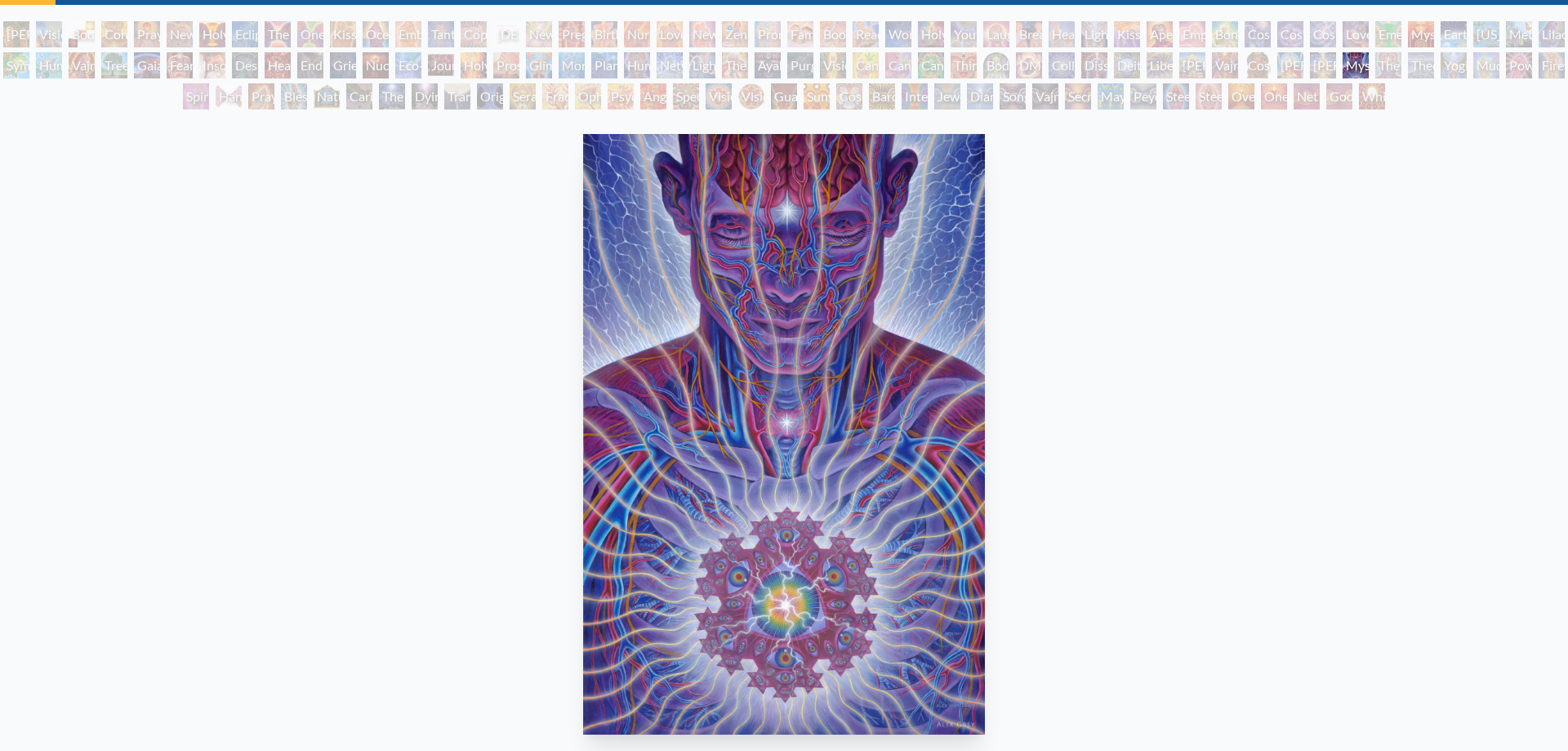
click at [1329, 61] on div "[PERSON_NAME]" at bounding box center [1323, 65] width 26 height 26
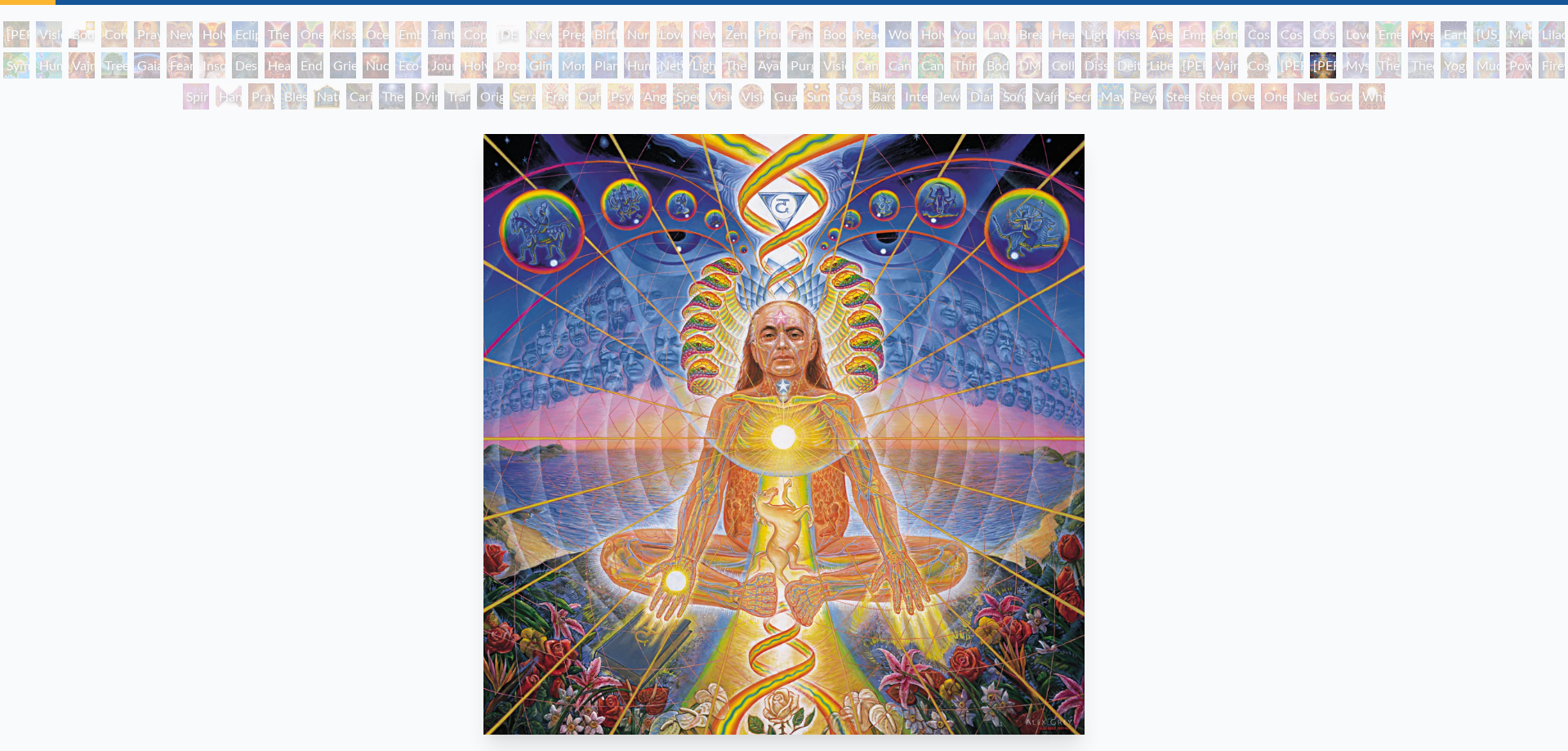
click at [1290, 62] on div "[PERSON_NAME]" at bounding box center [1290, 65] width 26 height 26
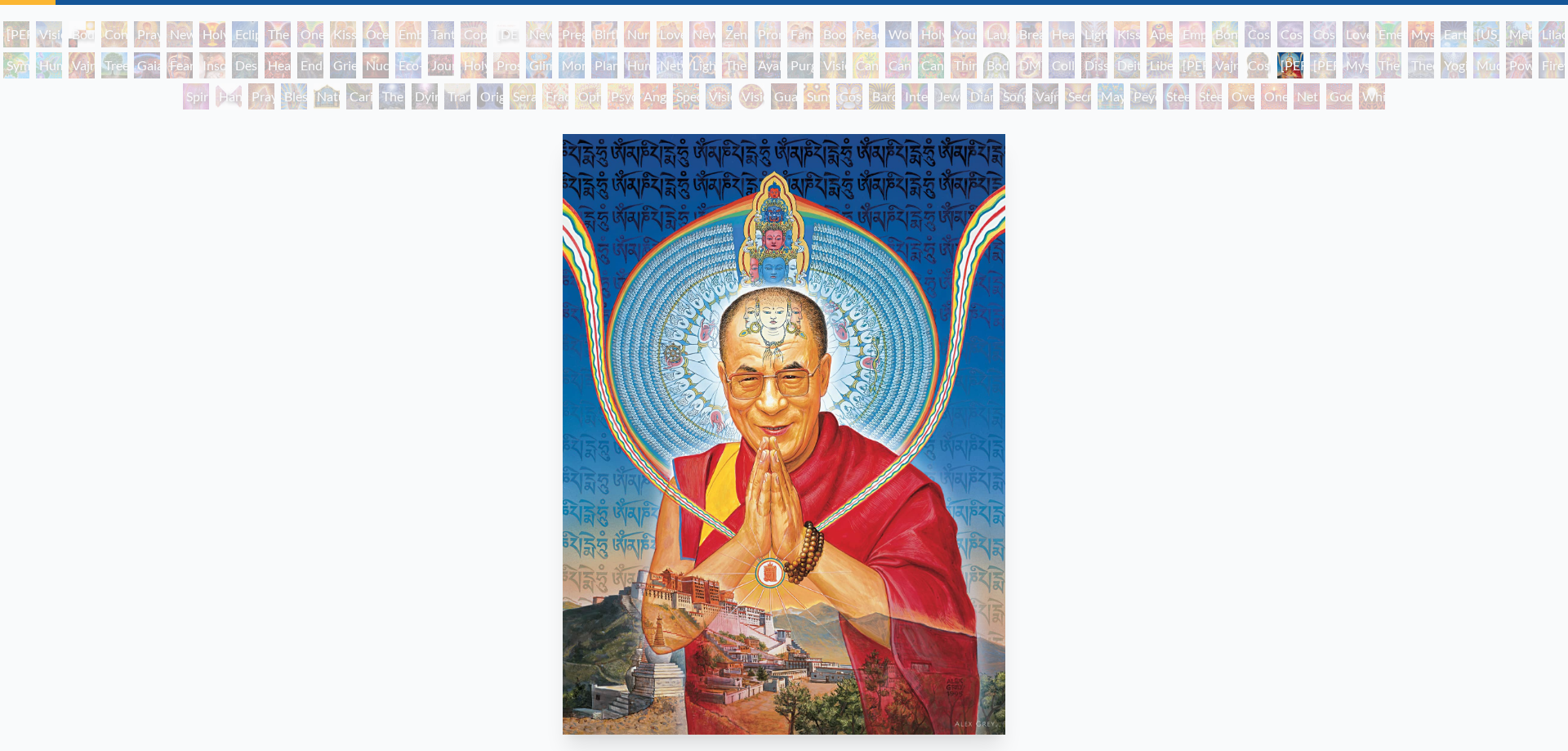
click at [1274, 63] on div "[PERSON_NAME] & Eve Visionary Origin of Language Body, Mind, Spirit Contemplati…" at bounding box center [784, 67] width 1568 height 93
click at [1266, 65] on div "Cosmic [DEMOGRAPHIC_DATA]" at bounding box center [1258, 65] width 26 height 26
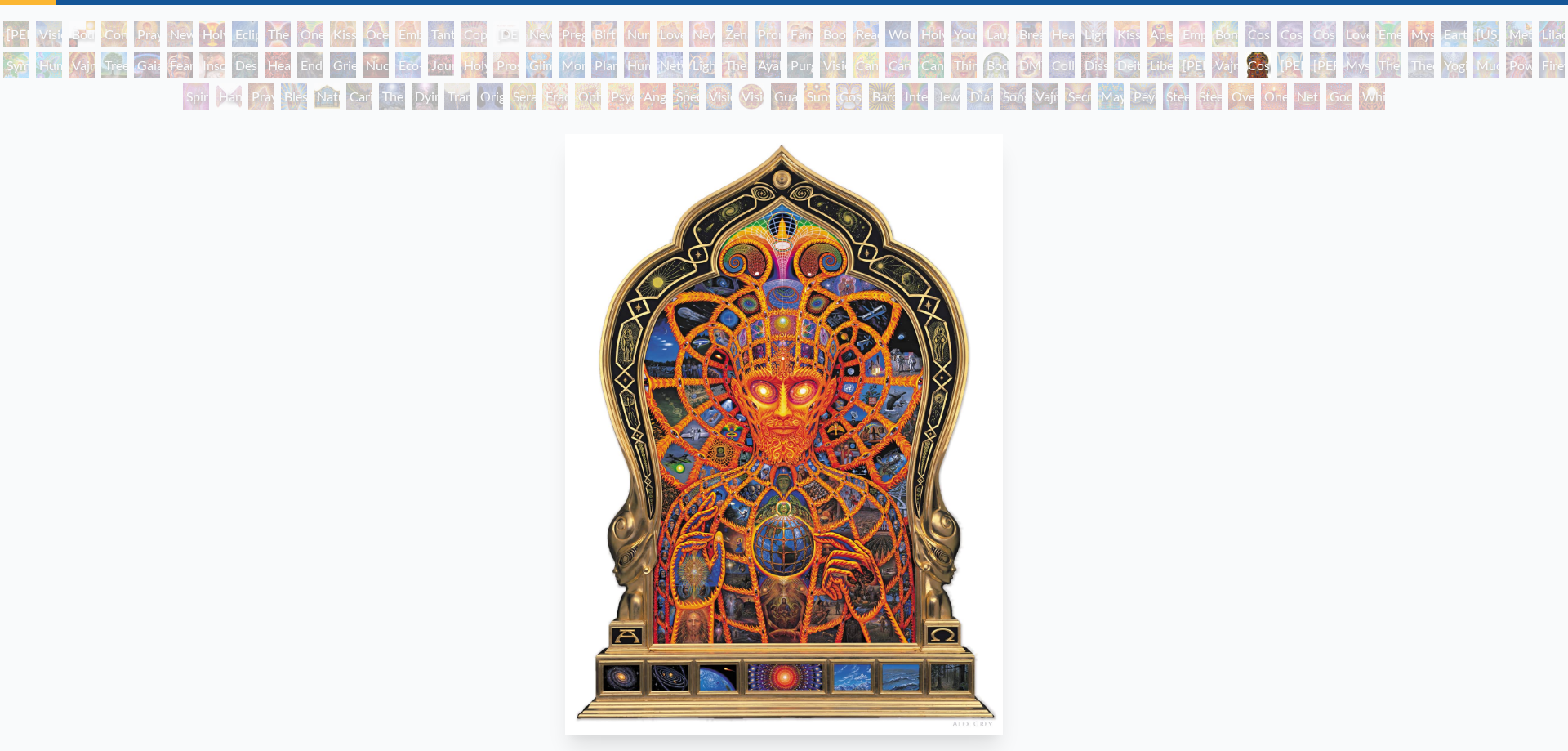
click at [1238, 66] on div "Vajra Guru" at bounding box center [1225, 65] width 26 height 26
